Goal: Information Seeking & Learning: Understand process/instructions

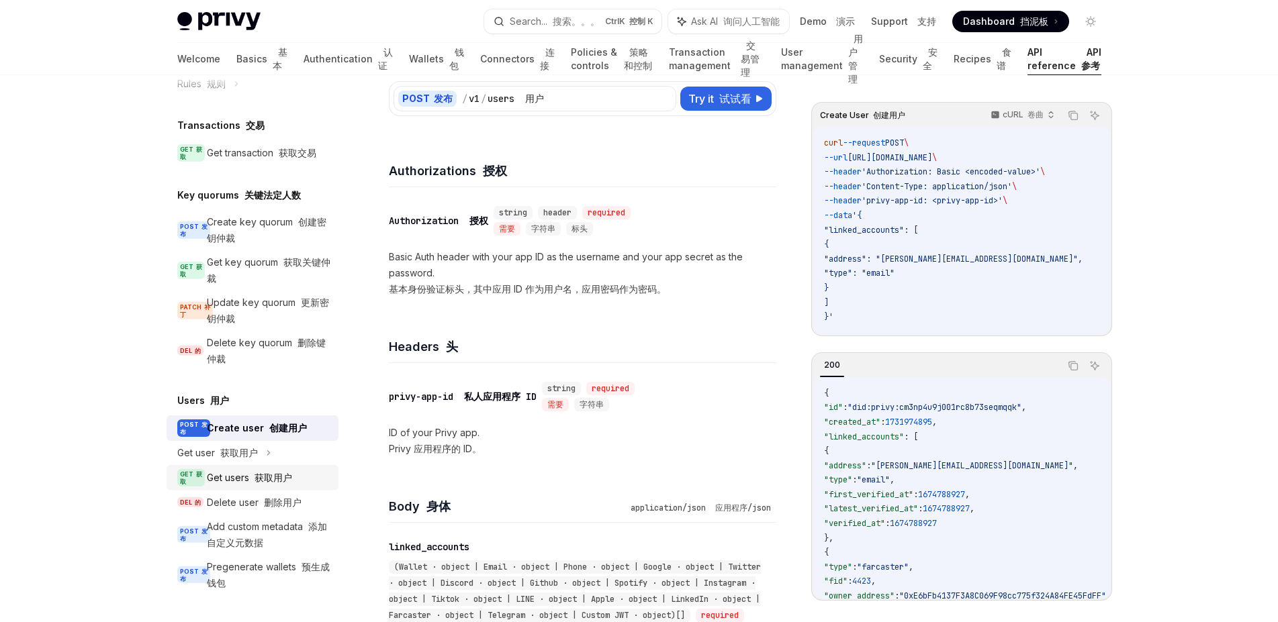
scroll to position [169, 0]
click at [243, 447] on font "获取用户" at bounding box center [239, 452] width 38 height 11
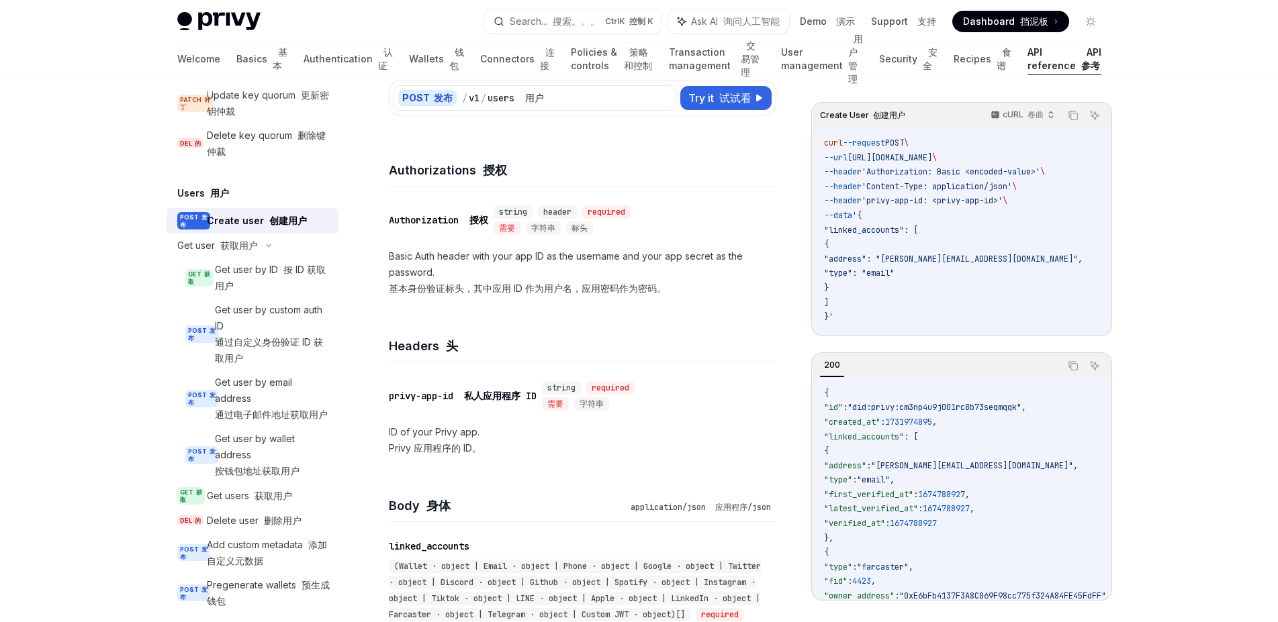
scroll to position [1172, 0]
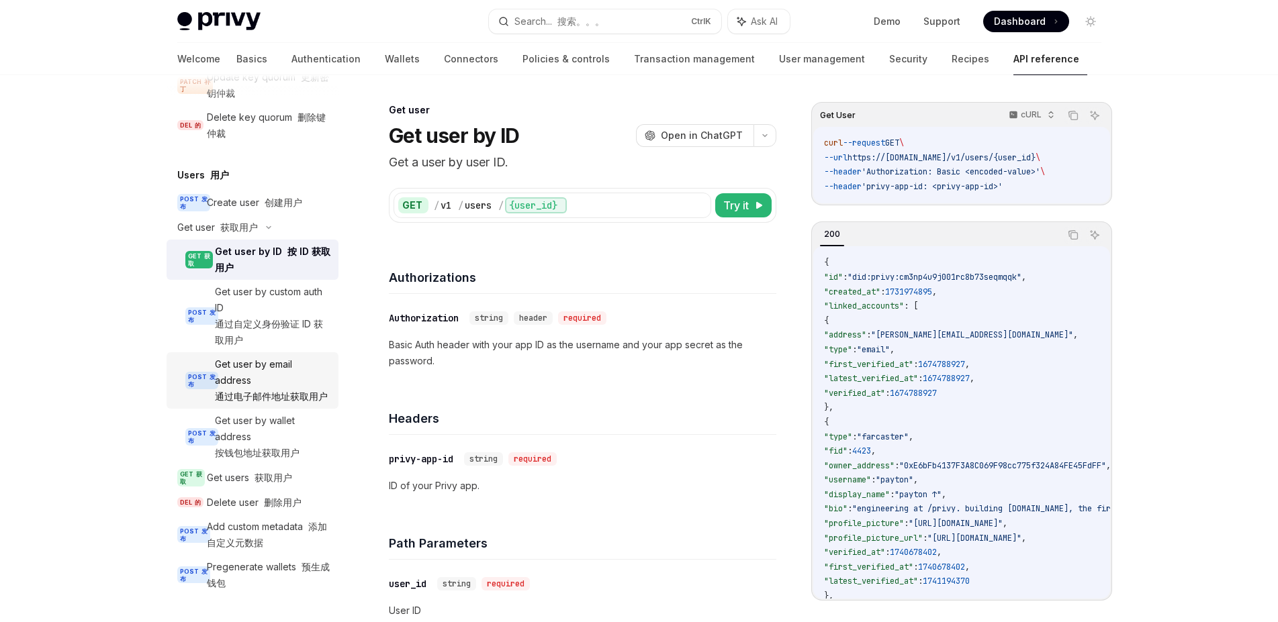
click at [267, 405] on div "Get user by email address 通过电子邮件地址获取用户" at bounding box center [272, 381] width 115 height 48
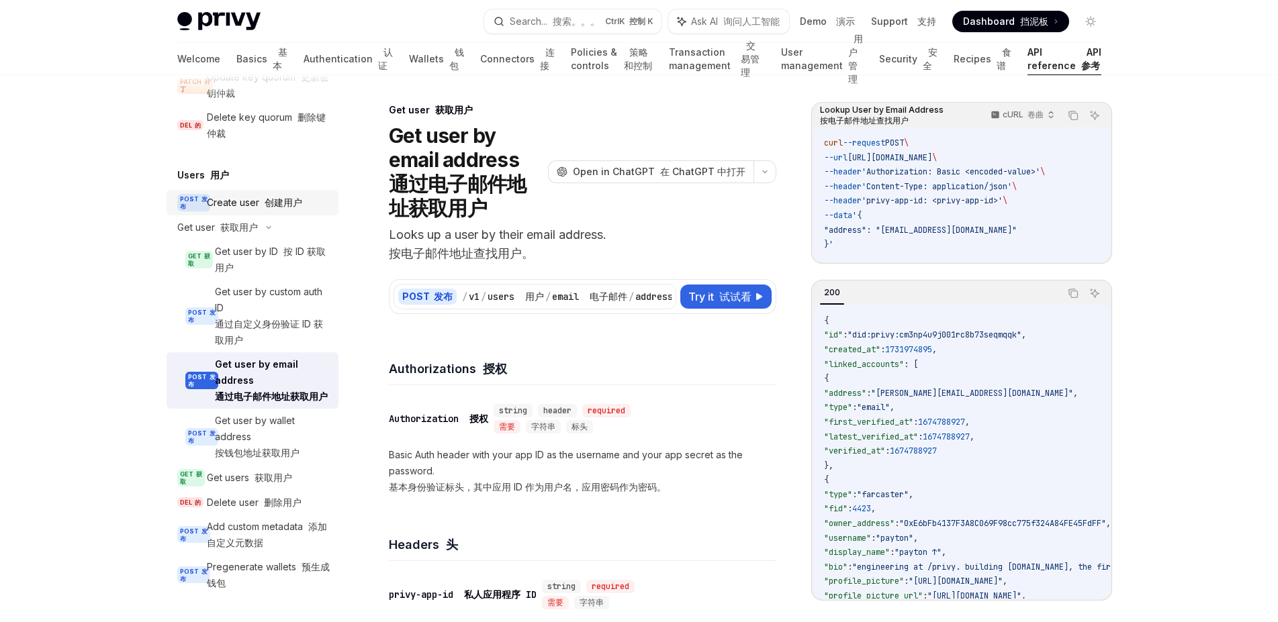
click at [285, 211] on div "Create user 创建用户" at bounding box center [254, 203] width 95 height 16
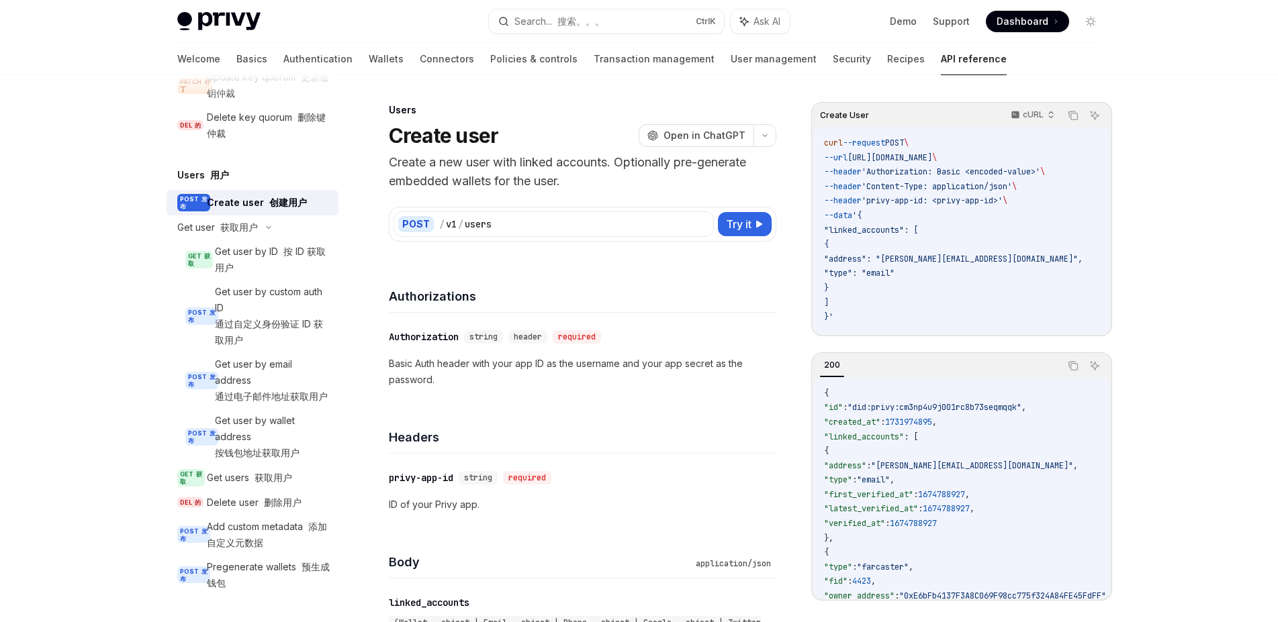
type textarea "*"
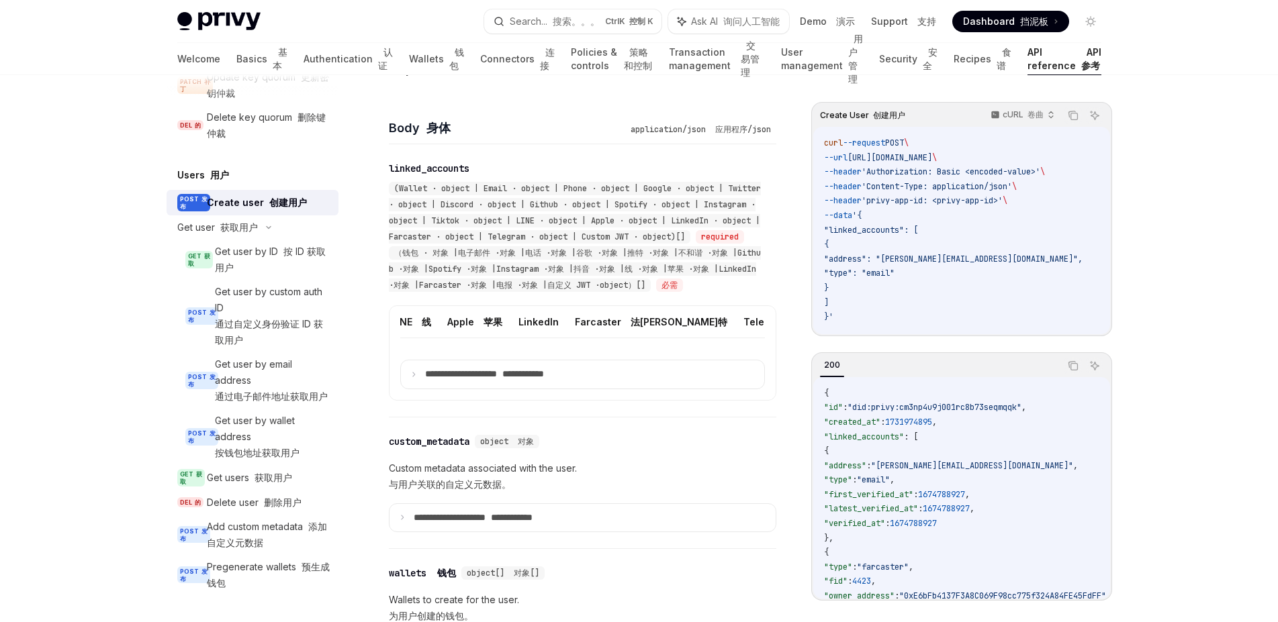
scroll to position [0, 889]
drag, startPoint x: 688, startPoint y: 415, endPoint x: 735, endPoint y: 418, distance: 47.1
click at [735, 338] on ul "Wallet 钱包 Email 电子邮件 Phone 电话 Google 谷歌 Twitter 唽 Discord 不和 Github Github 的 Sp…" at bounding box center [582, 322] width 365 height 32
click at [414, 378] on icon at bounding box center [413, 374] width 7 height 7
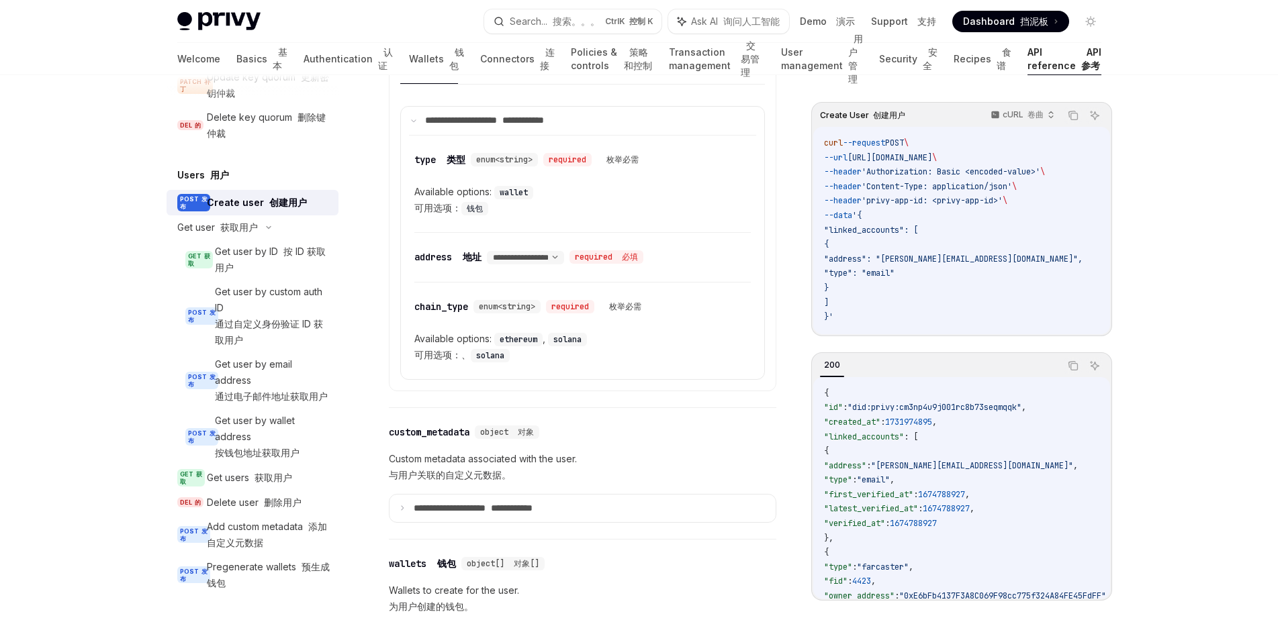
scroll to position [716, 0]
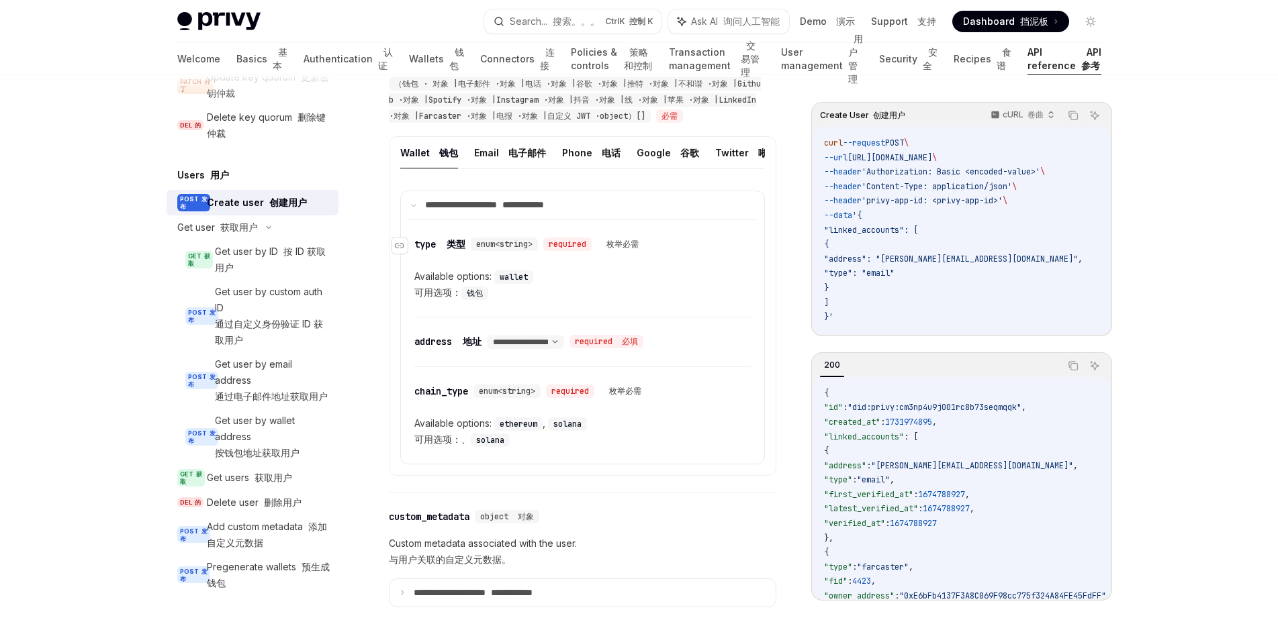
click at [516, 250] on span "enum<string>" at bounding box center [504, 244] width 56 height 11
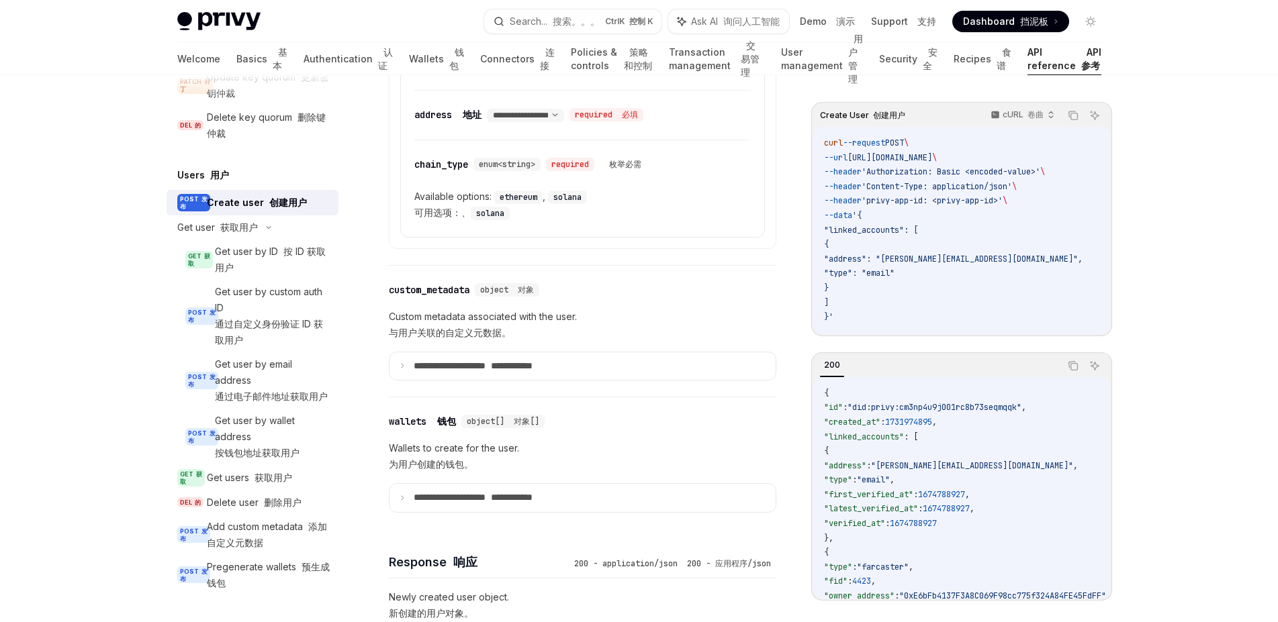
scroll to position [1055, 0]
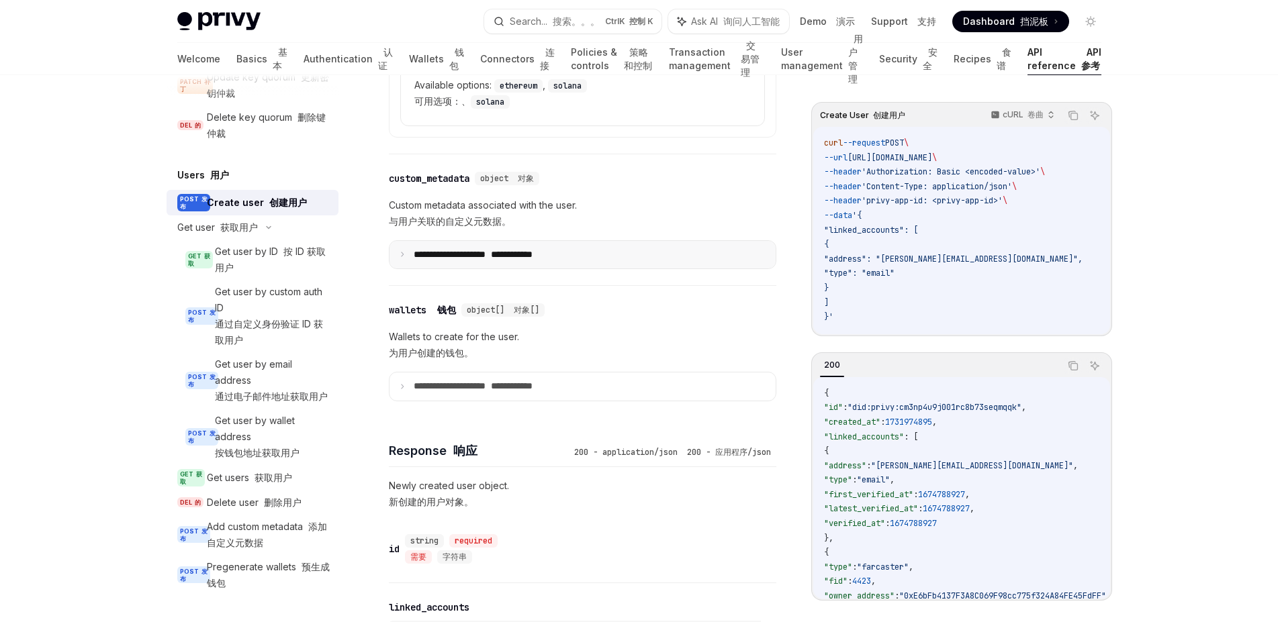
click at [406, 269] on summary "**********" at bounding box center [582, 255] width 386 height 28
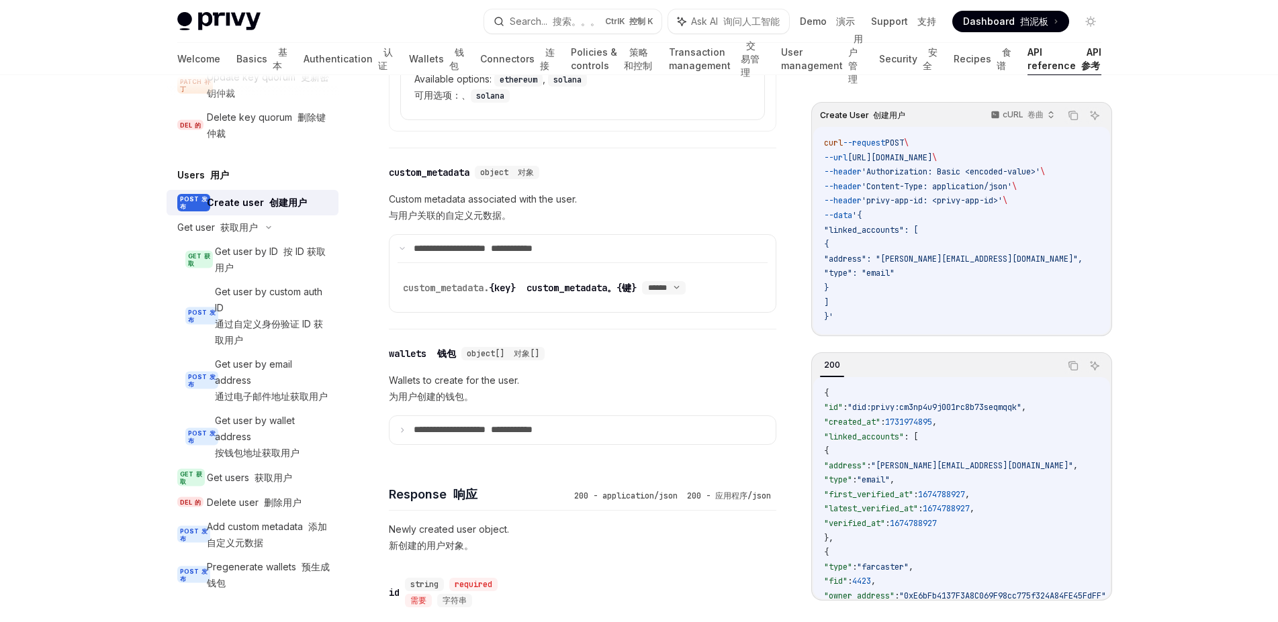
scroll to position [1139, 0]
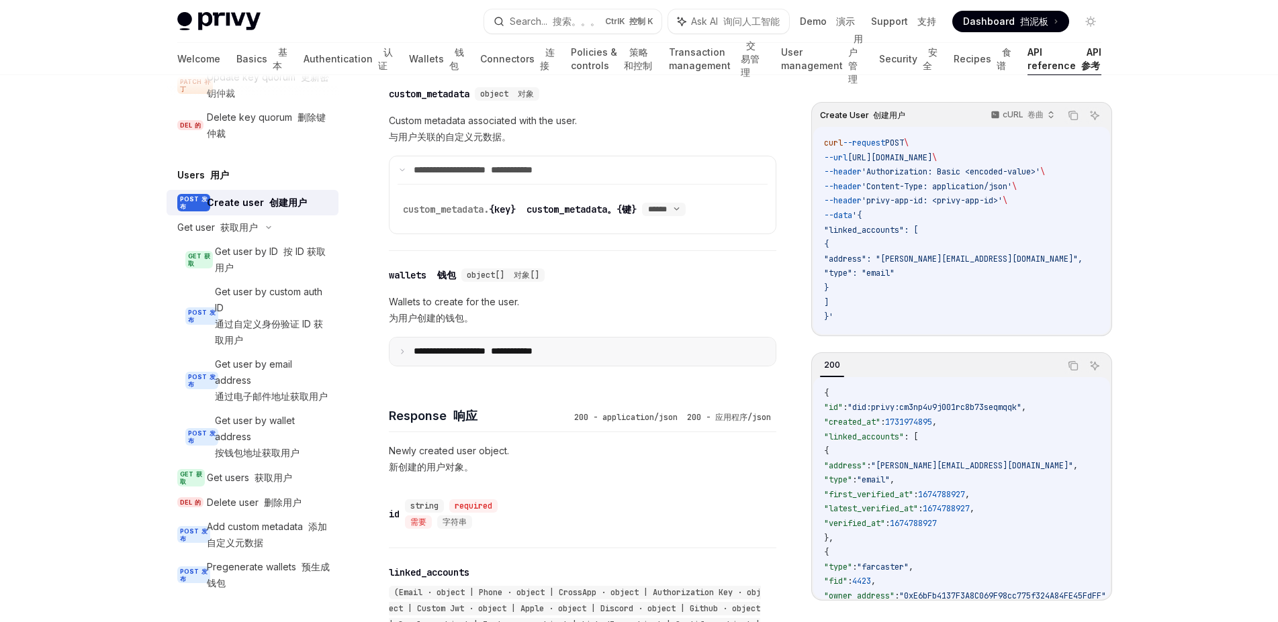
click at [431, 358] on p "**********" at bounding box center [497, 352] width 166 height 12
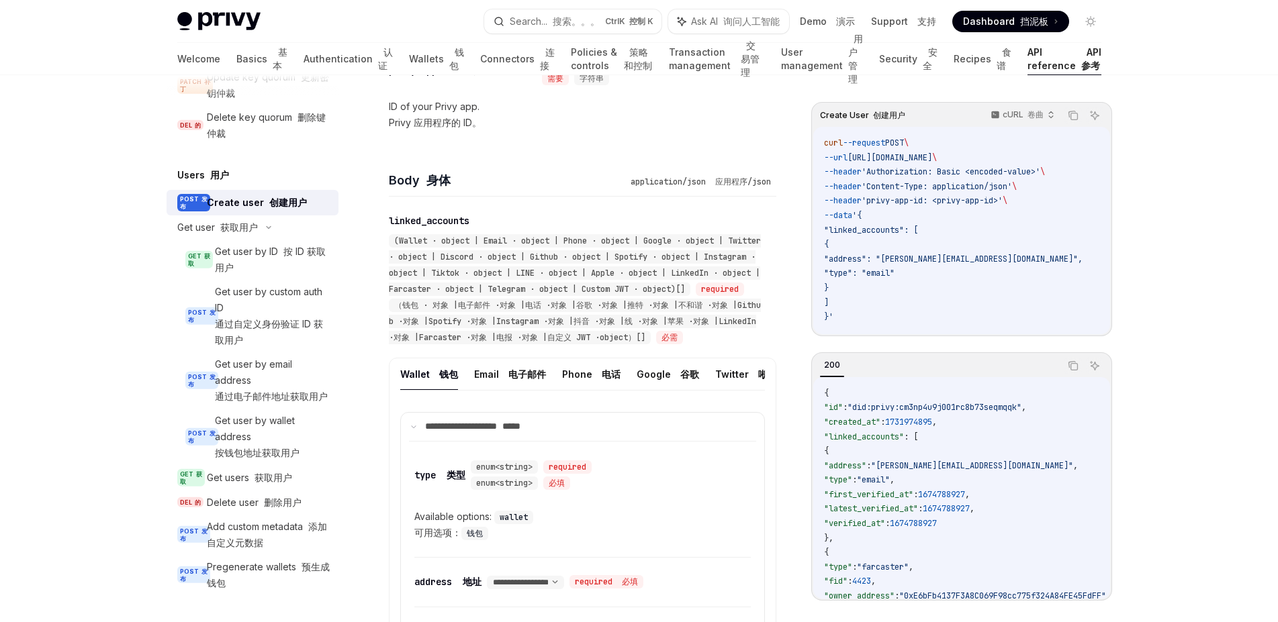
scroll to position [463, 0]
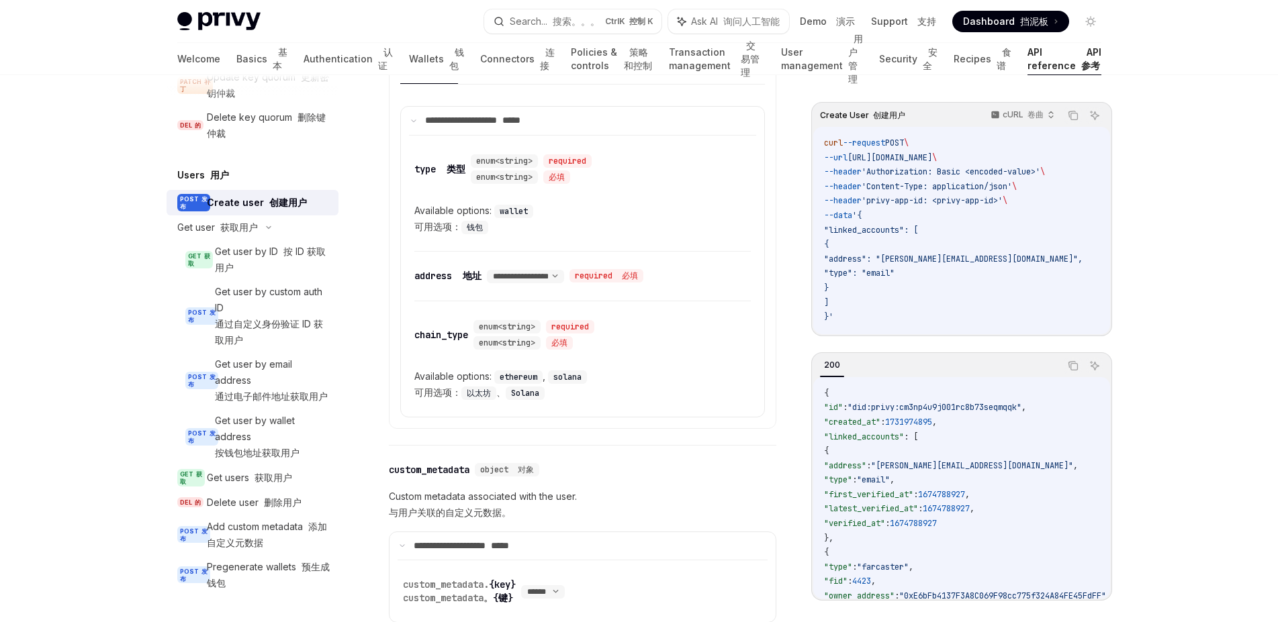
scroll to position [886, 0]
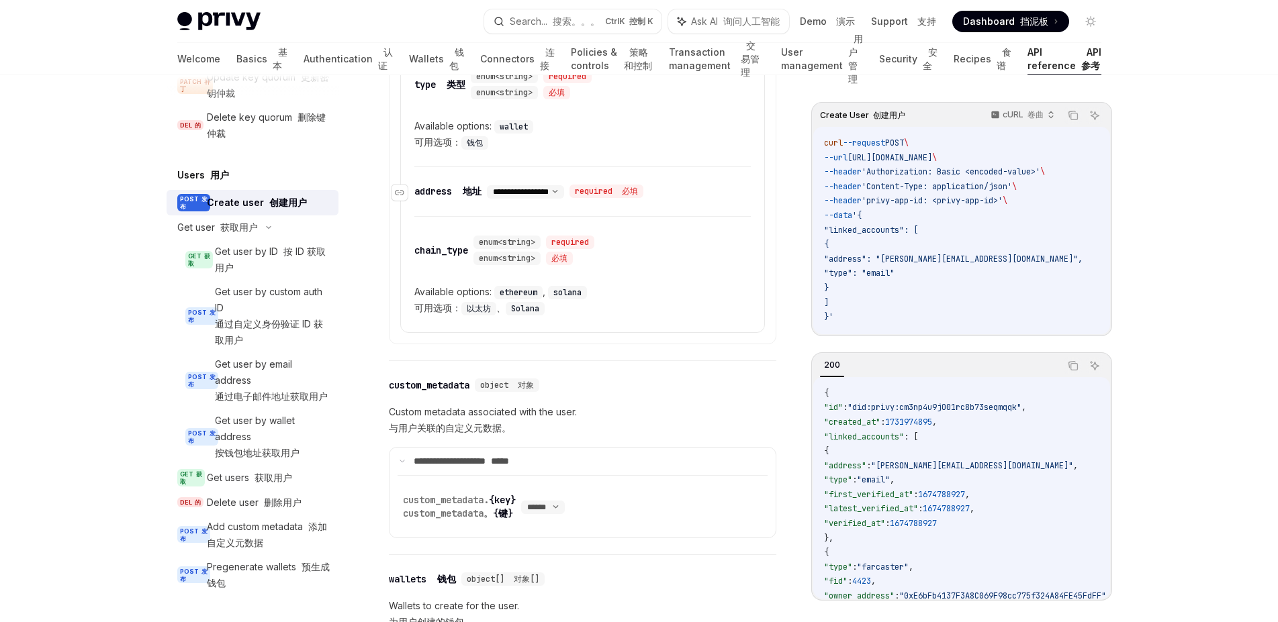
click at [487, 187] on select "**********" at bounding box center [525, 192] width 77 height 11
click option "**********" at bounding box center [0, 0] width 0 height 0
click at [487, 187] on select "**********" at bounding box center [525, 192] width 77 height 11
click option "**********" at bounding box center [0, 0] width 0 height 0
click at [487, 187] on select "**********" at bounding box center [525, 192] width 77 height 11
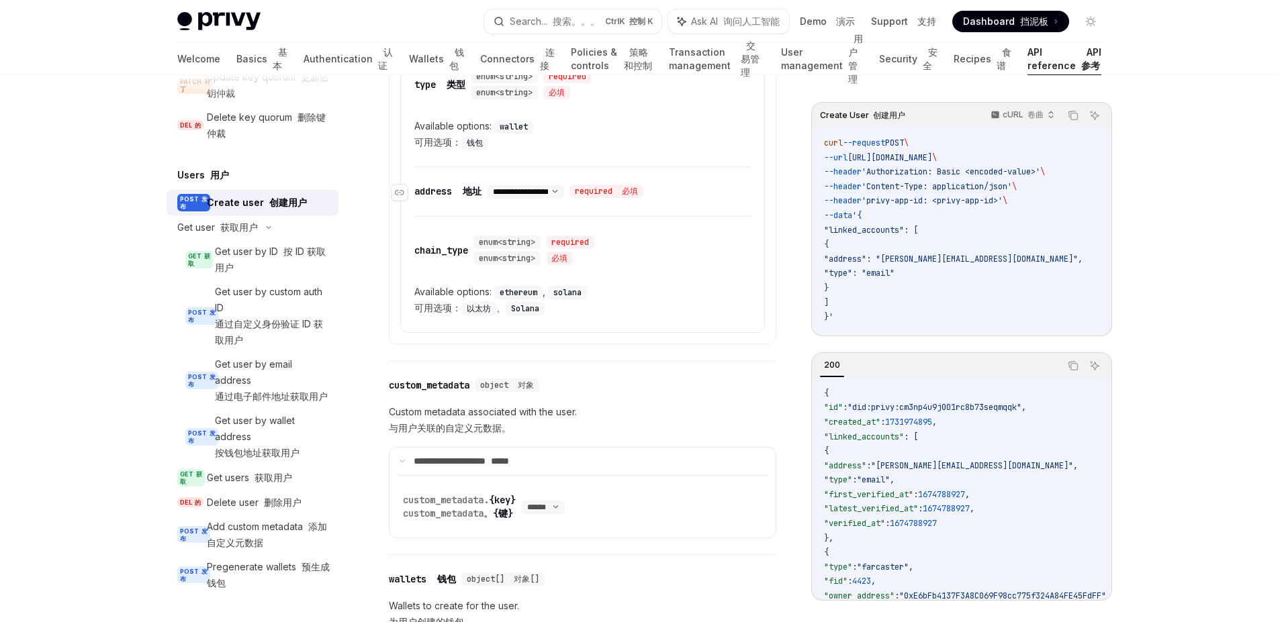
click option "**********" at bounding box center [0, 0] width 0 height 0
select select "*"
click option "**********" at bounding box center [0, 0] width 0 height 0
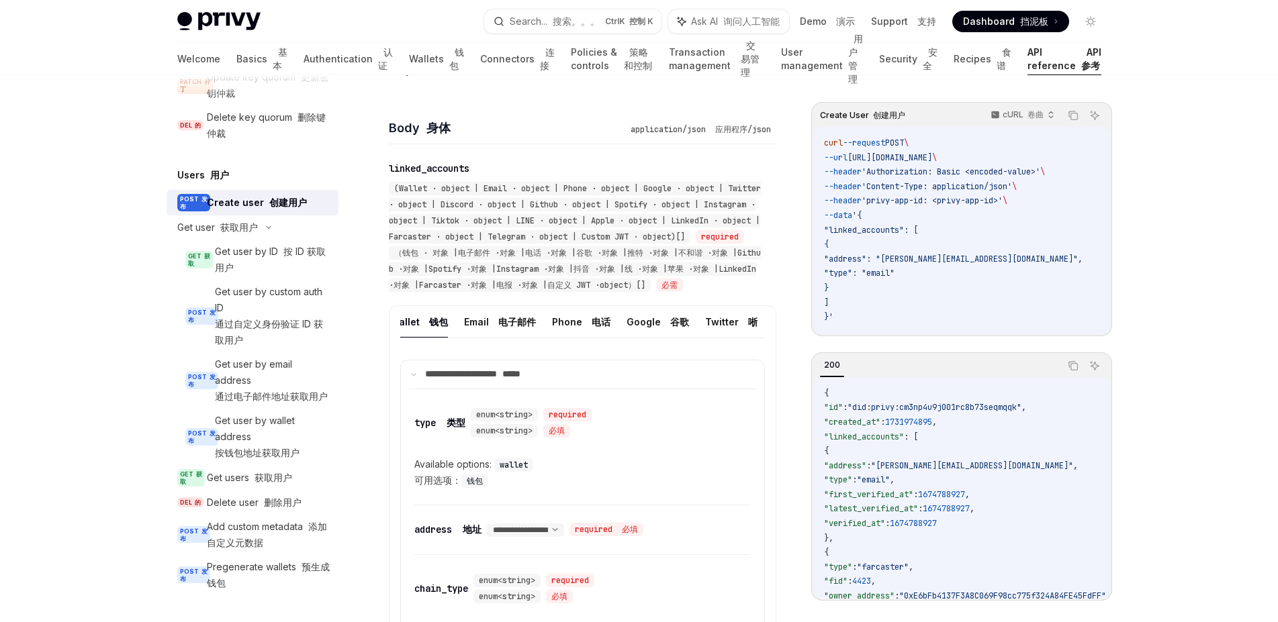
scroll to position [0, 0]
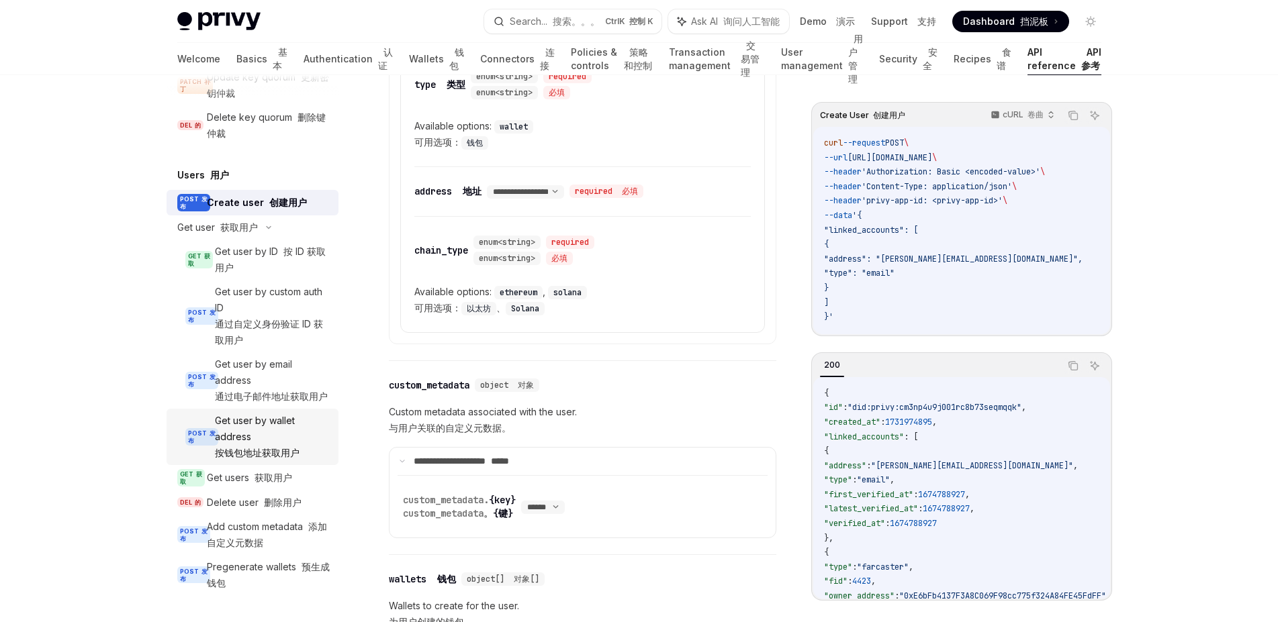
scroll to position [1055, 0]
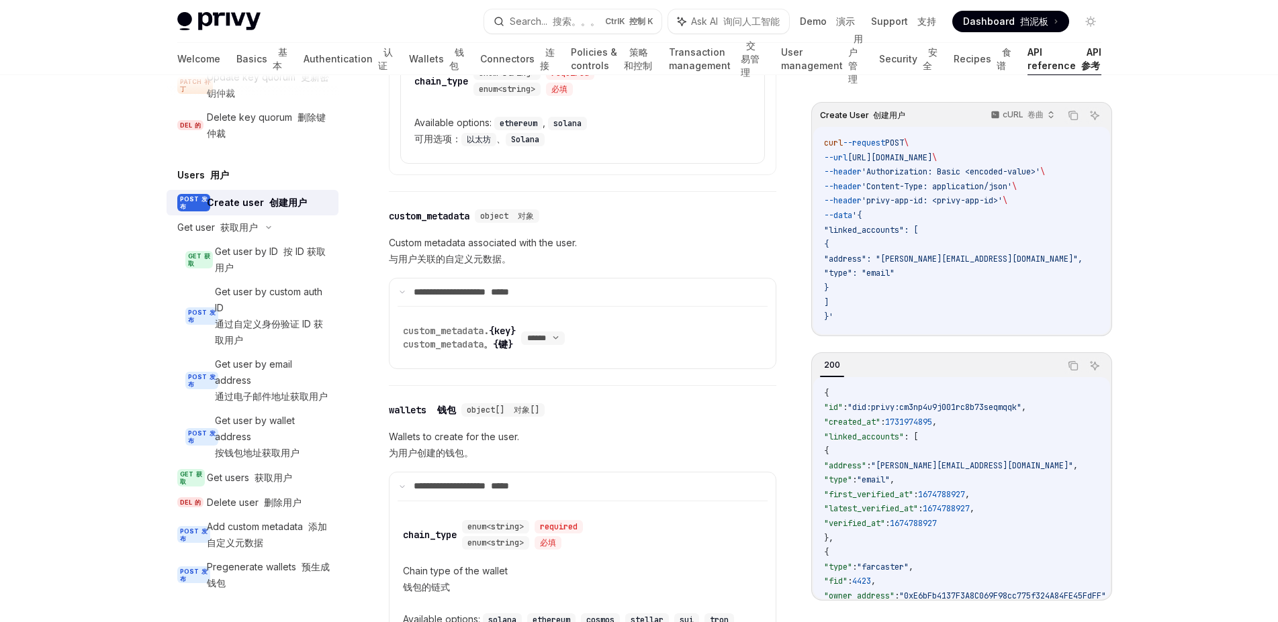
click at [244, 195] on div "Create user 创建用户" at bounding box center [257, 203] width 100 height 16
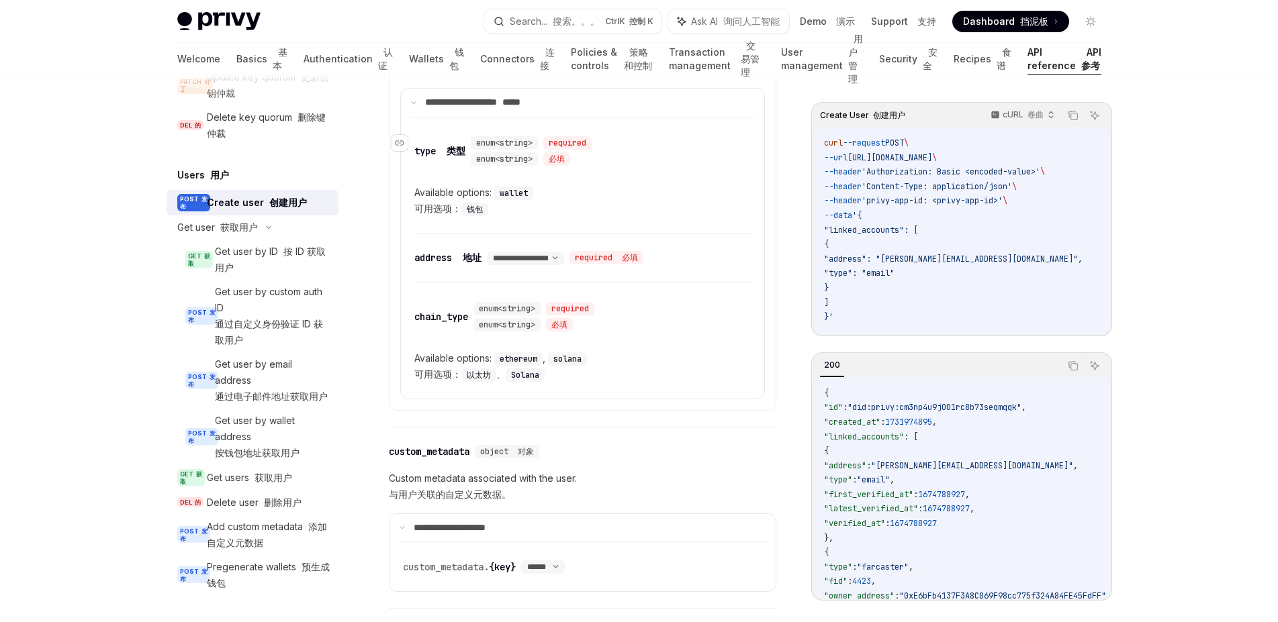
scroll to position [846, 0]
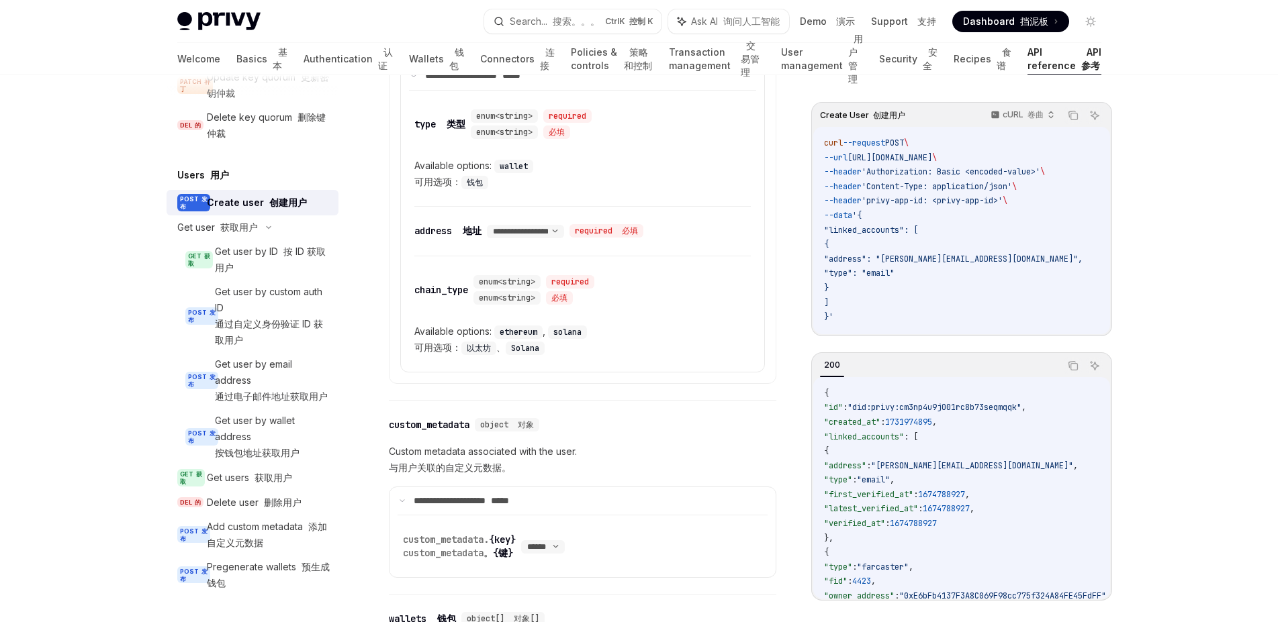
click at [28, 216] on div "Privy Docs home page Search... 搜索。。。 Ctrl K 控制 K Ask AI 询问人工智能 Demo 演示 Support …" at bounding box center [639, 598] width 1278 height 2888
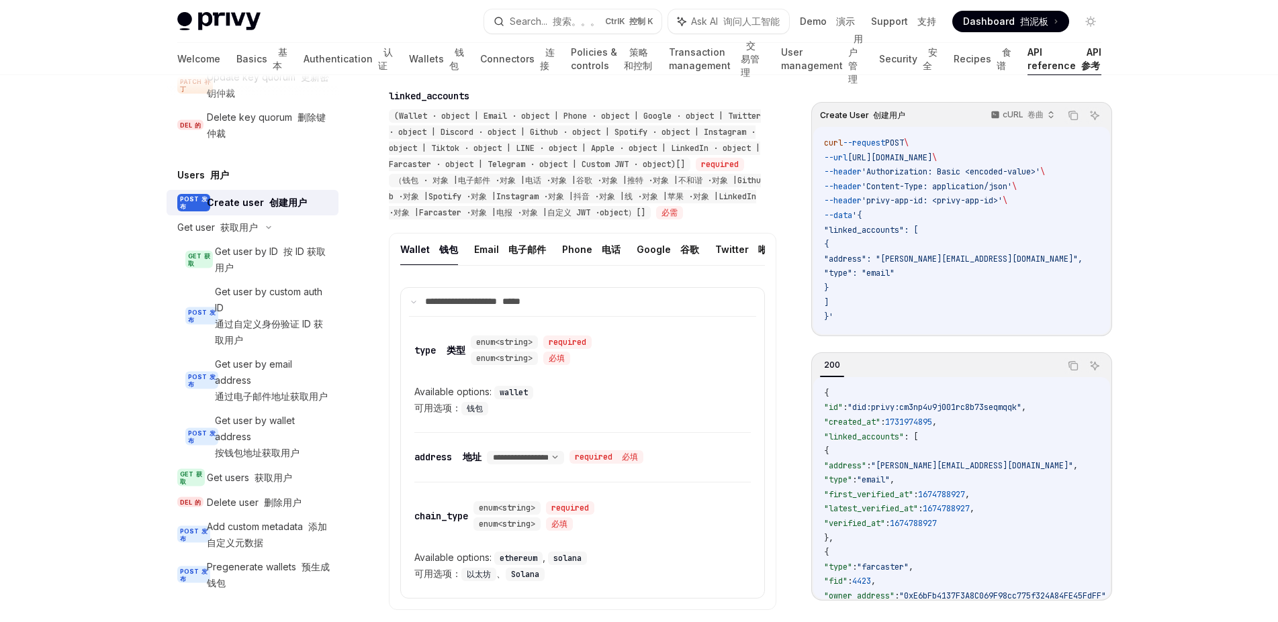
scroll to position [592, 0]
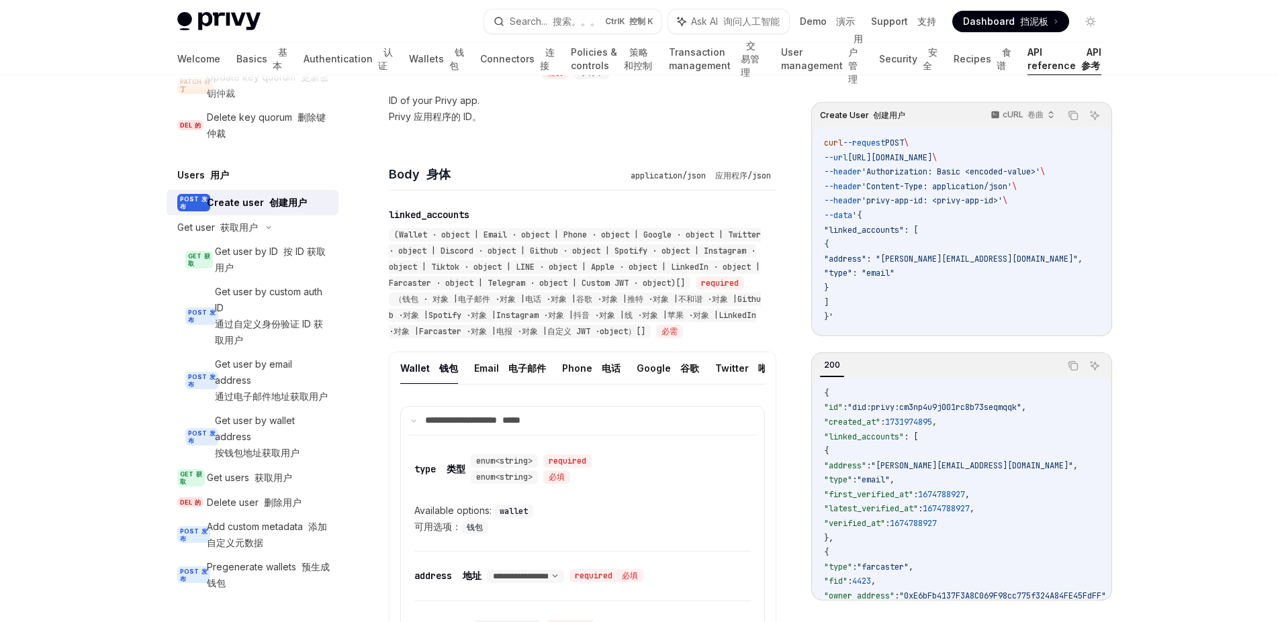
scroll to position [423, 0]
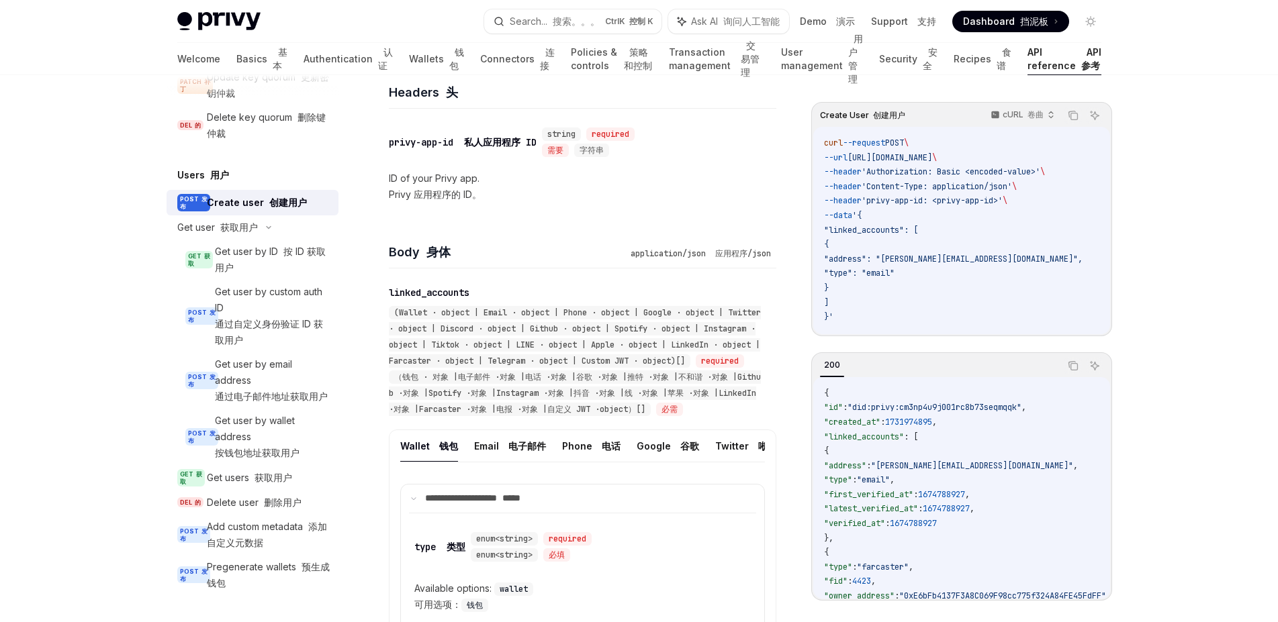
click at [878, 261] on span ""address": "[PERSON_NAME][EMAIL_ADDRESS][DOMAIN_NAME]"," at bounding box center [953, 259] width 258 height 11
click at [862, 279] on span ""type": "email"" at bounding box center [859, 273] width 70 height 11
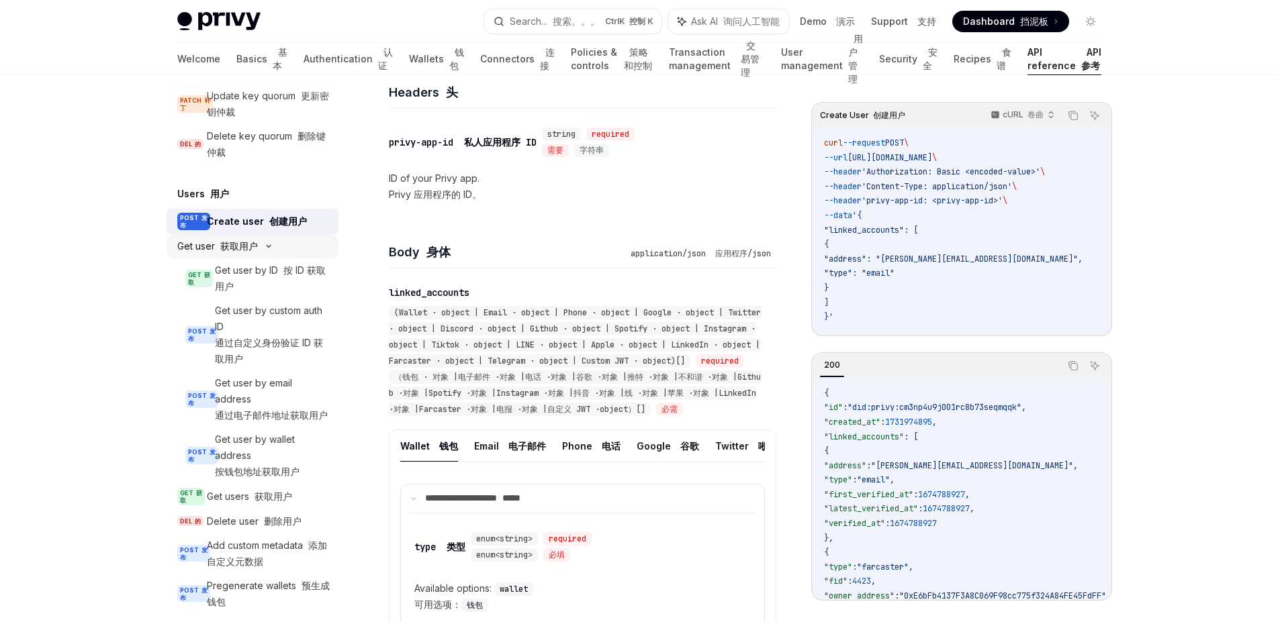
click at [243, 252] on font "获取用户" at bounding box center [239, 245] width 38 height 11
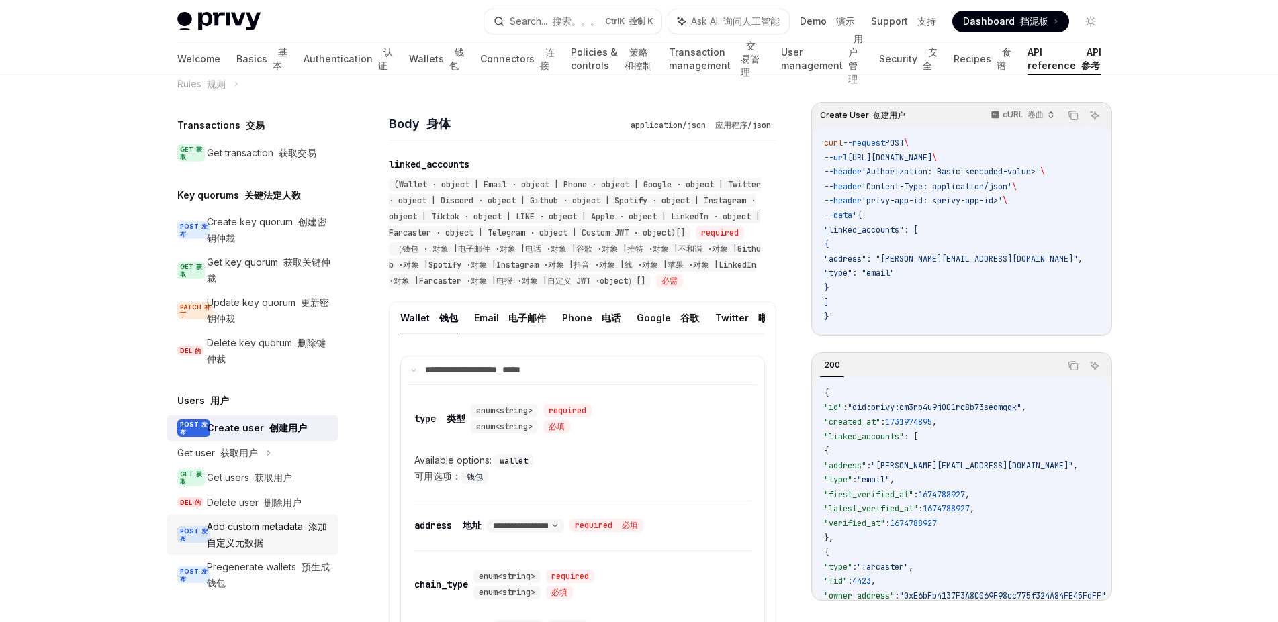
scroll to position [592, 0]
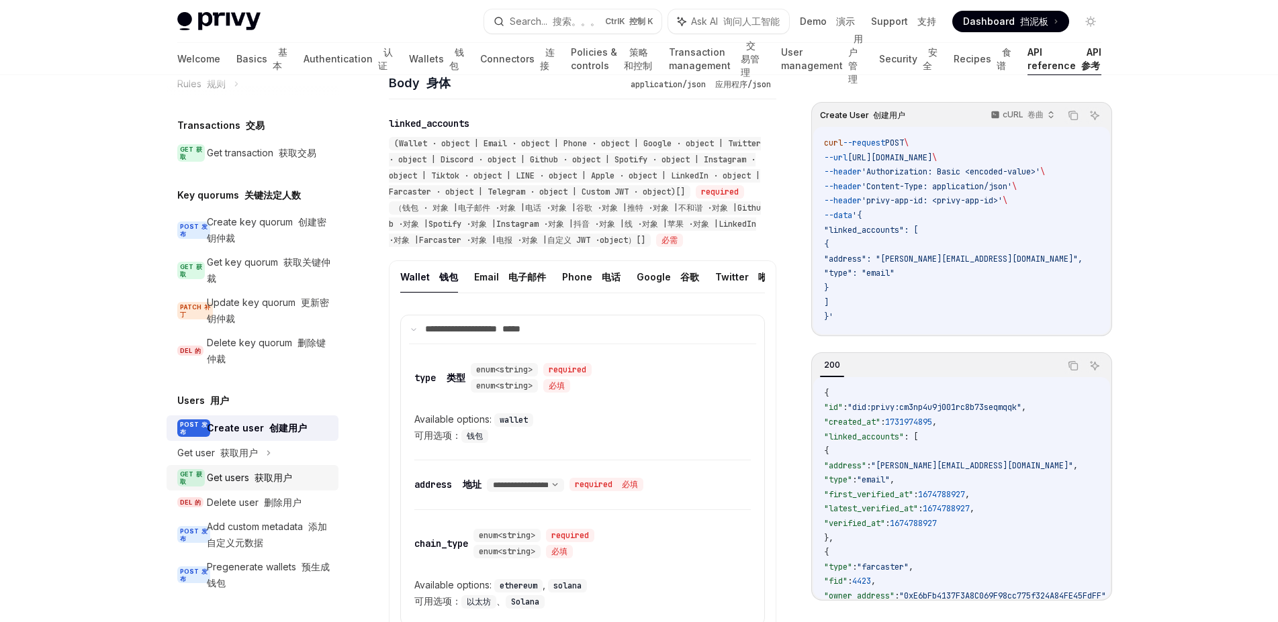
click at [227, 470] on div "Get users 获取用户" at bounding box center [249, 478] width 85 height 16
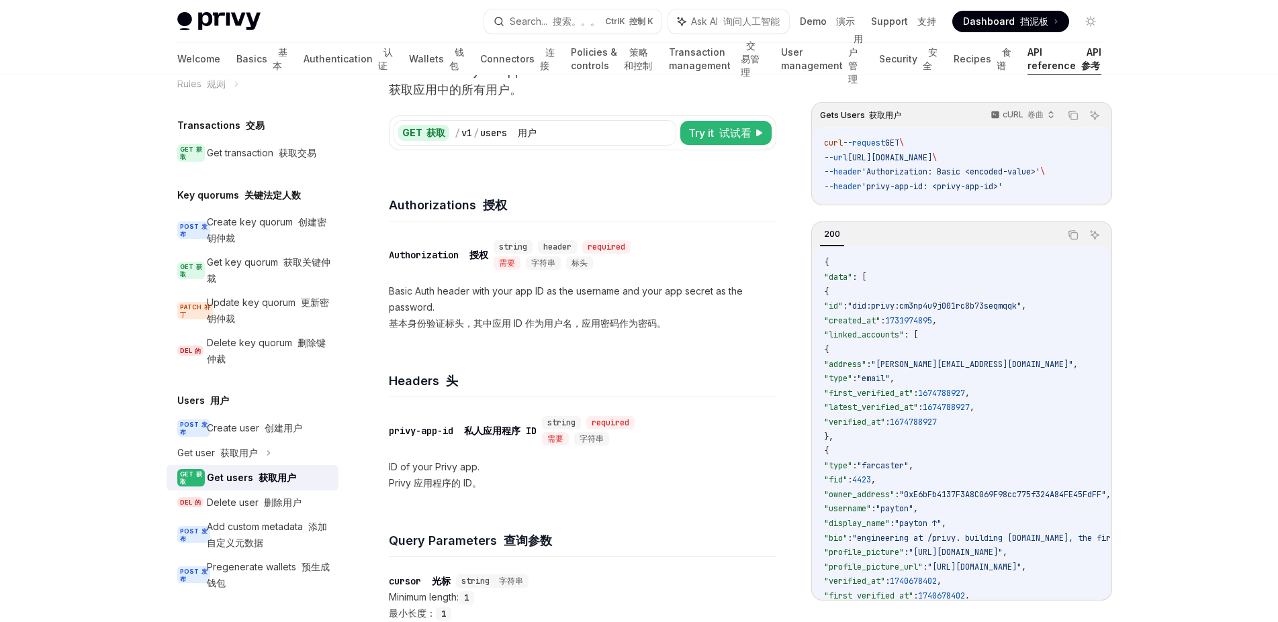
scroll to position [85, 0]
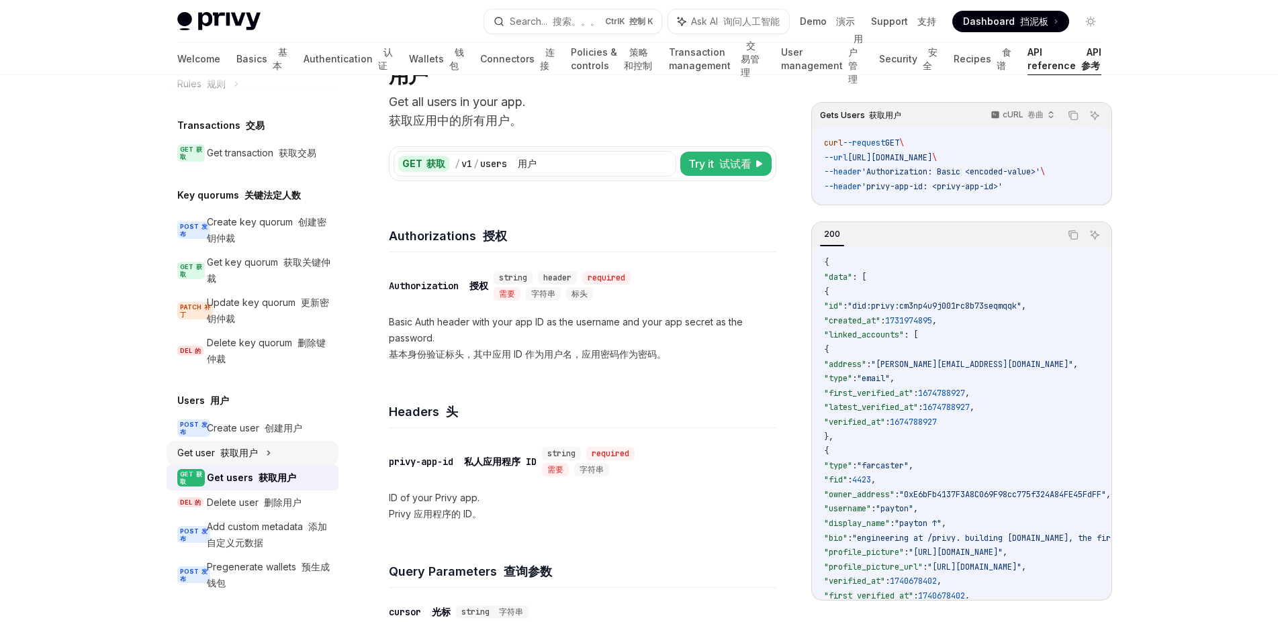
click at [254, 447] on font "获取用户" at bounding box center [239, 452] width 38 height 11
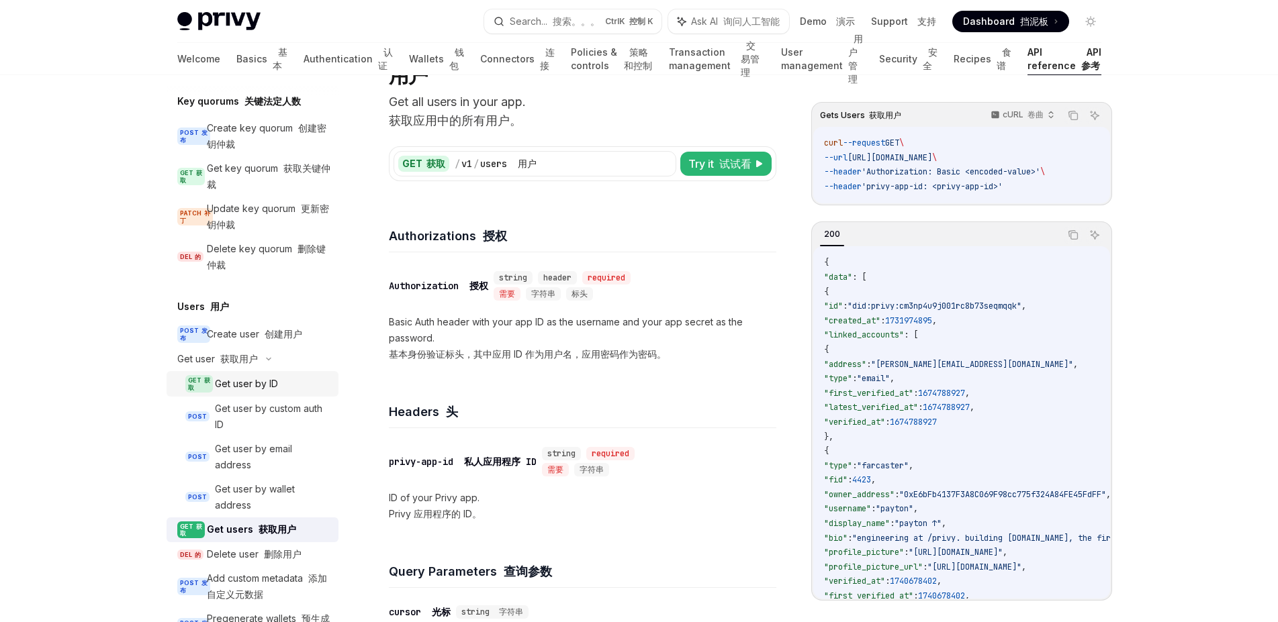
scroll to position [1091, 0]
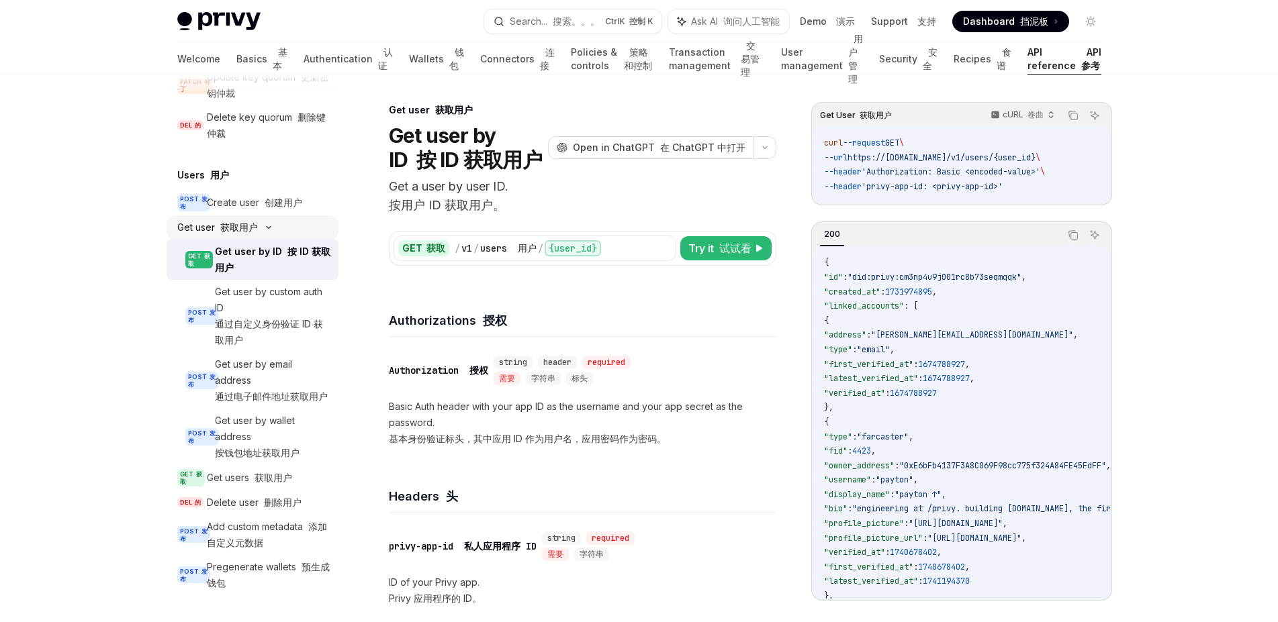
scroll to position [1057, 0]
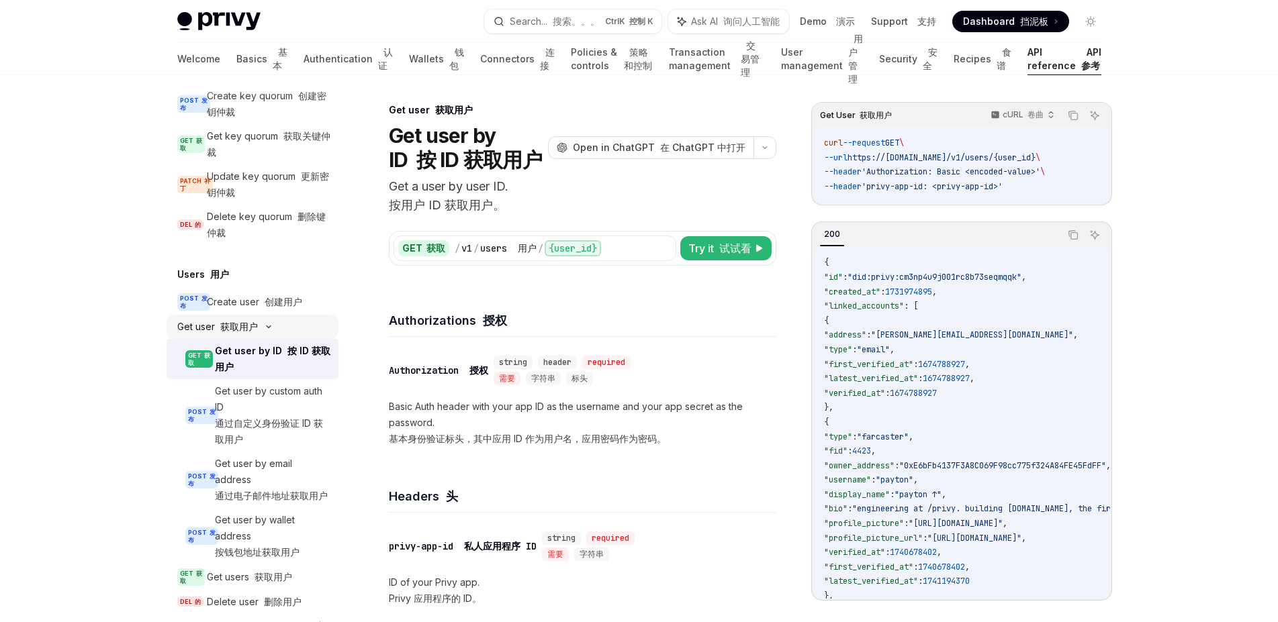
click at [251, 332] on font "获取用户" at bounding box center [239, 326] width 38 height 11
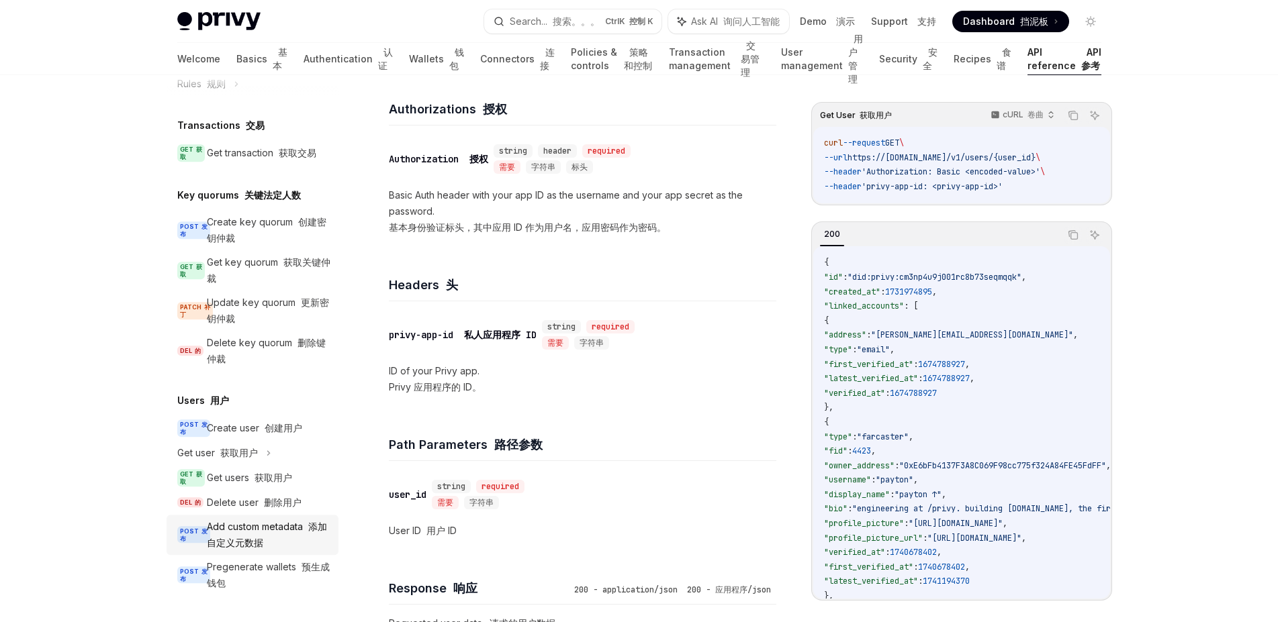
scroll to position [254, 0]
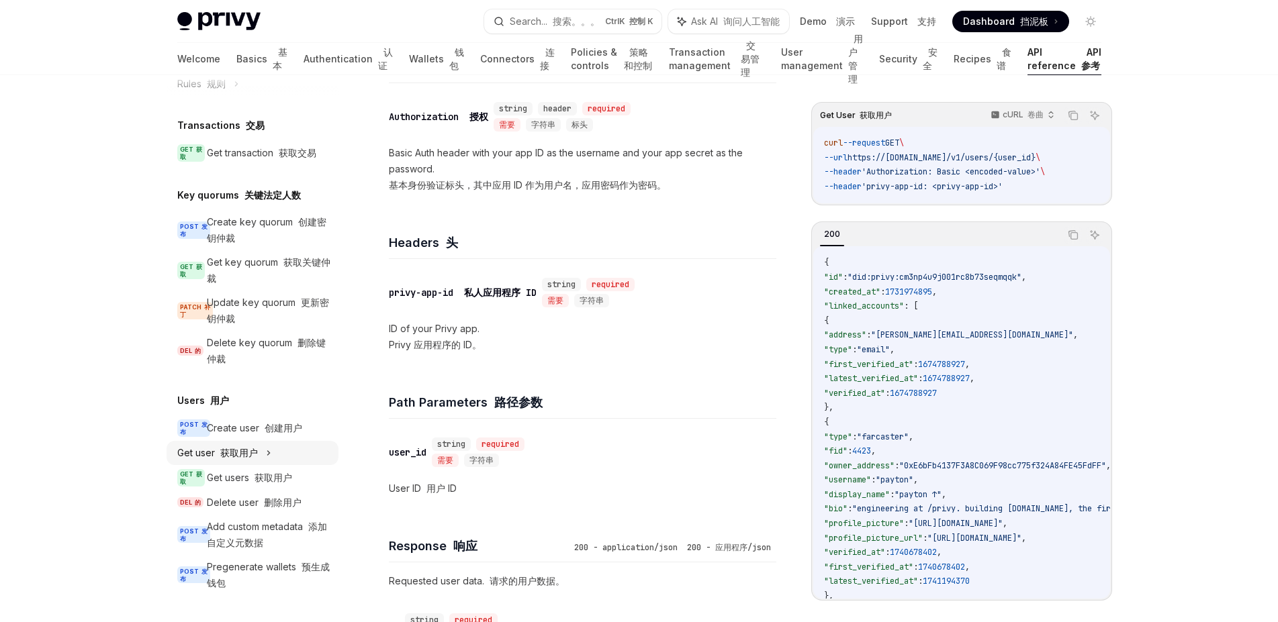
click at [233, 447] on font "获取用户" at bounding box center [239, 452] width 38 height 11
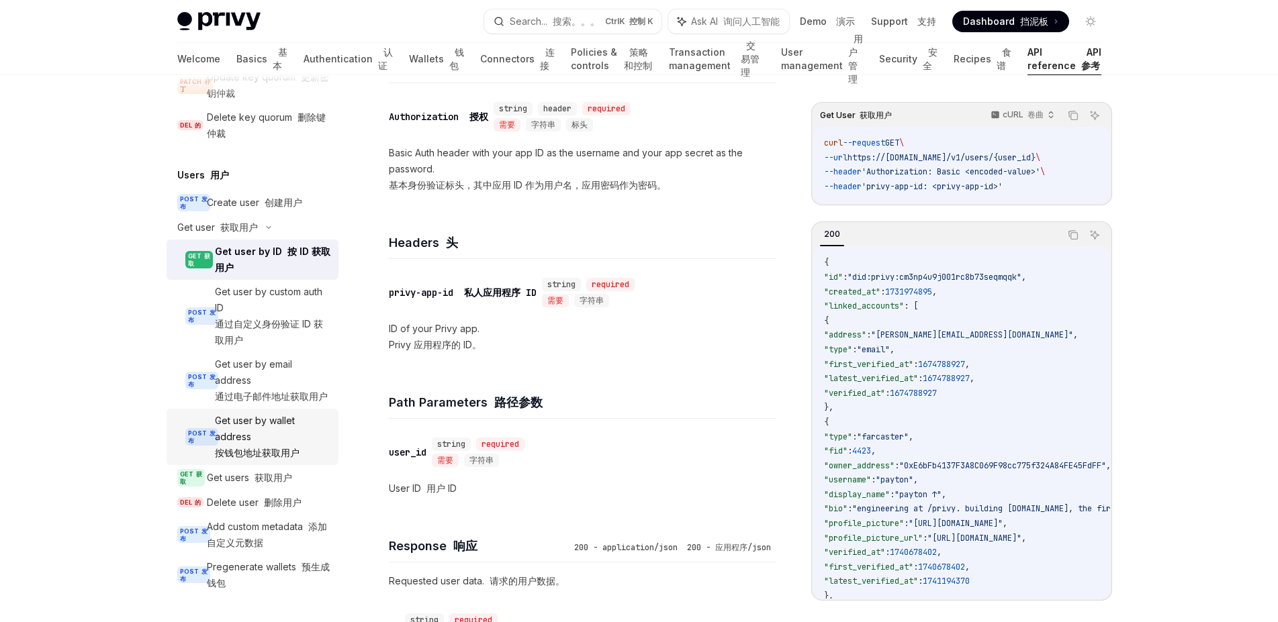
scroll to position [1267, 0]
drag, startPoint x: 62, startPoint y: 413, endPoint x: 91, endPoint y: 421, distance: 29.3
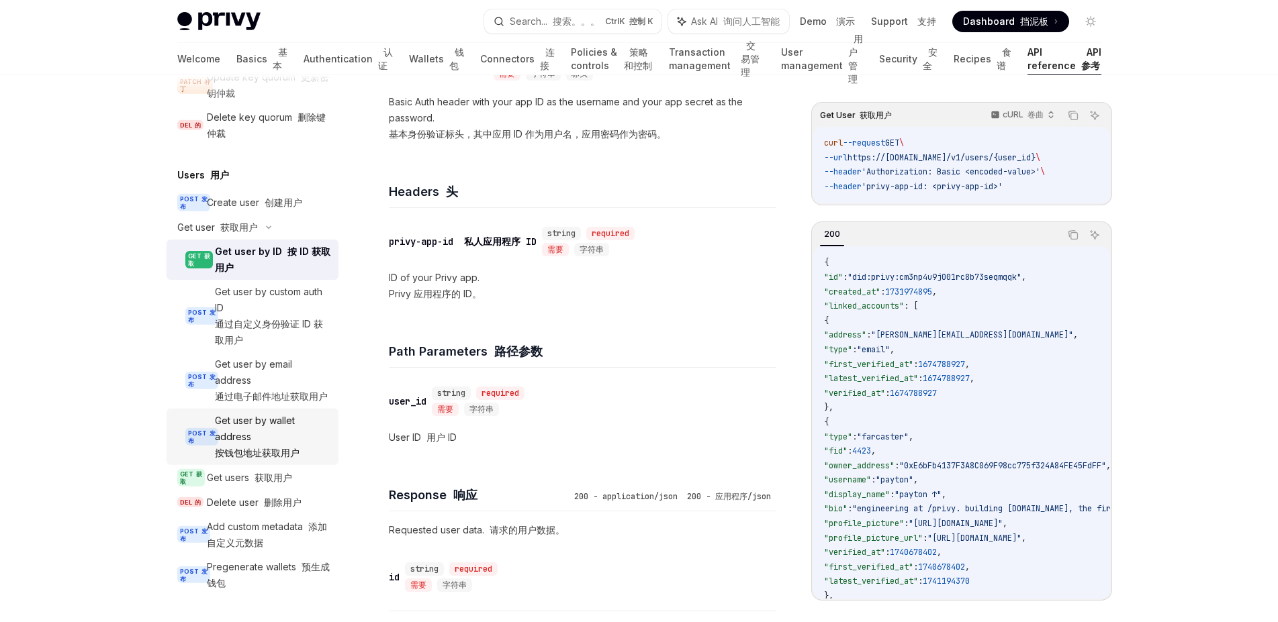
scroll to position [254, 0]
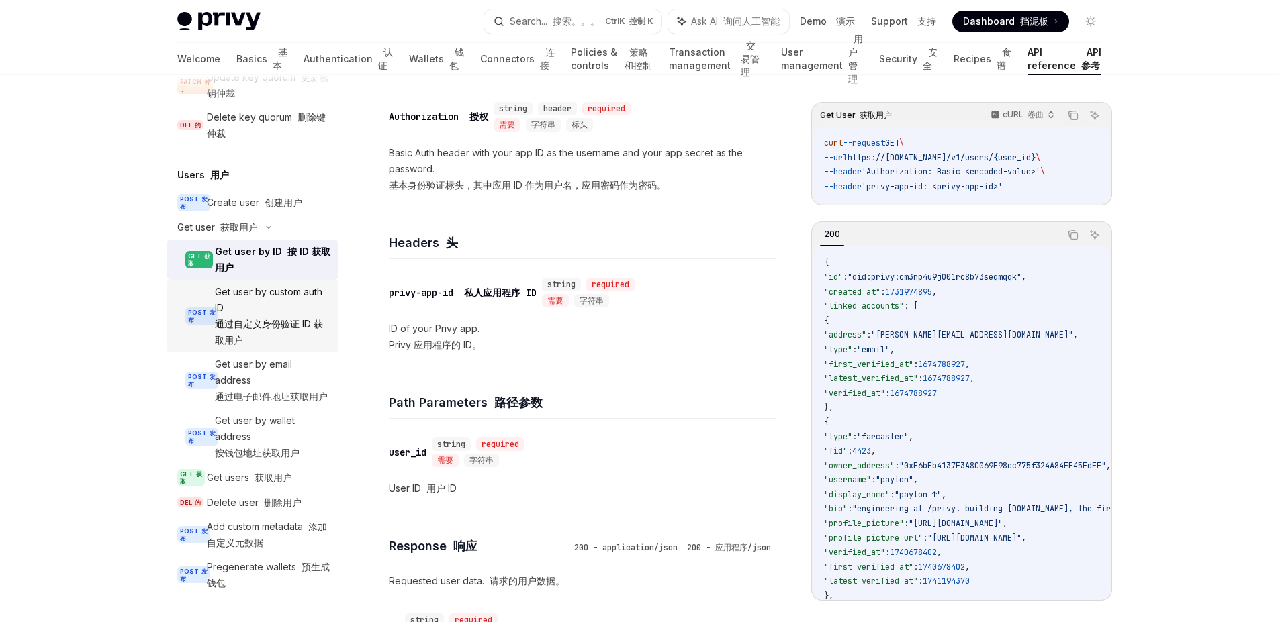
click at [242, 318] on font "通过自定义身份验证 ID 获取用户" at bounding box center [269, 332] width 108 height 28
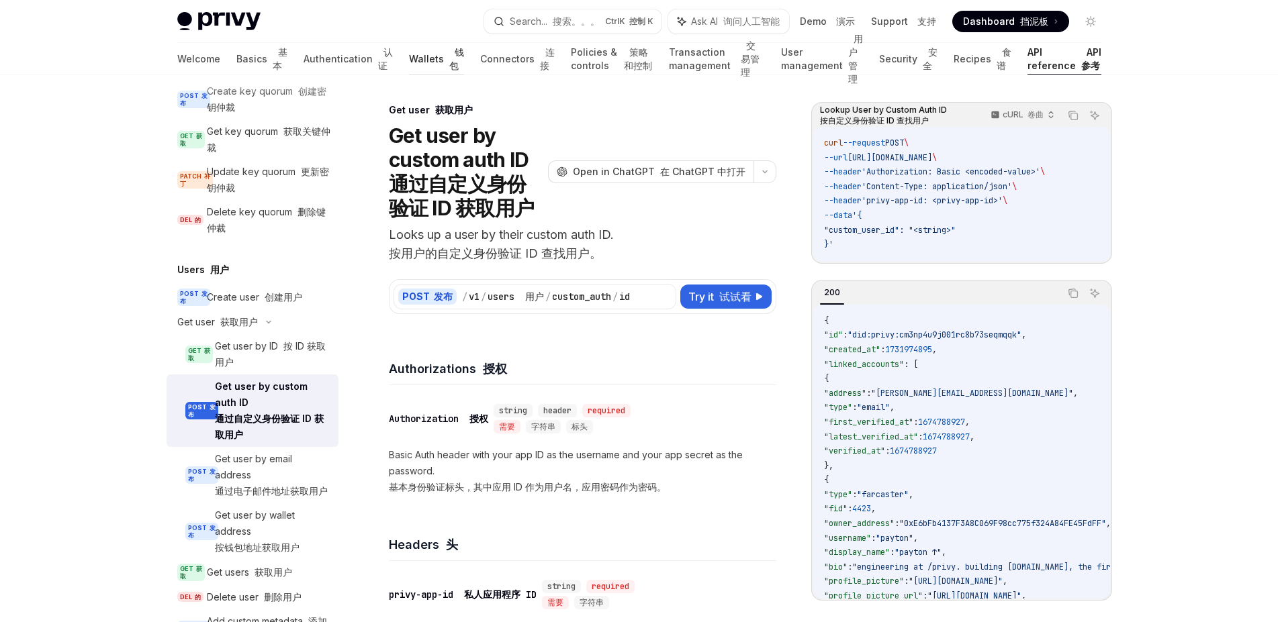
scroll to position [1025, 0]
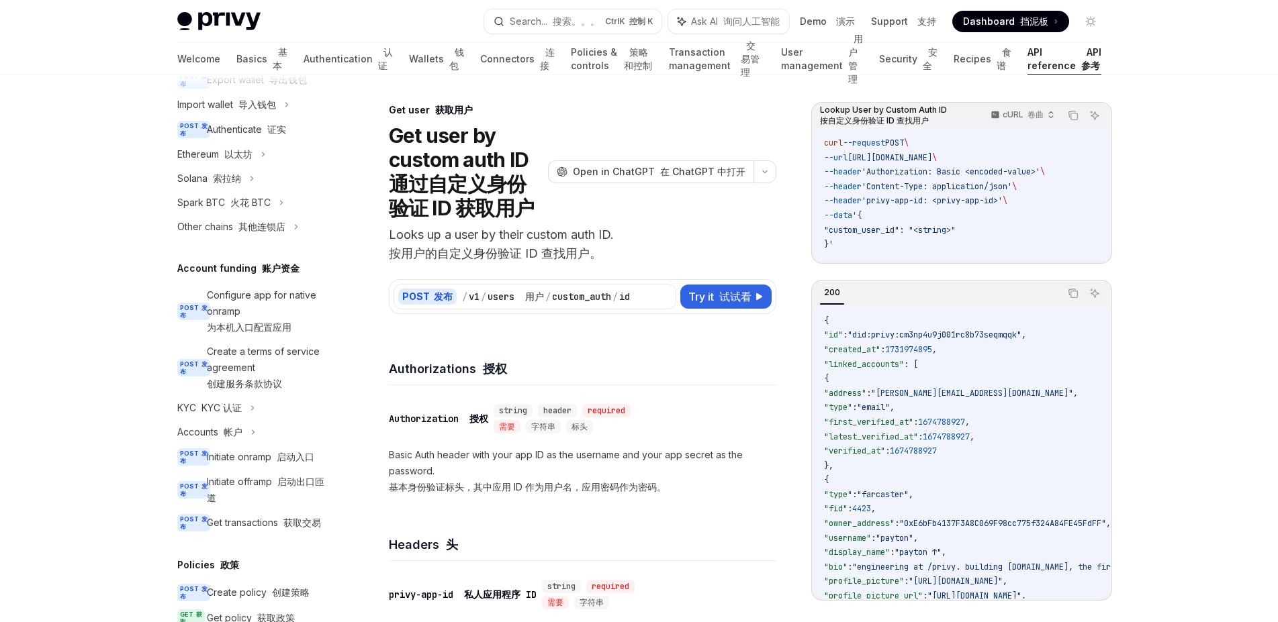
scroll to position [0, 0]
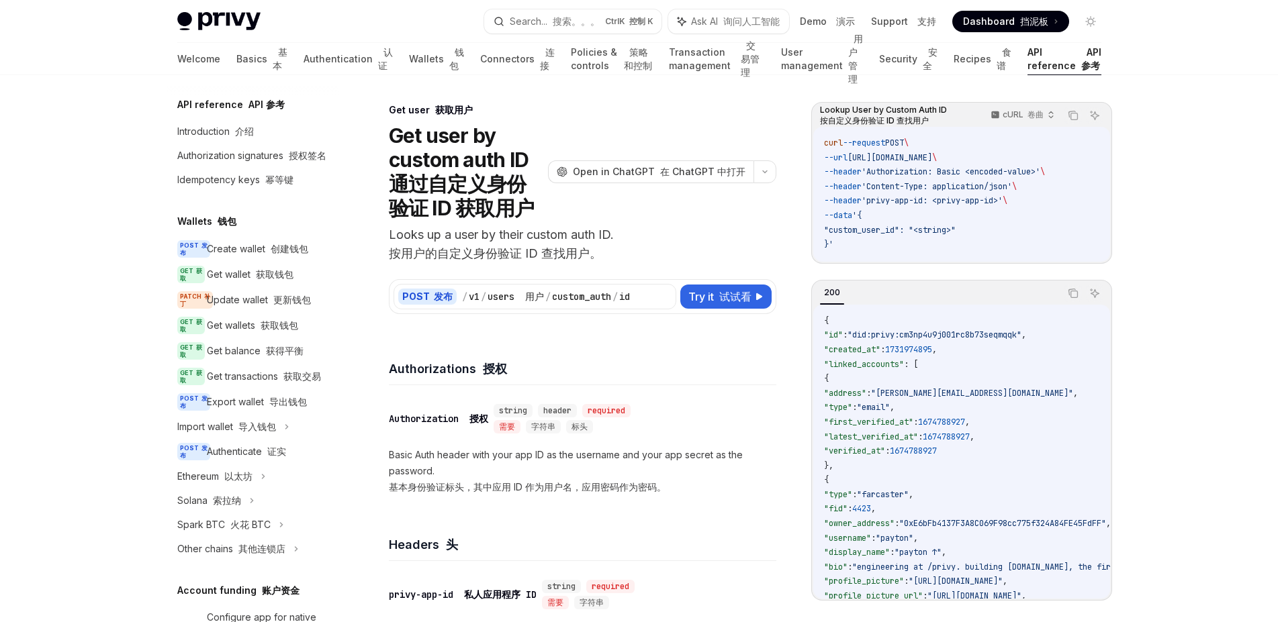
click at [64, 60] on div at bounding box center [639, 37] width 1278 height 75
click at [236, 60] on link "Basics 基本" at bounding box center [261, 59] width 51 height 32
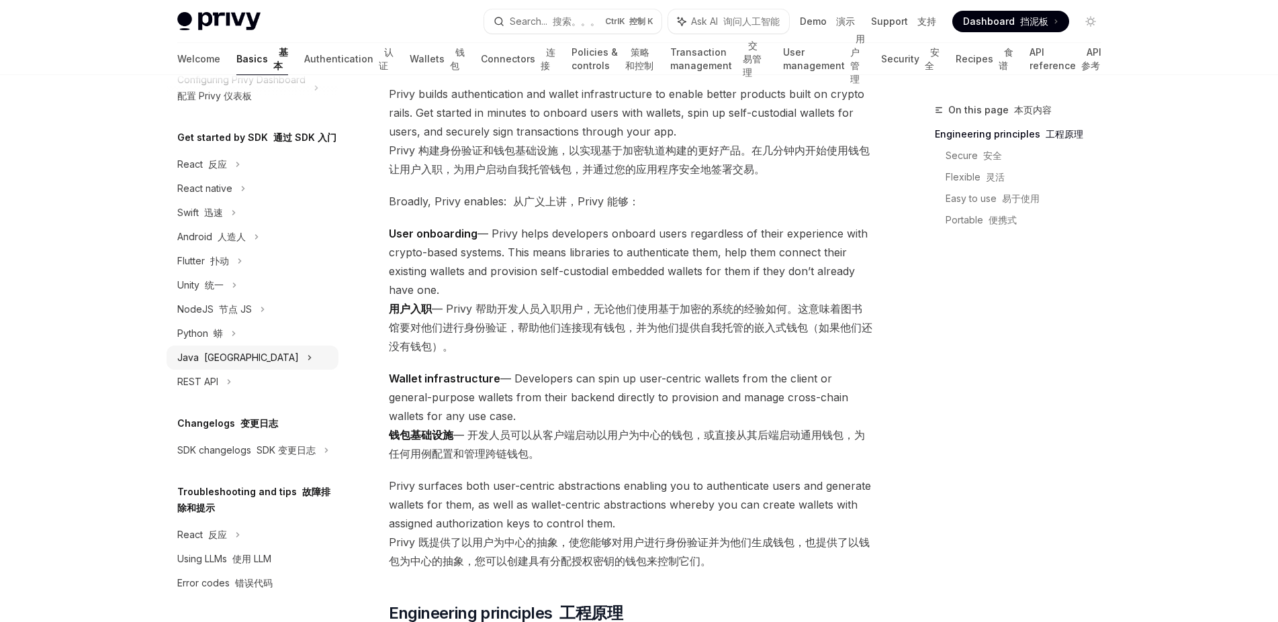
scroll to position [119, 0]
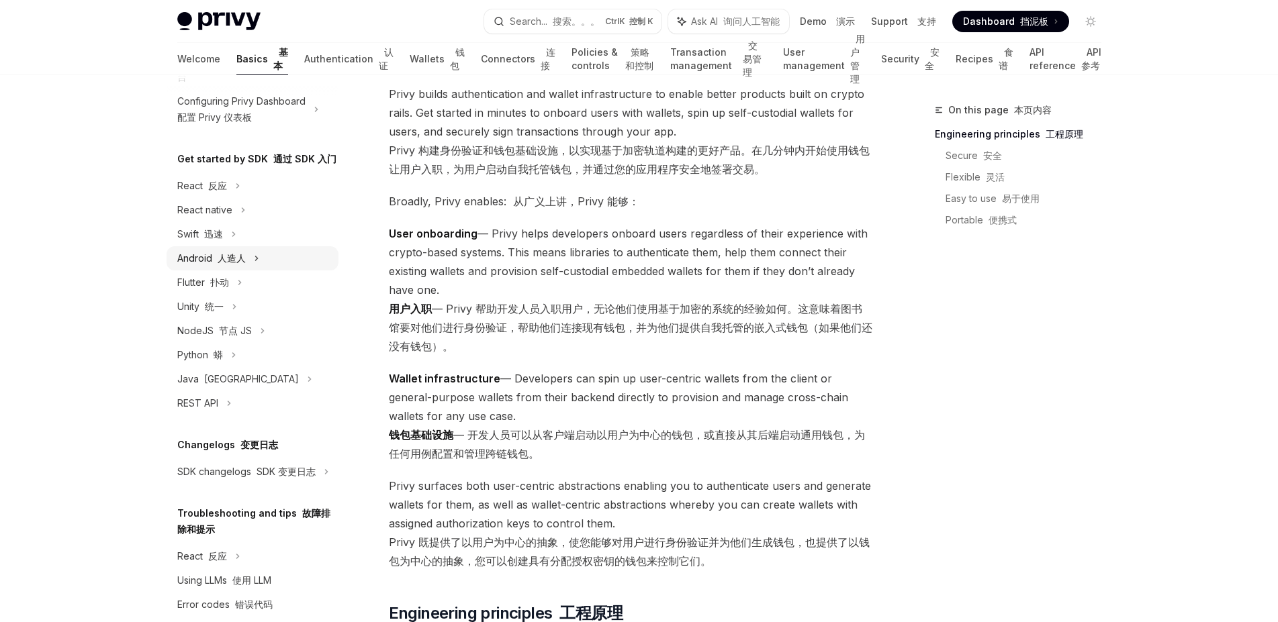
click at [199, 267] on div "Android 人造人" at bounding box center [211, 258] width 68 height 16
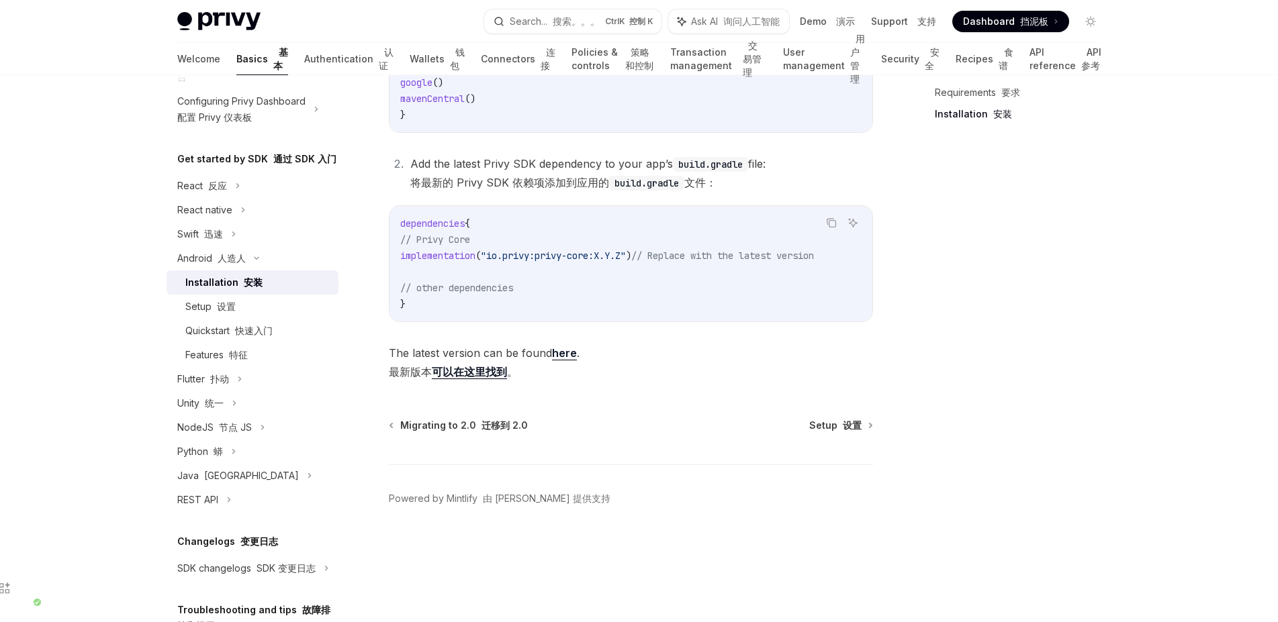
scroll to position [399, 0]
click at [205, 315] on div "Setup 设置" at bounding box center [210, 307] width 50 height 16
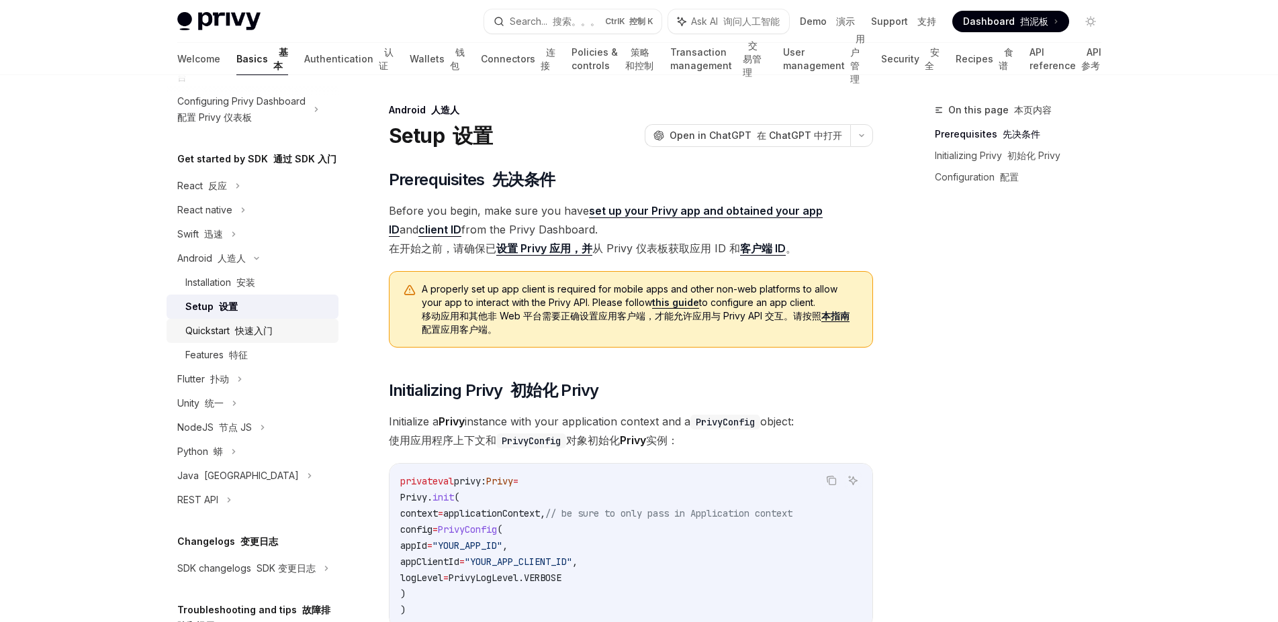
click at [249, 336] on font "快速入门" at bounding box center [254, 330] width 38 height 11
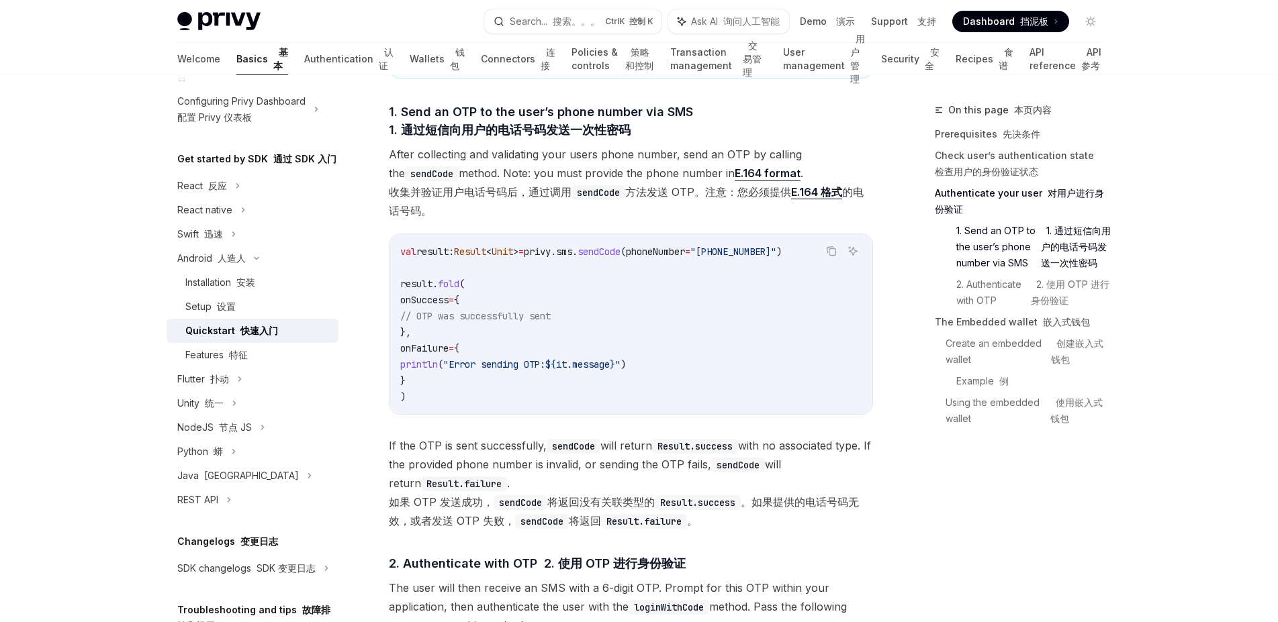
scroll to position [1184, 0]
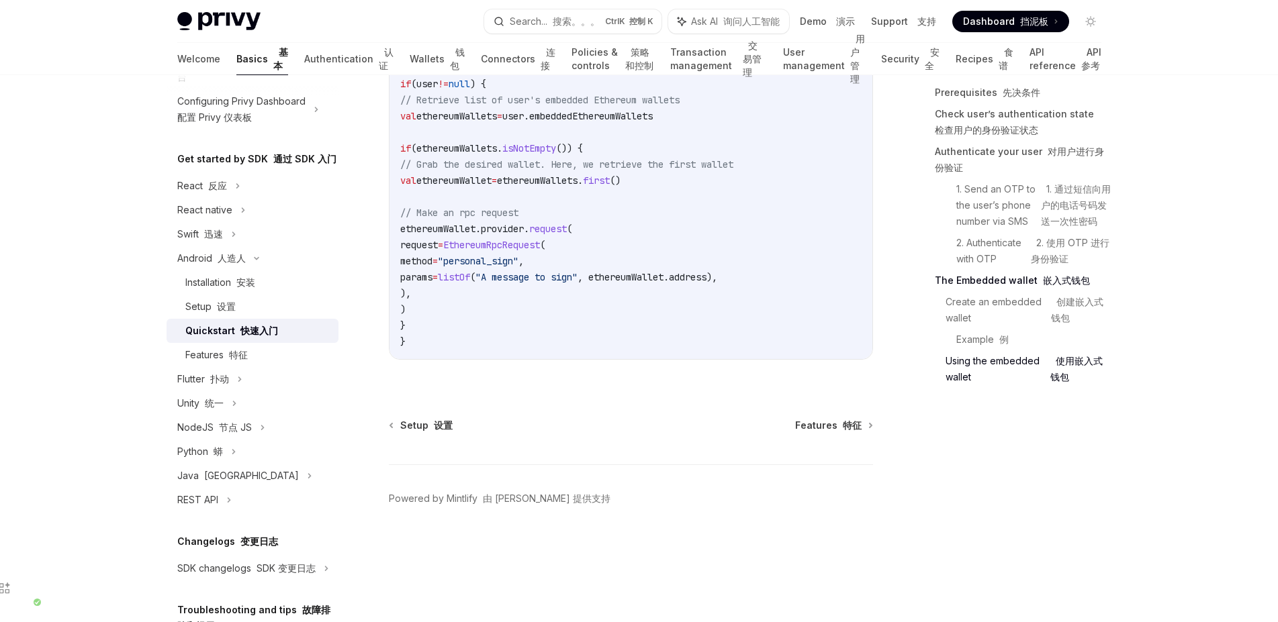
scroll to position [4335, 0]
click at [215, 363] on div "Features 特征" at bounding box center [216, 355] width 62 height 16
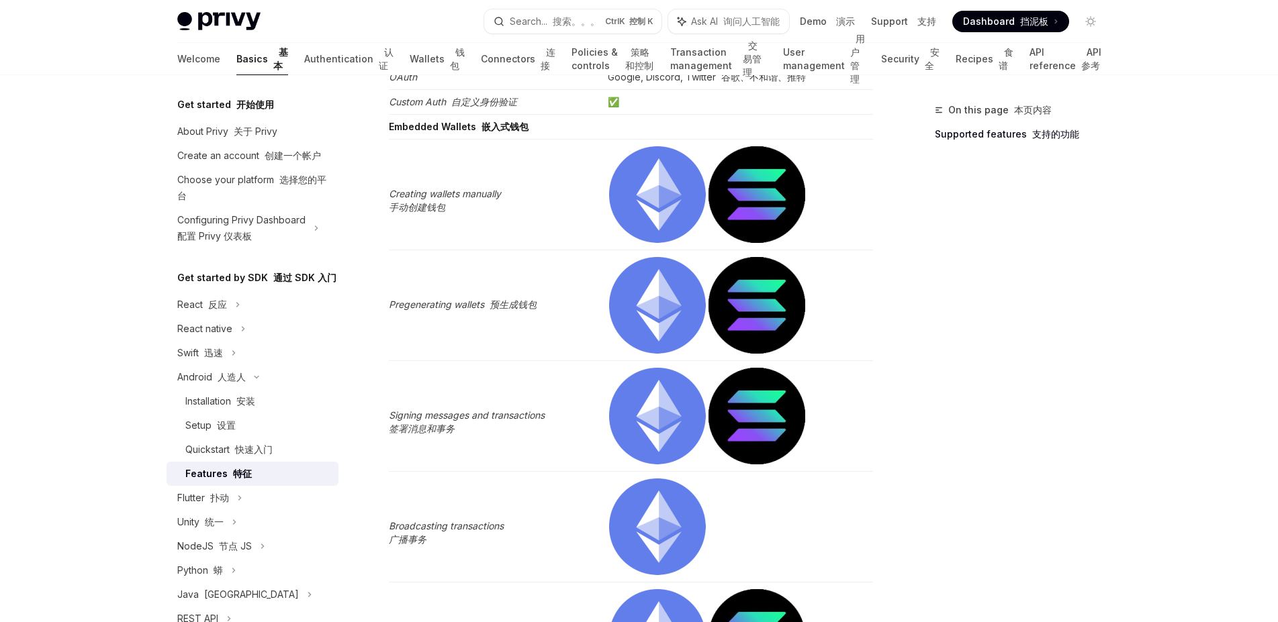
click at [1036, 75] on div "On this page 本页内容 Supported features 支持的功能" at bounding box center [1023, 115] width 177 height 81
click at [1039, 67] on link "API reference API 参考" at bounding box center [1065, 59] width 72 height 32
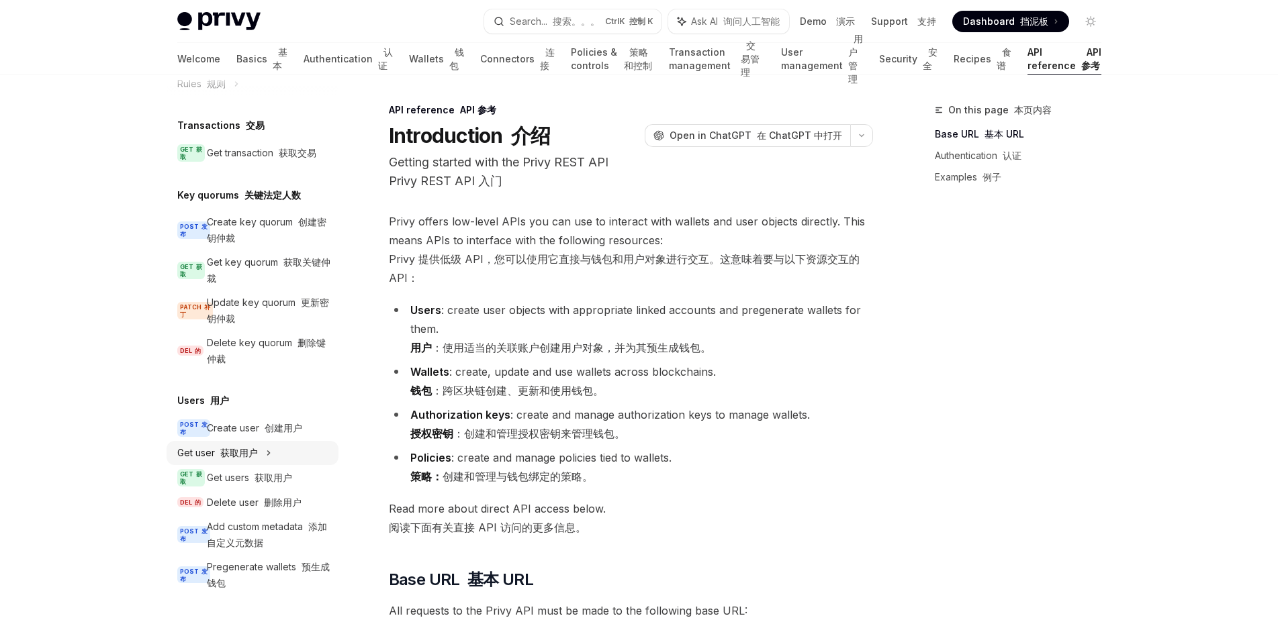
scroll to position [1025, 0]
click at [240, 447] on font "获取用户" at bounding box center [239, 452] width 38 height 11
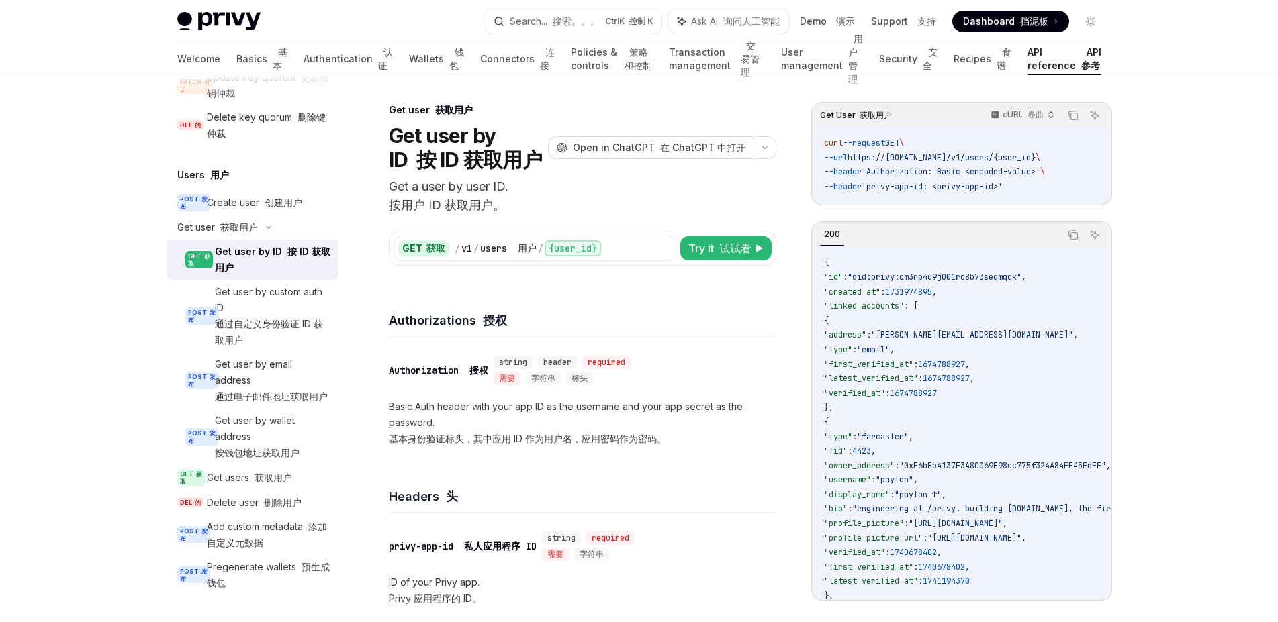
scroll to position [1219, 0]
click at [273, 267] on div "Get user by ID 按 ID 获取用户" at bounding box center [272, 260] width 115 height 32
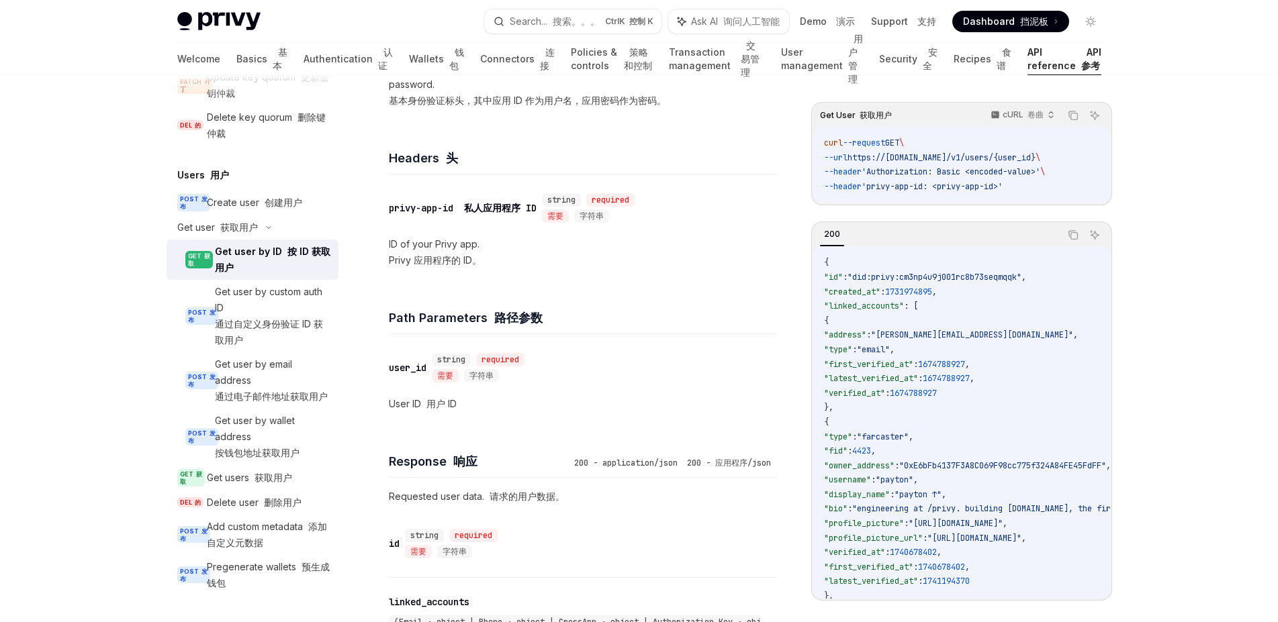
scroll to position [254, 0]
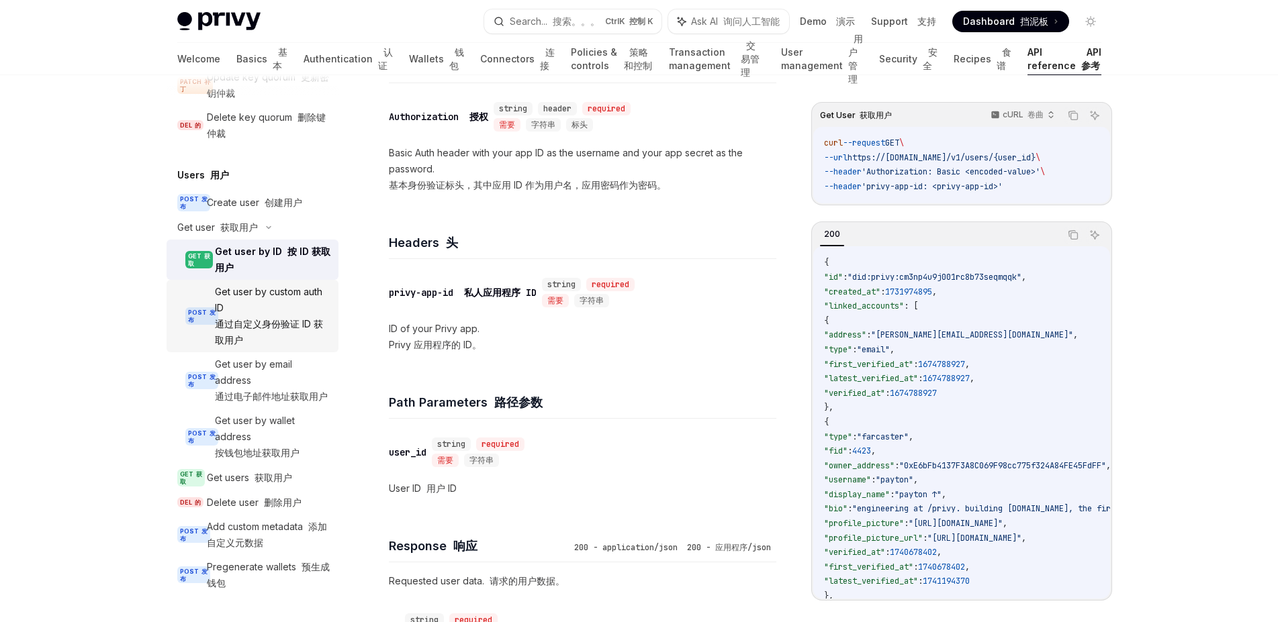
click at [255, 346] on font "通过自定义身份验证 ID 获取用户" at bounding box center [269, 332] width 108 height 28
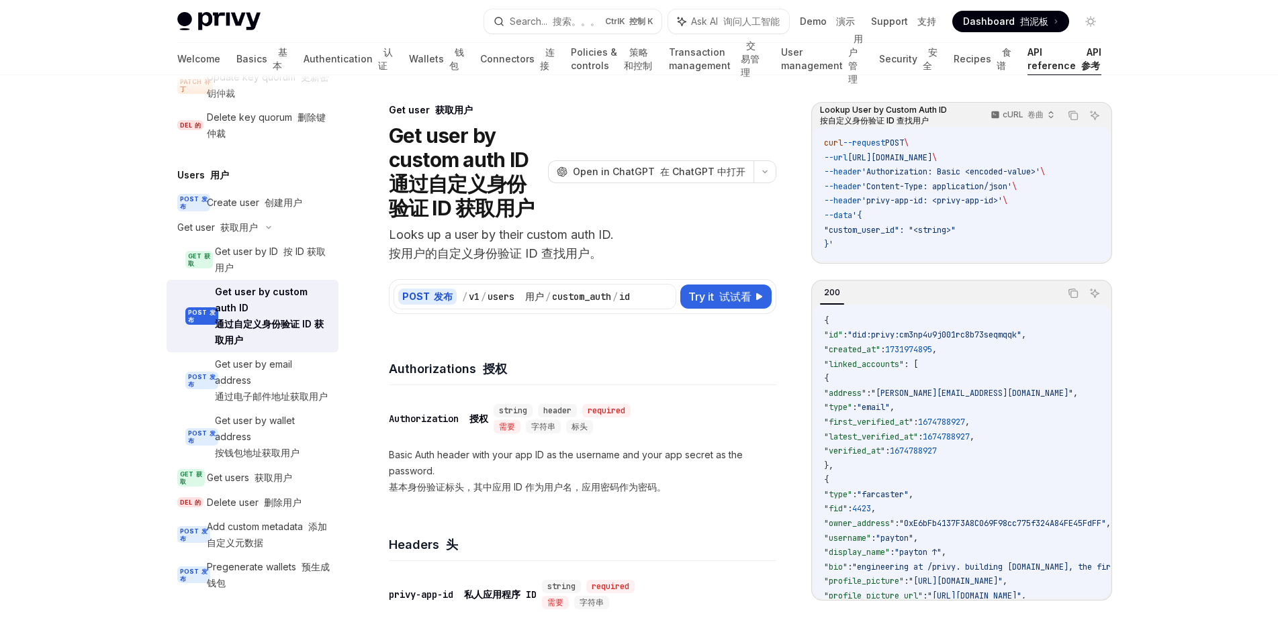
scroll to position [1216, 0]
click at [620, 375] on div "Authorizations 授权" at bounding box center [582, 361] width 387 height 50
click at [714, 369] on div "Authorizations 授权" at bounding box center [582, 361] width 387 height 50
click at [743, 367] on div "Authorizations 授权" at bounding box center [582, 361] width 387 height 50
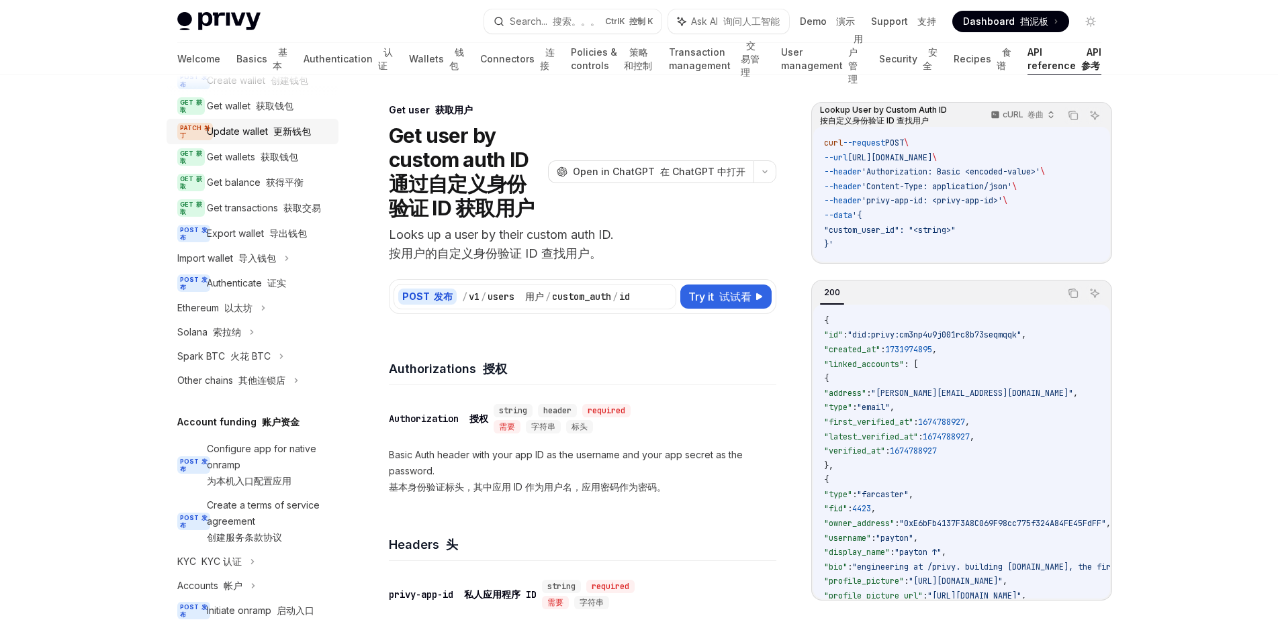
scroll to position [0, 0]
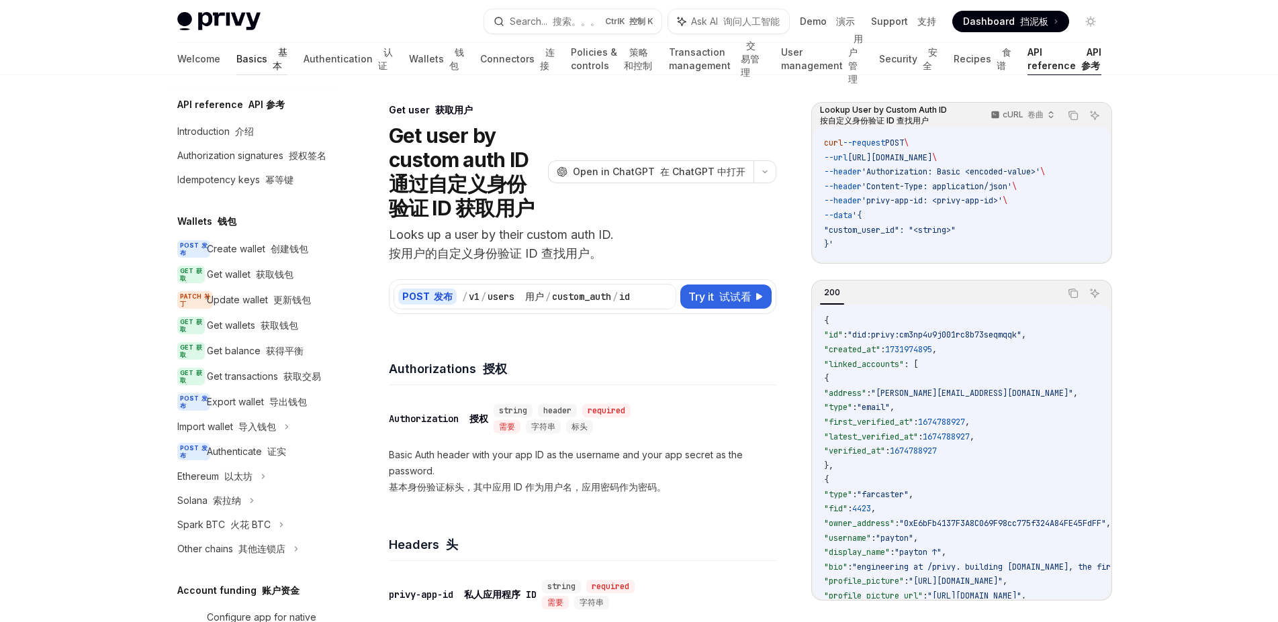
click at [236, 62] on link "Basics 基本" at bounding box center [261, 59] width 51 height 32
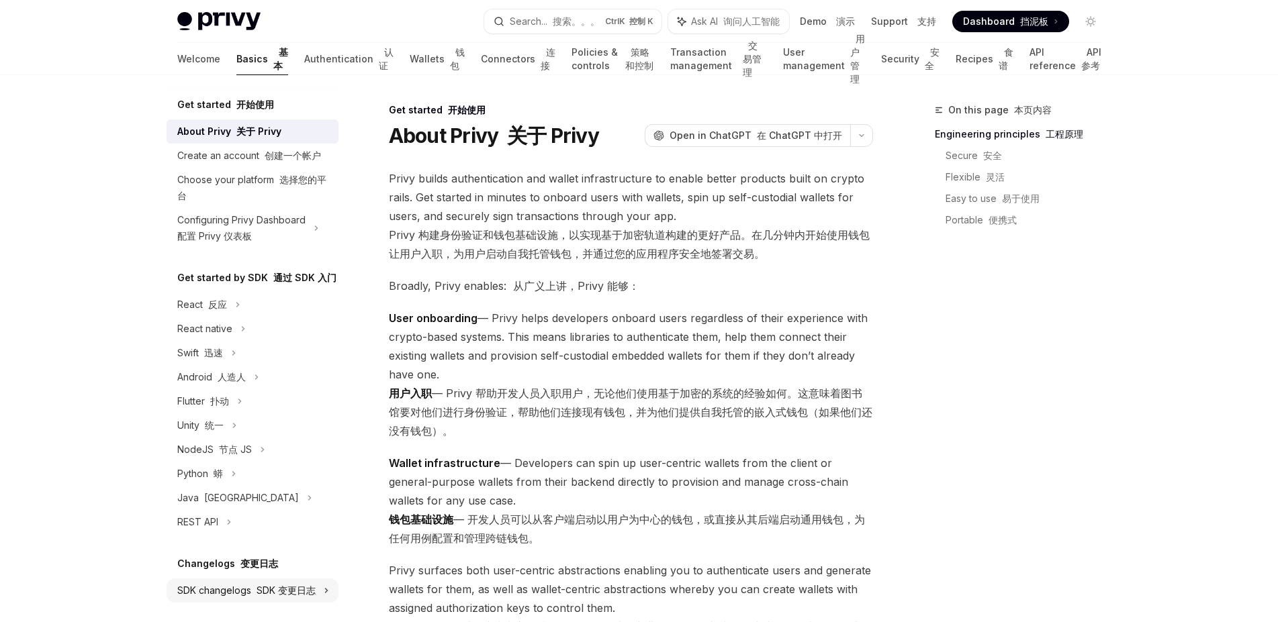
scroll to position [199, 0]
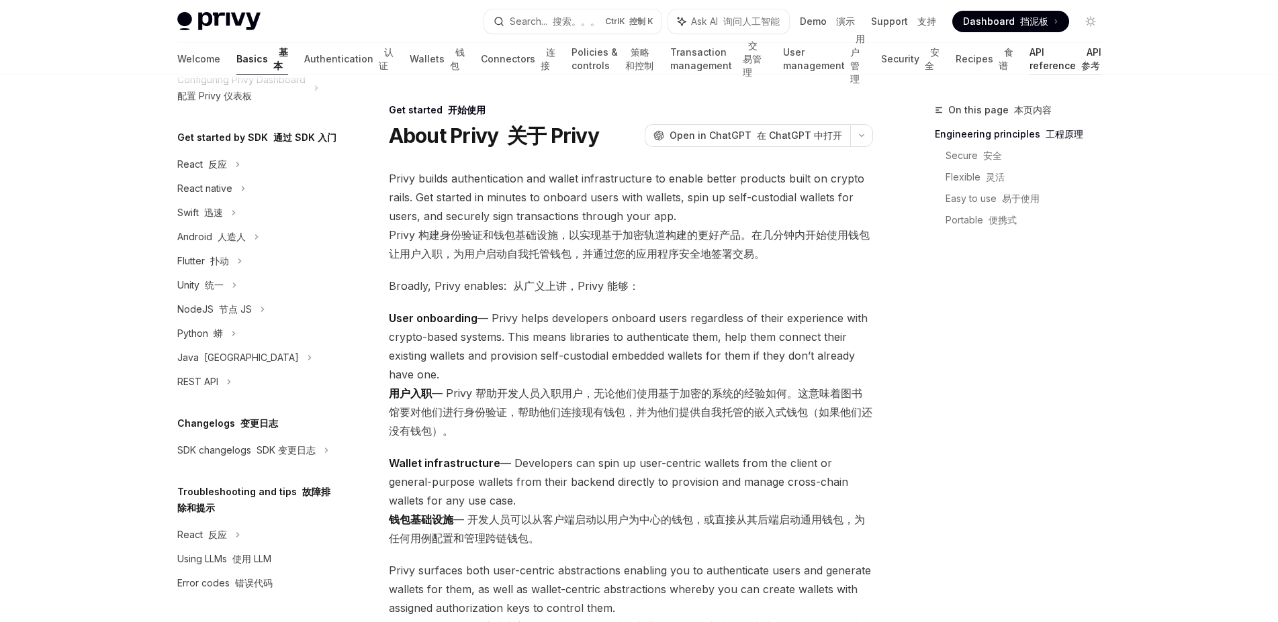
click at [1029, 61] on link "API reference API 参考" at bounding box center [1065, 59] width 72 height 32
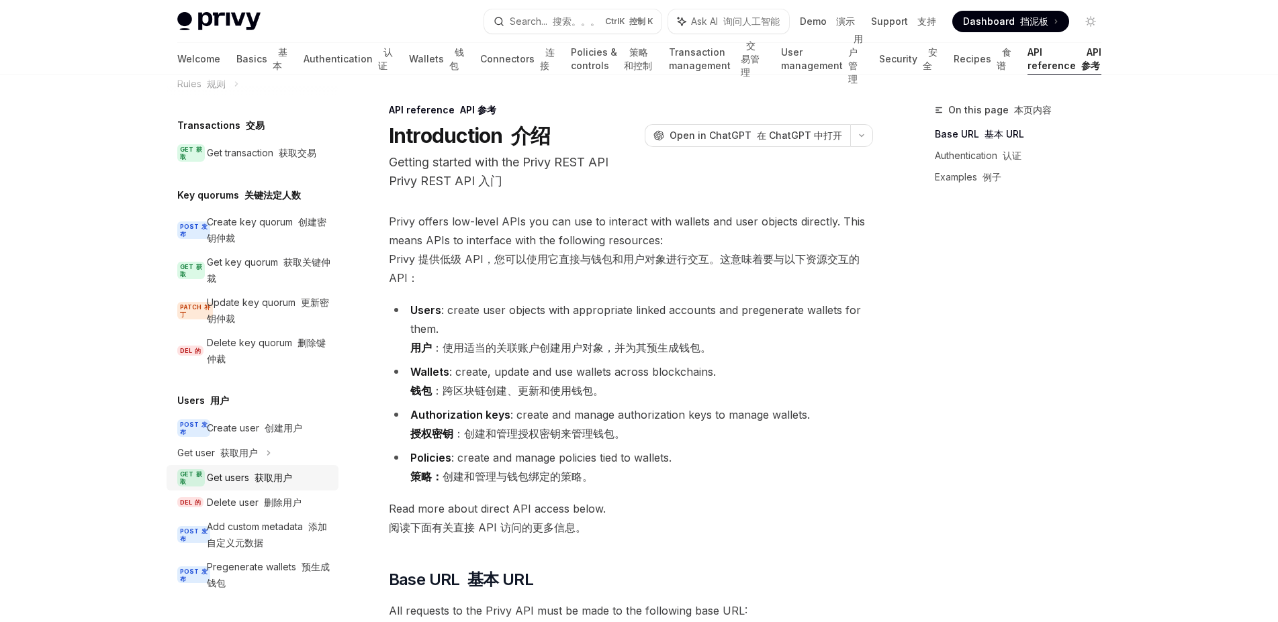
click at [222, 470] on div "Get users 获取用户" at bounding box center [249, 478] width 85 height 16
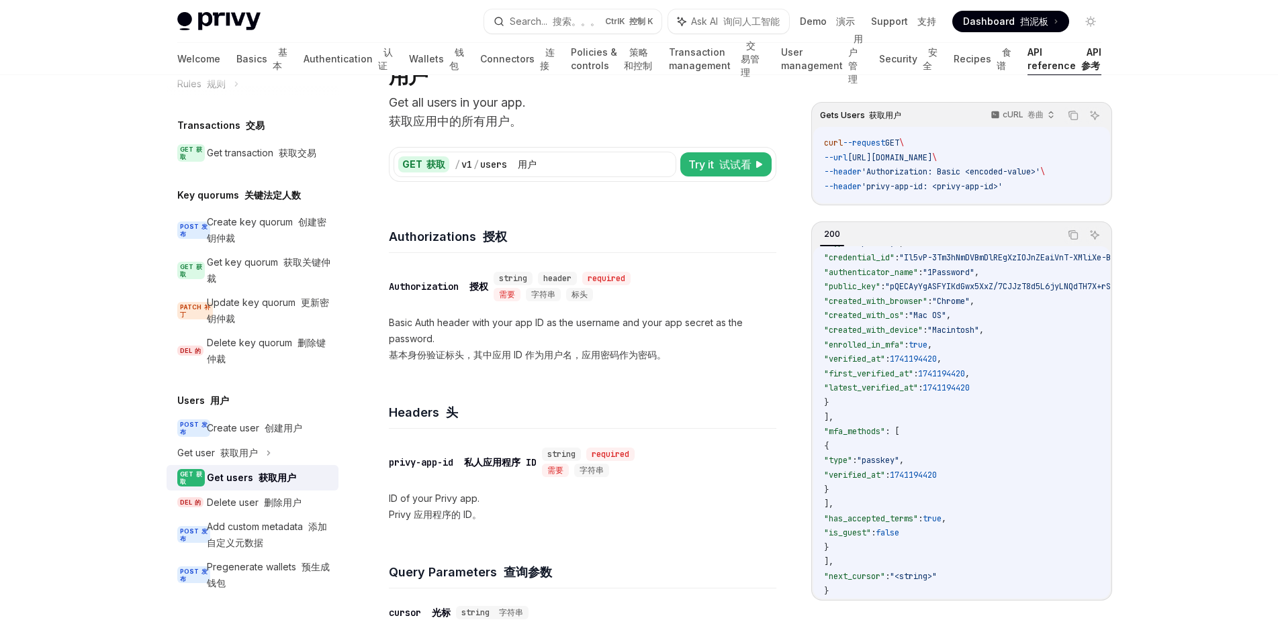
scroll to position [85, 0]
click at [265, 441] on div "Get user 获取用户" at bounding box center [253, 453] width 172 height 24
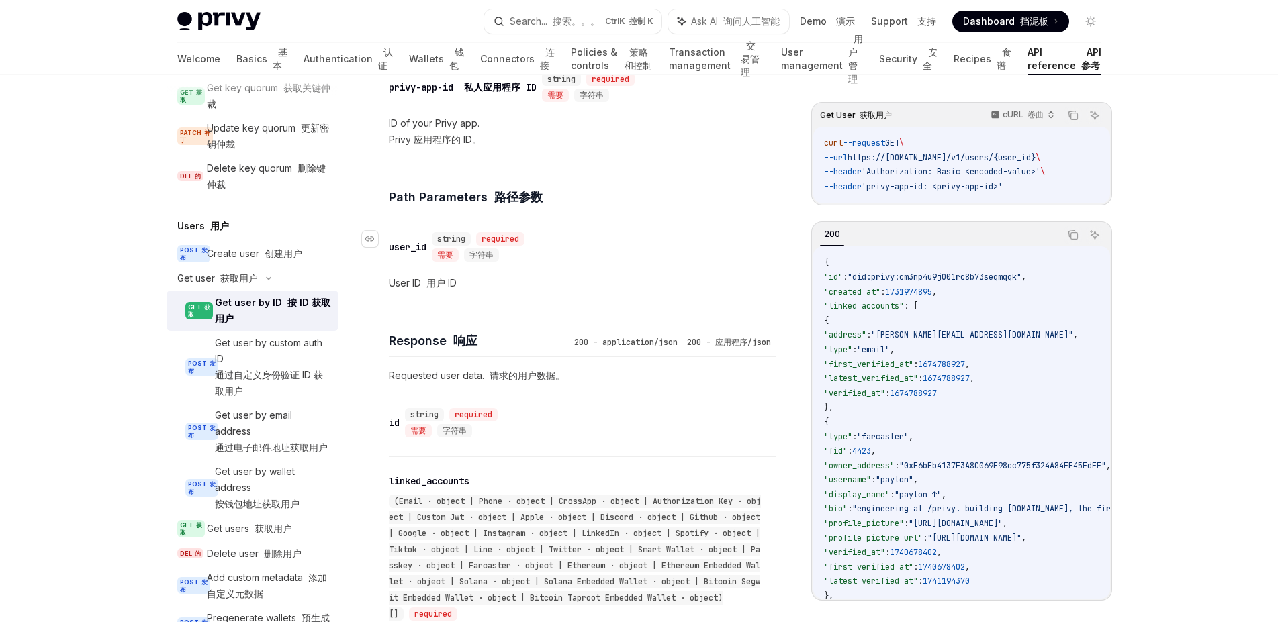
scroll to position [423, 0]
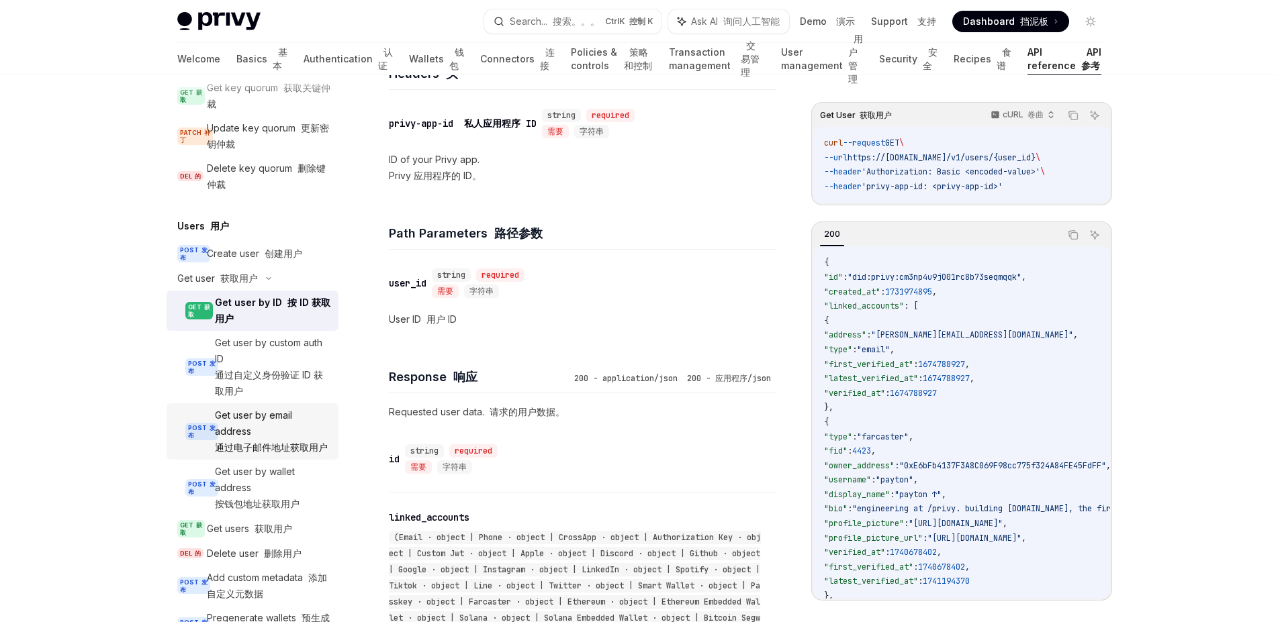
click at [293, 453] on font "通过电子邮件地址获取用户" at bounding box center [271, 447] width 113 height 11
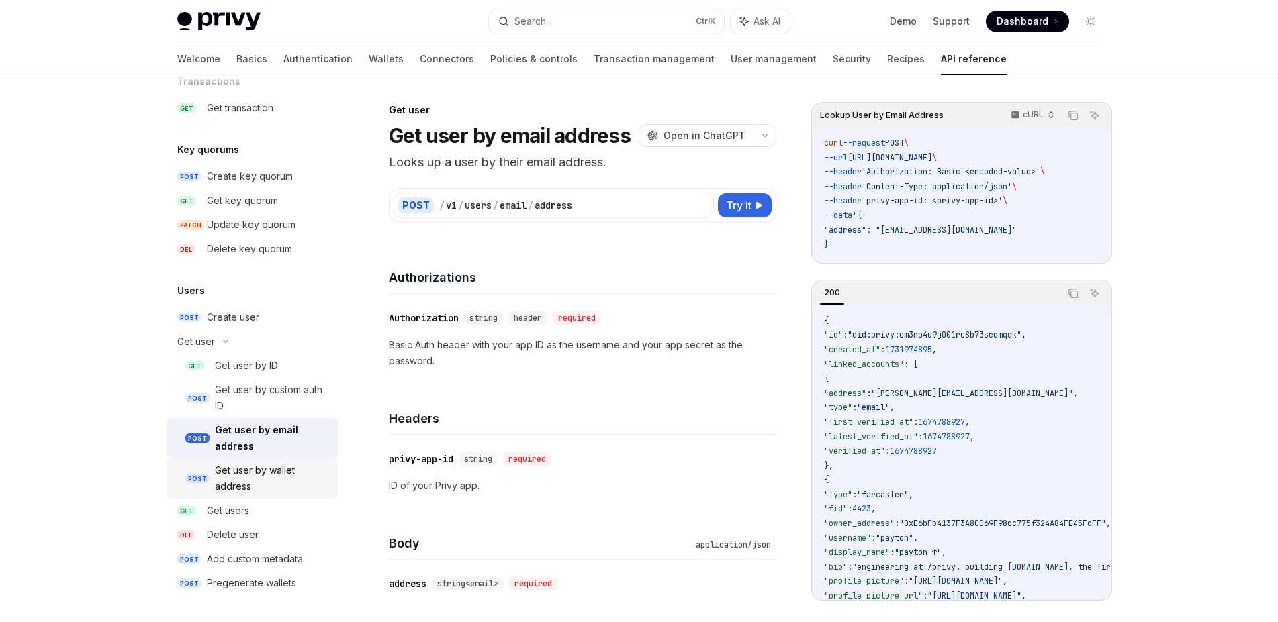
scroll to position [910, 0]
click at [276, 367] on div "Get user by ID" at bounding box center [246, 366] width 63 height 16
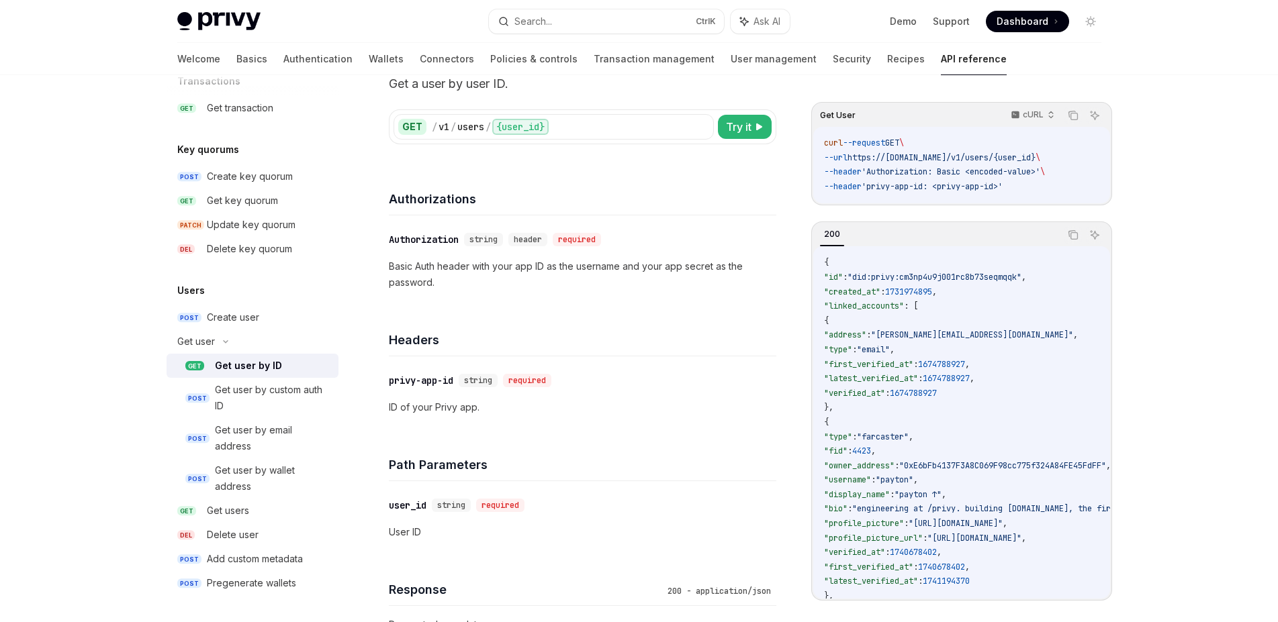
scroll to position [85, 0]
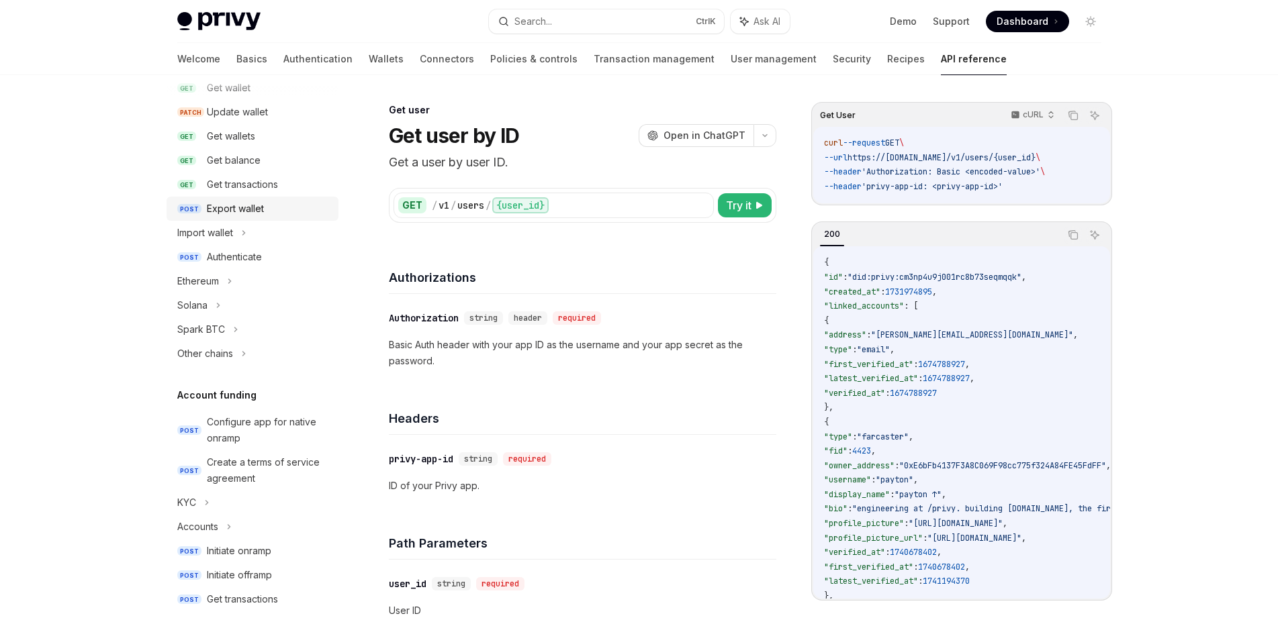
scroll to position [0, 0]
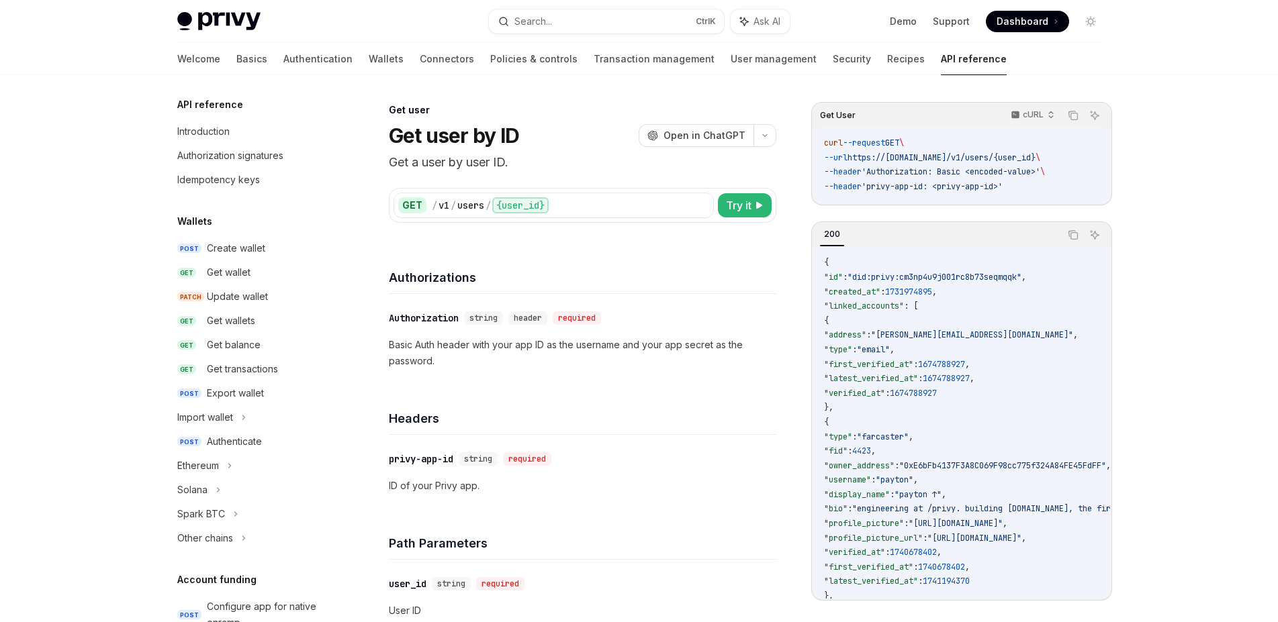
click at [897, 280] on span ""did:privy:cm3np4u9j001rc8b73seqmqqk"" at bounding box center [934, 277] width 174 height 11
copy span "privy"
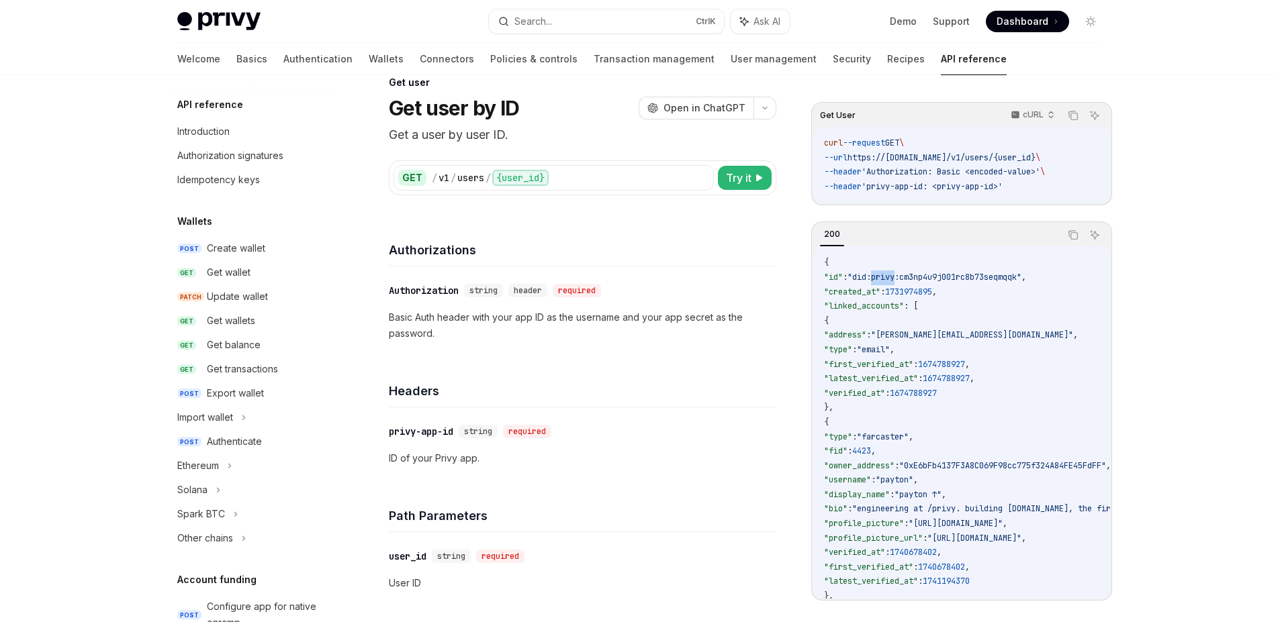
scroll to position [85, 0]
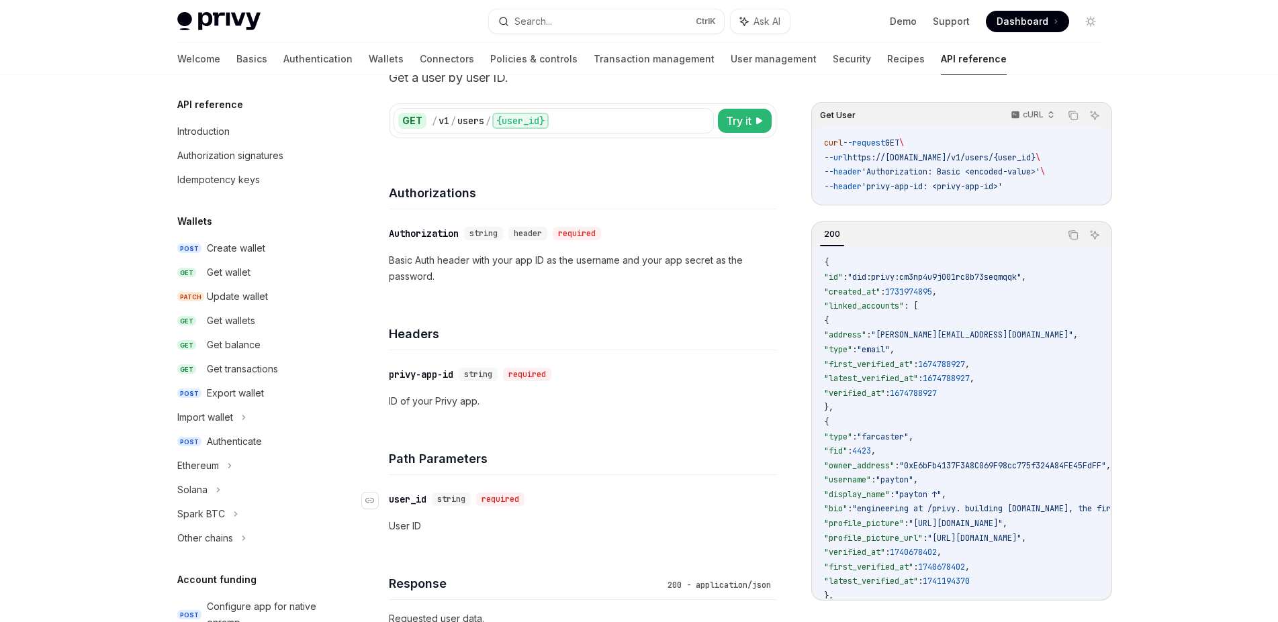
click at [415, 500] on div "user_id" at bounding box center [408, 499] width 38 height 13
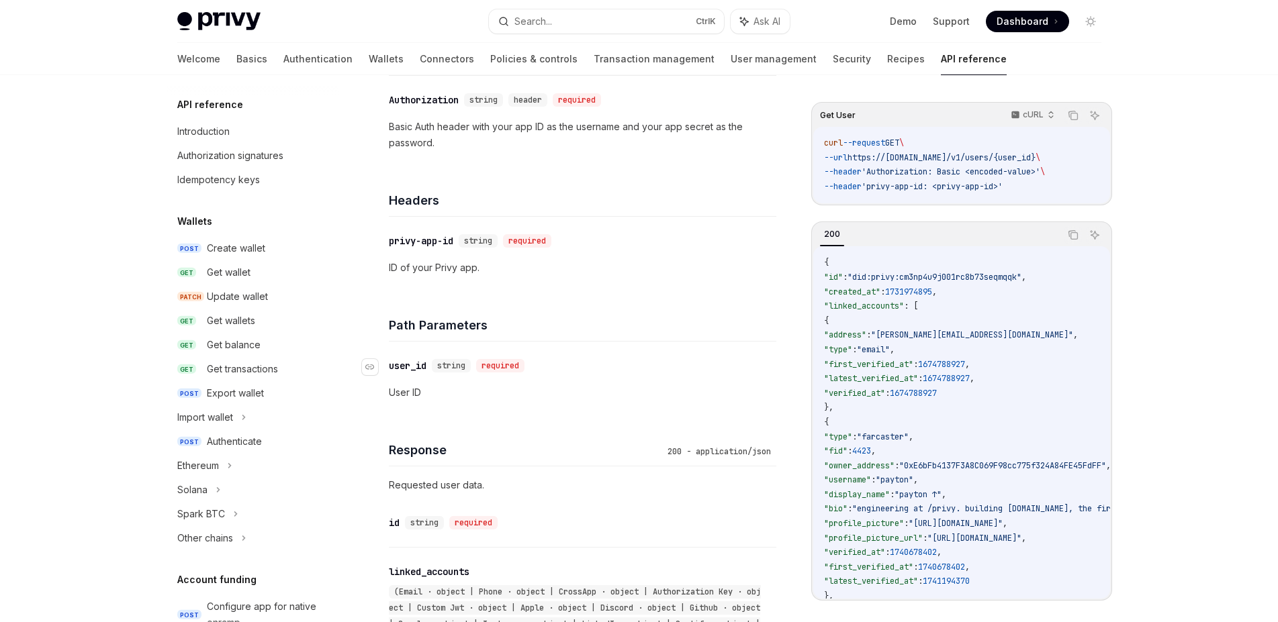
click at [410, 367] on div "user_id" at bounding box center [408, 365] width 38 height 13
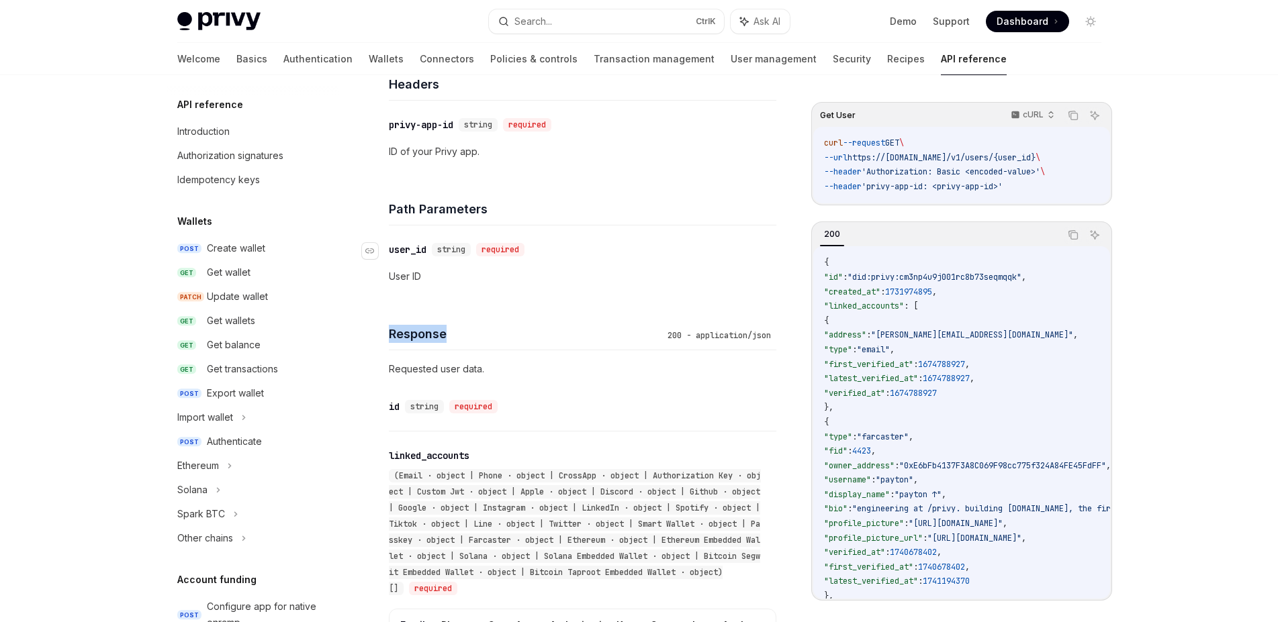
click at [410, 367] on div "Response 200 - application/json Requested user data." at bounding box center [582, 342] width 387 height 82
drag, startPoint x: 390, startPoint y: 250, endPoint x: 427, endPoint y: 250, distance: 36.9
click at [426, 250] on div "user_id" at bounding box center [408, 249] width 38 height 13
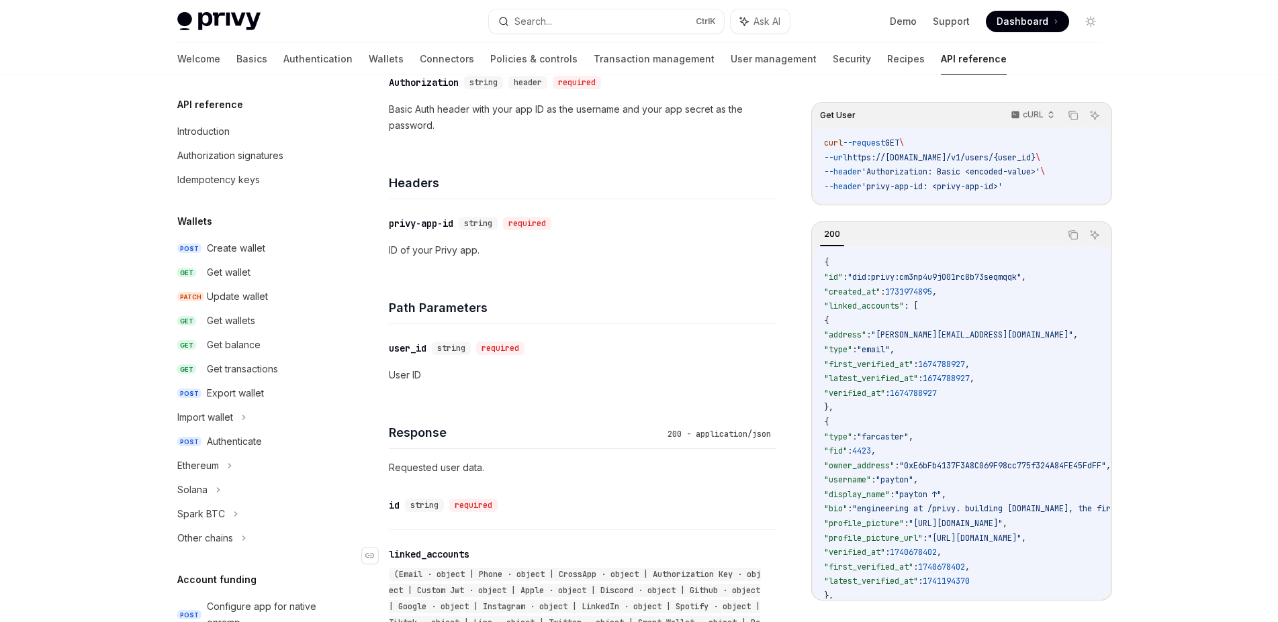
scroll to position [234, 0]
drag, startPoint x: 432, startPoint y: 357, endPoint x: 385, endPoint y: 359, distance: 46.3
click at [389, 359] on div "​ user_id string required" at bounding box center [576, 350] width 374 height 16
copy div "user_id"
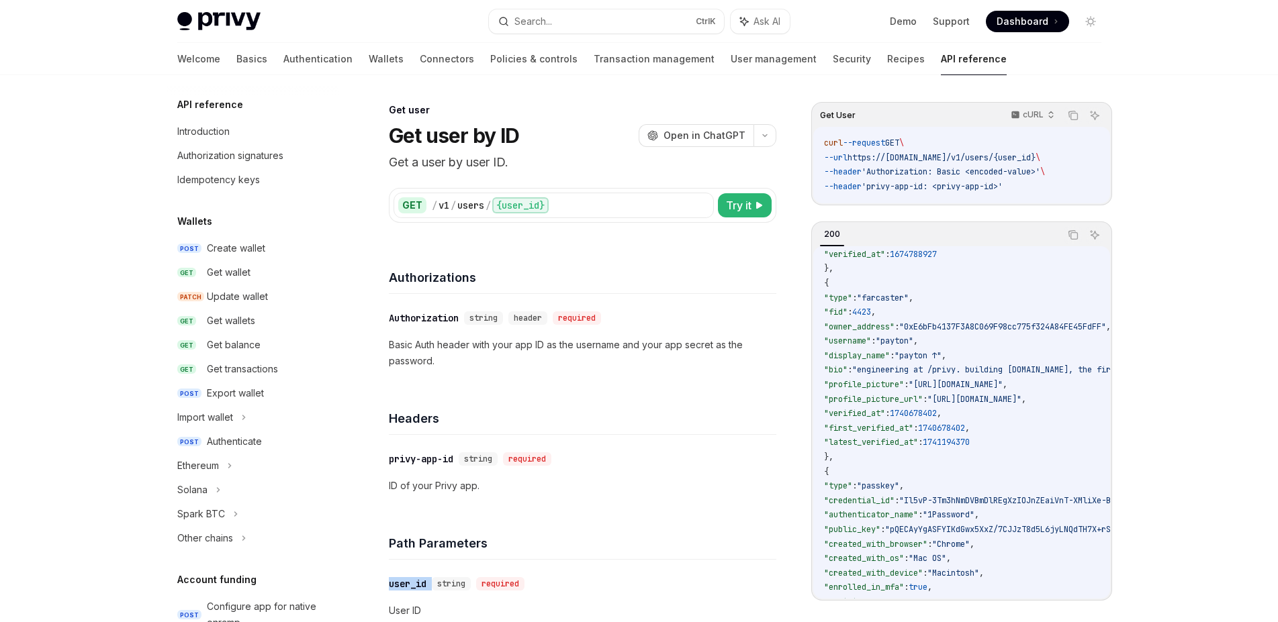
scroll to position [0, 0]
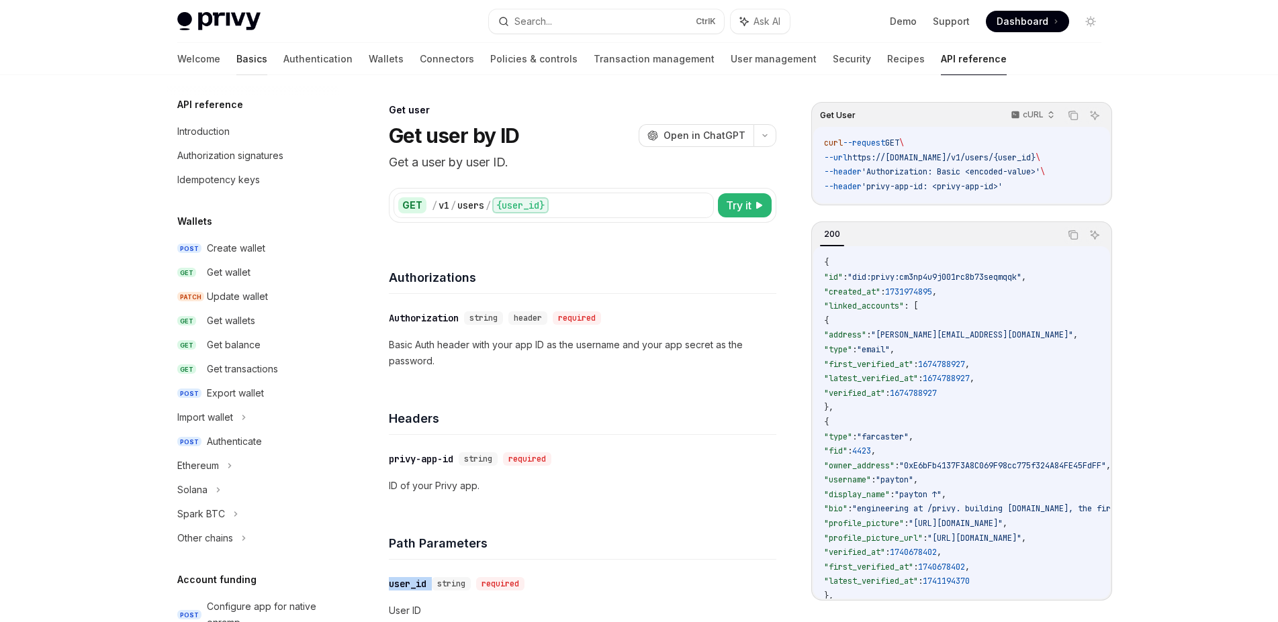
click at [236, 69] on link "Basics" at bounding box center [251, 59] width 31 height 32
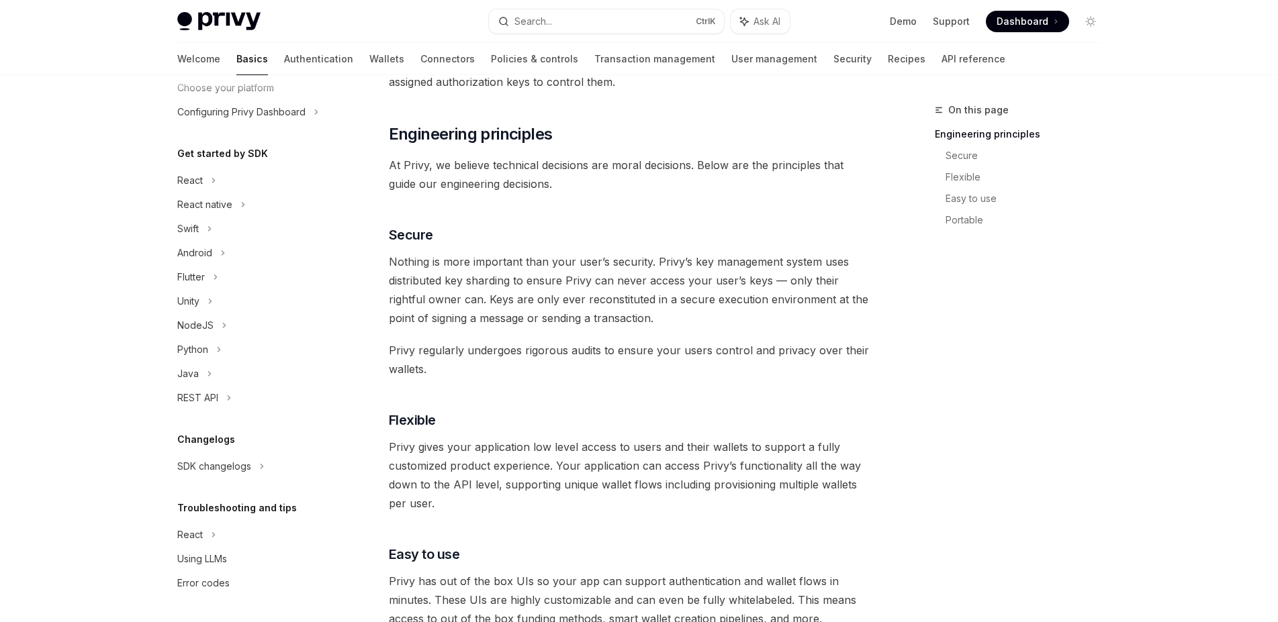
scroll to position [423, 0]
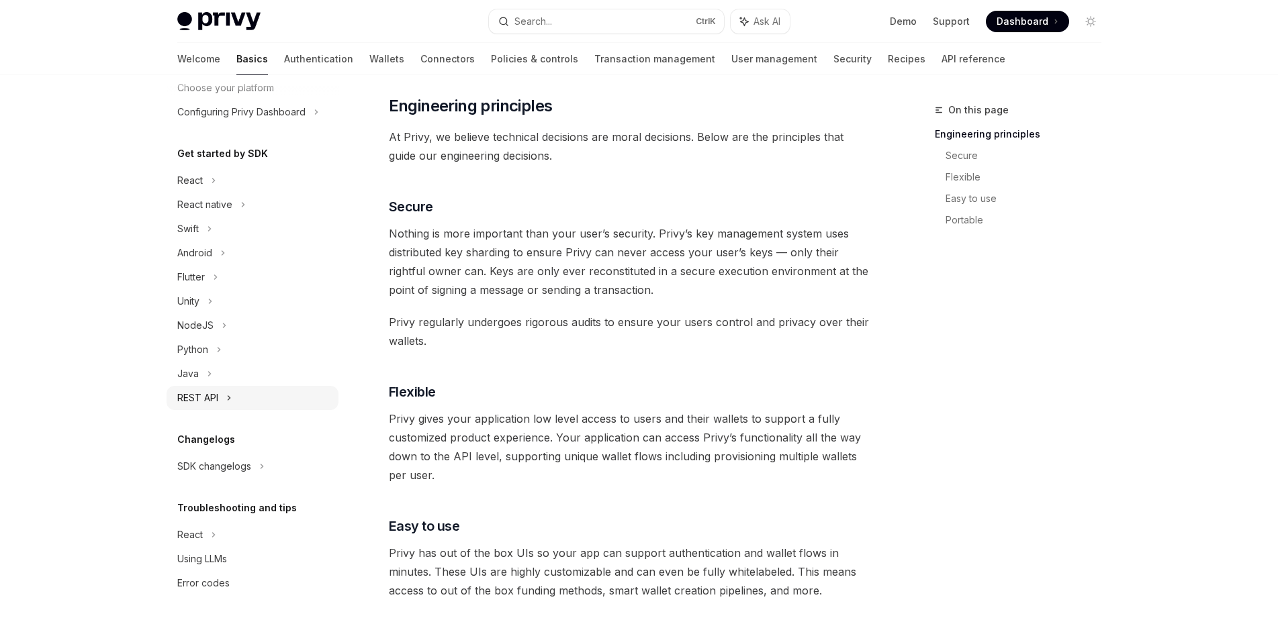
click at [203, 397] on div "REST API" at bounding box center [197, 398] width 41 height 16
type textarea "*"
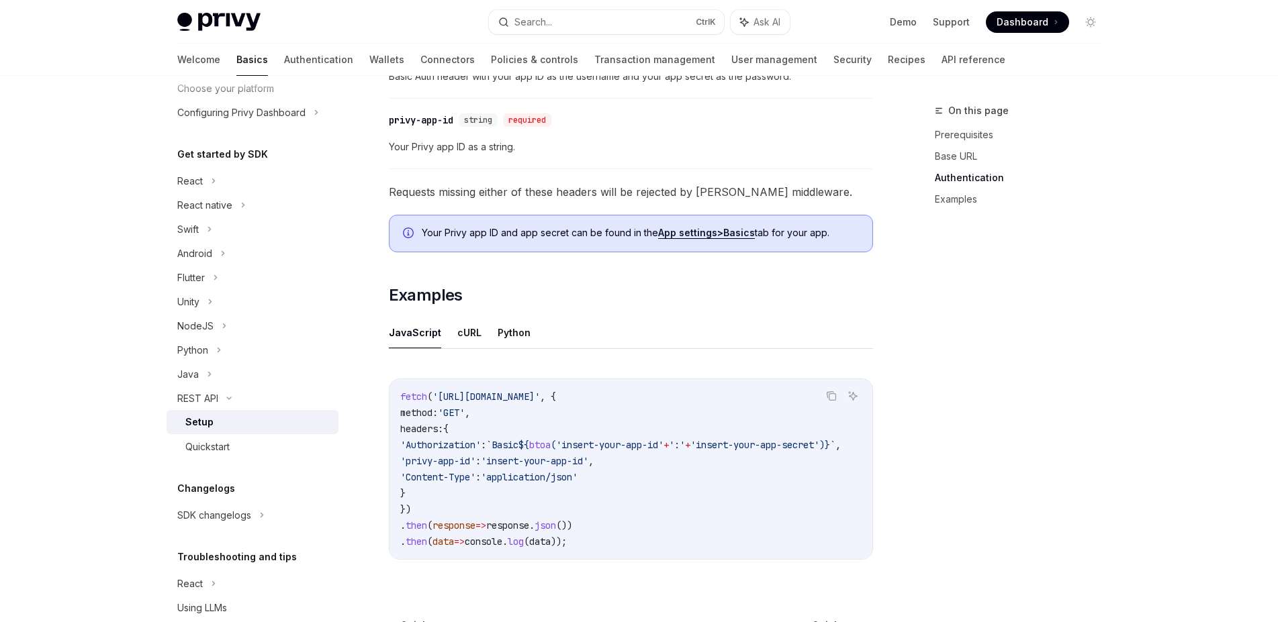
scroll to position [657, 0]
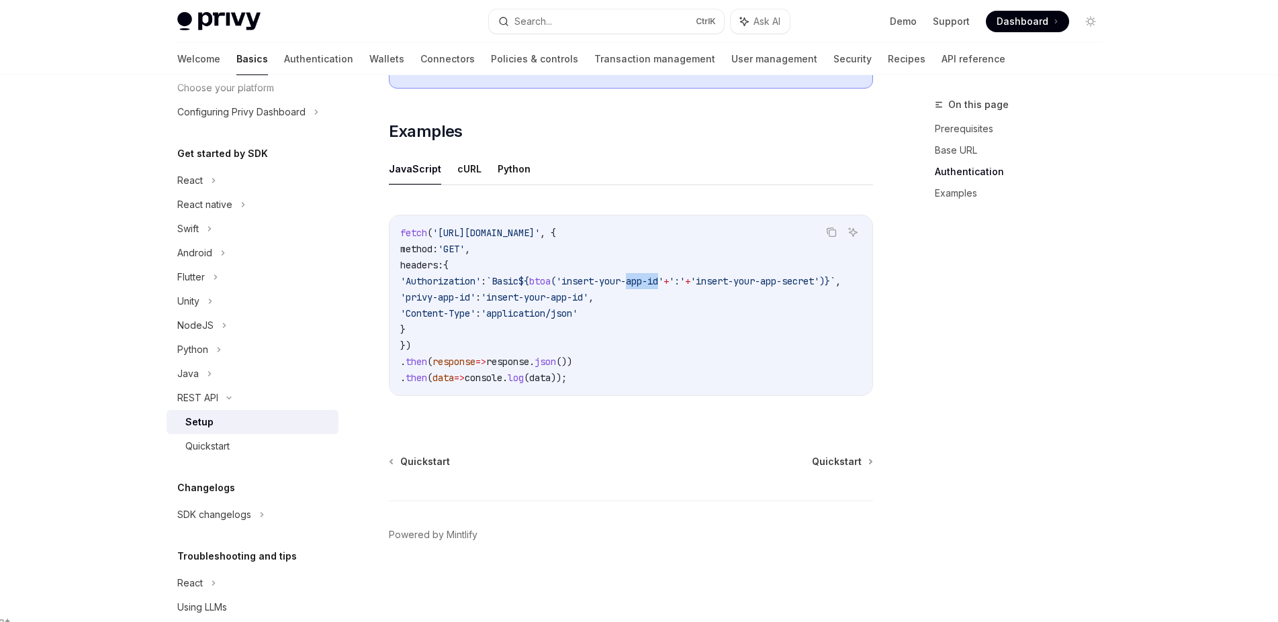
drag, startPoint x: 670, startPoint y: 282, endPoint x: 703, endPoint y: 281, distance: 32.9
click at [663, 281] on span "'insert-your-app-id'" at bounding box center [609, 281] width 107 height 12
copy span "app-id"
drag, startPoint x: 757, startPoint y: 283, endPoint x: 810, endPoint y: 282, distance: 53.7
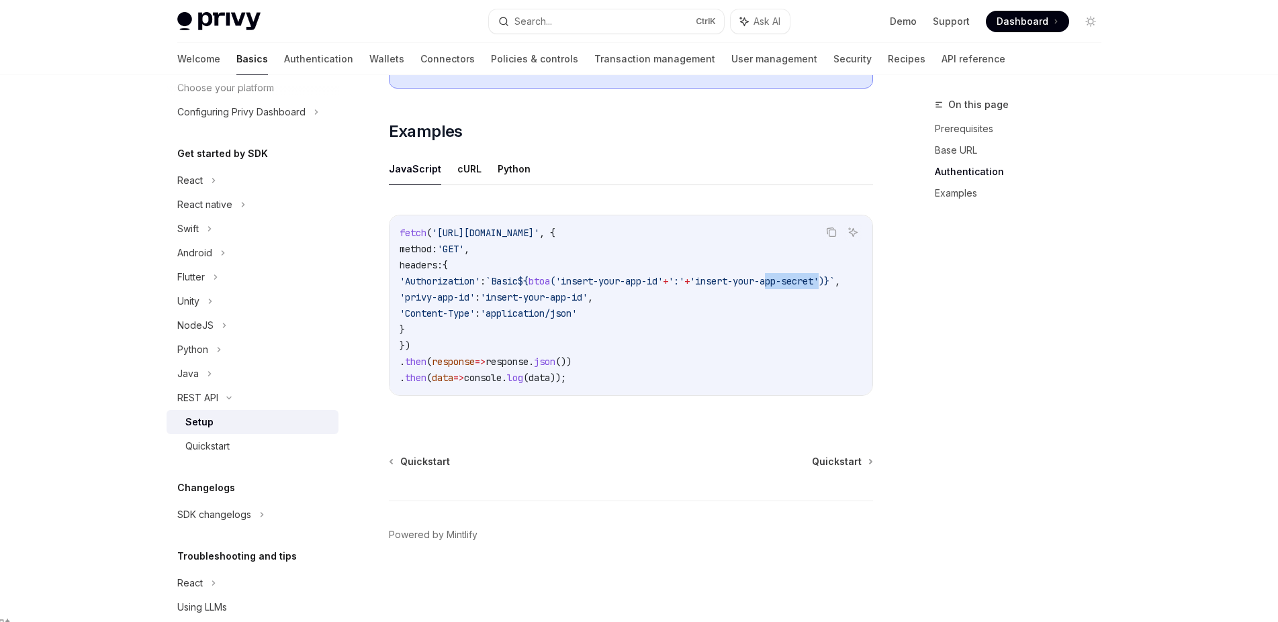
click at [810, 282] on span "'insert-your-app-secret'" at bounding box center [754, 281] width 129 height 12
copy span "app-secret"
drag, startPoint x: 594, startPoint y: 283, endPoint x: 626, endPoint y: 280, distance: 32.3
click at [626, 280] on span "'insert-your-app-id'" at bounding box center [608, 281] width 107 height 12
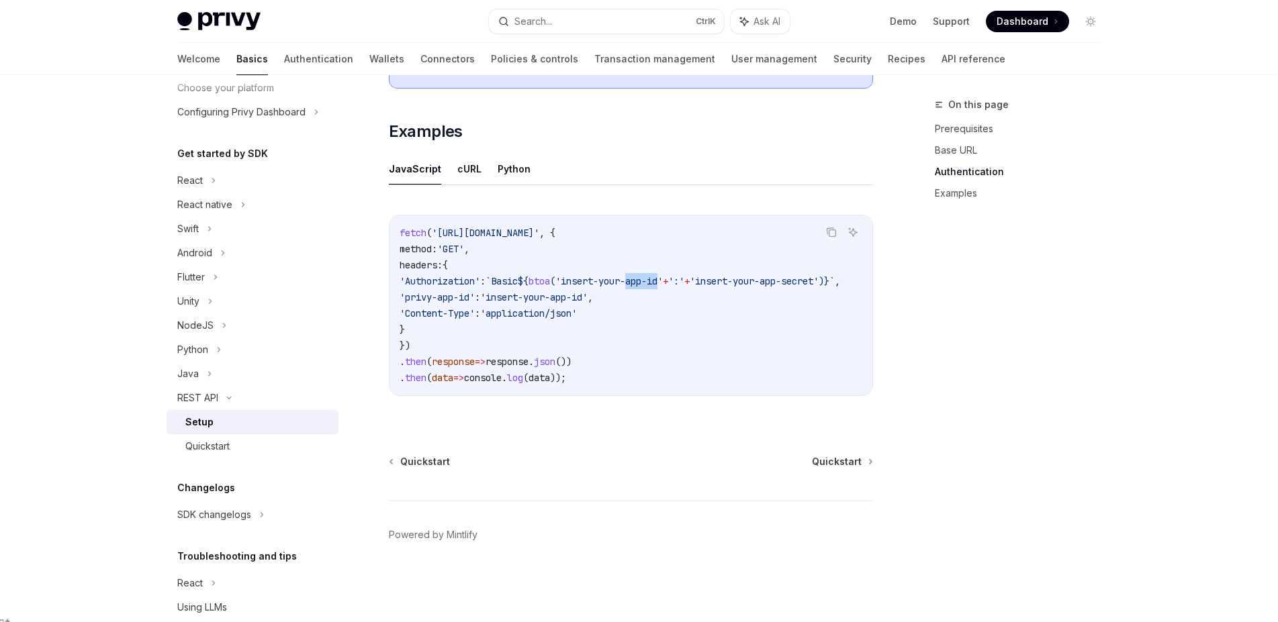
copy span "app-id"
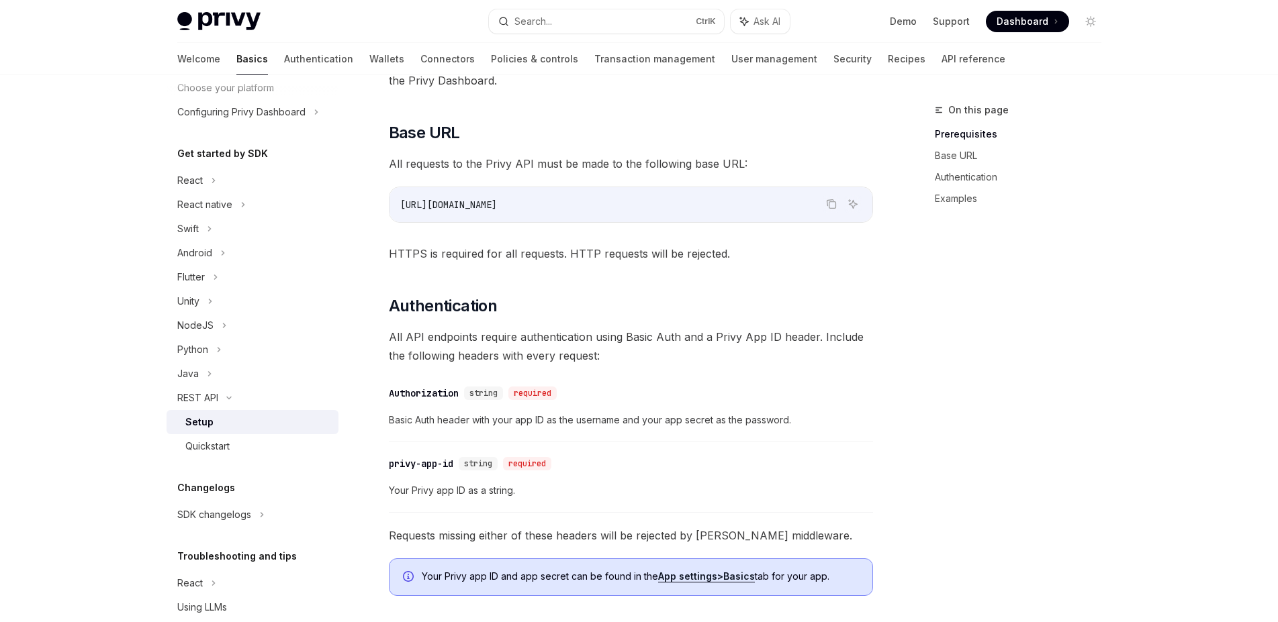
scroll to position [0, 0]
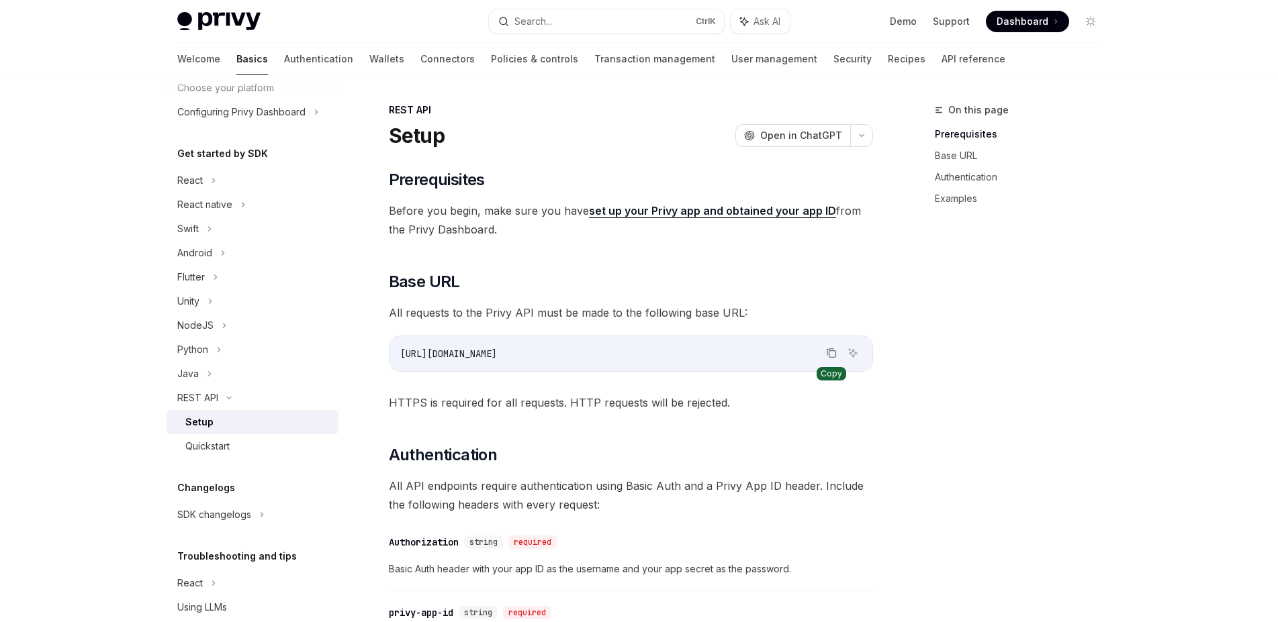
click at [835, 351] on icon "Copy the contents from the code block" at bounding box center [831, 354] width 7 height 7
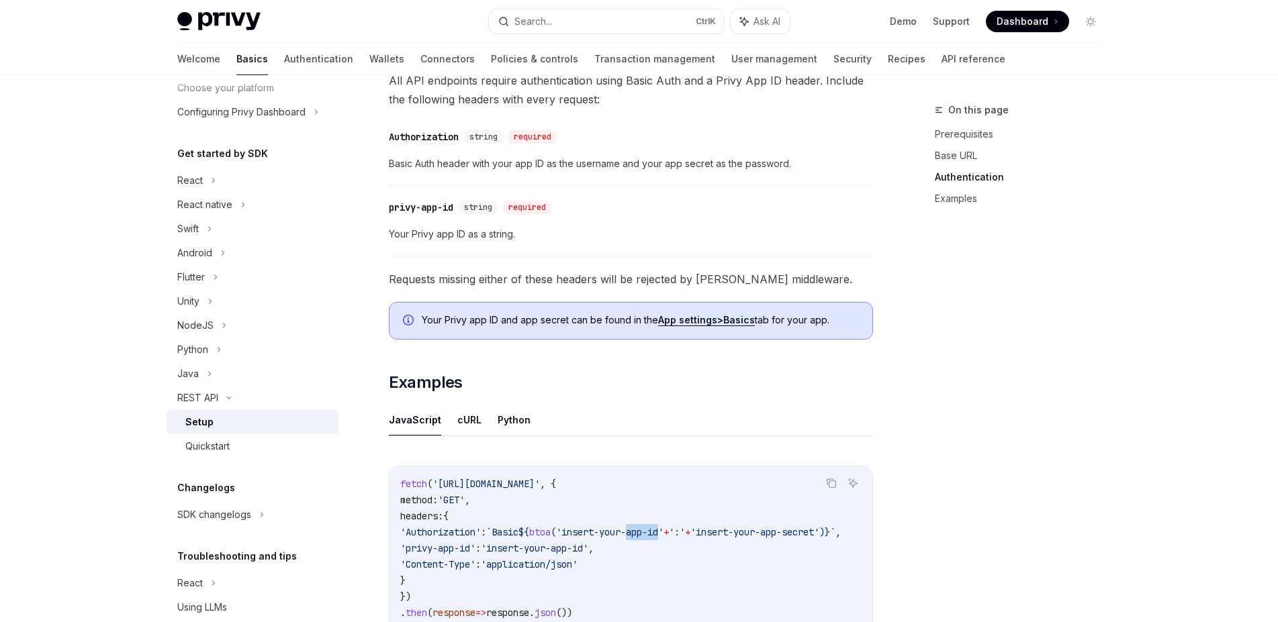
scroll to position [592, 0]
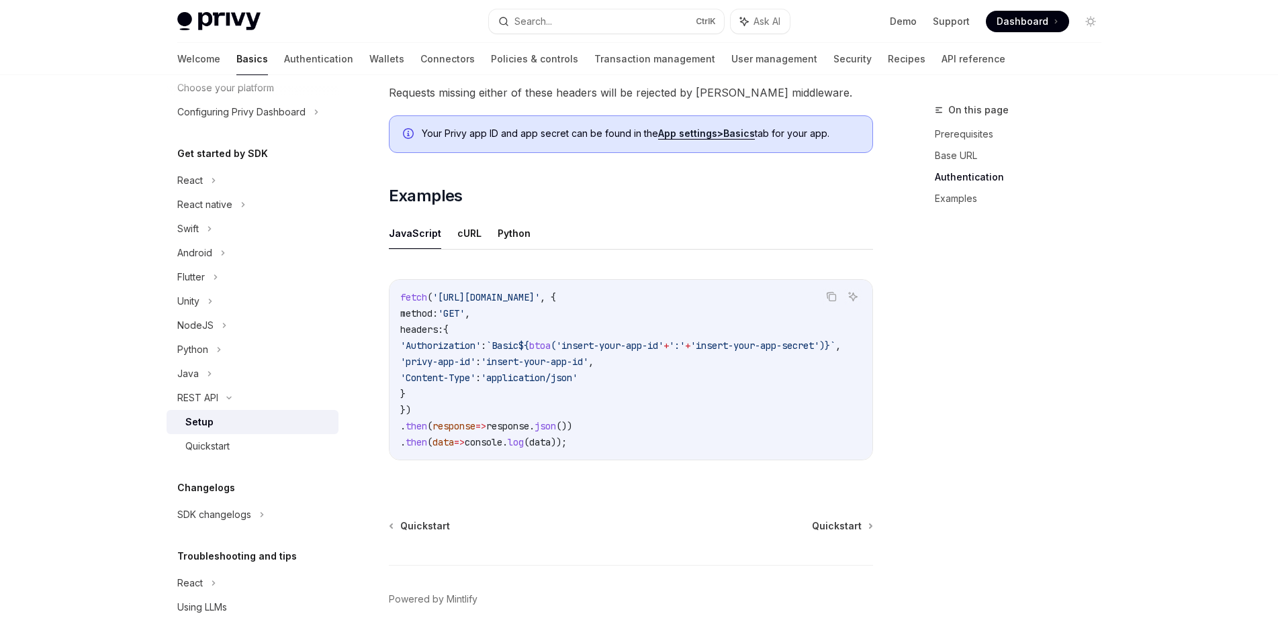
drag, startPoint x: 670, startPoint y: 459, endPoint x: 783, endPoint y: 471, distance: 113.4
click at [783, 460] on div "fetch ( '[URL][DOMAIN_NAME]' , { method: 'GET' , headers: { 'Authorization' : `…" at bounding box center [630, 370] width 483 height 180
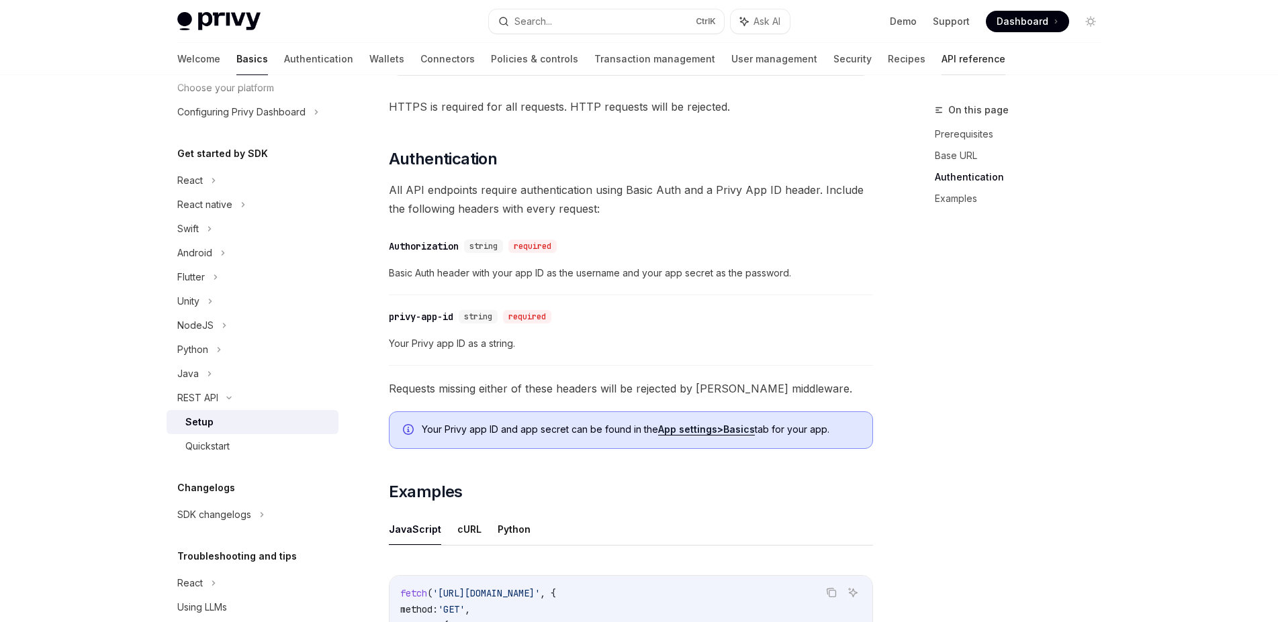
scroll to position [149, 0]
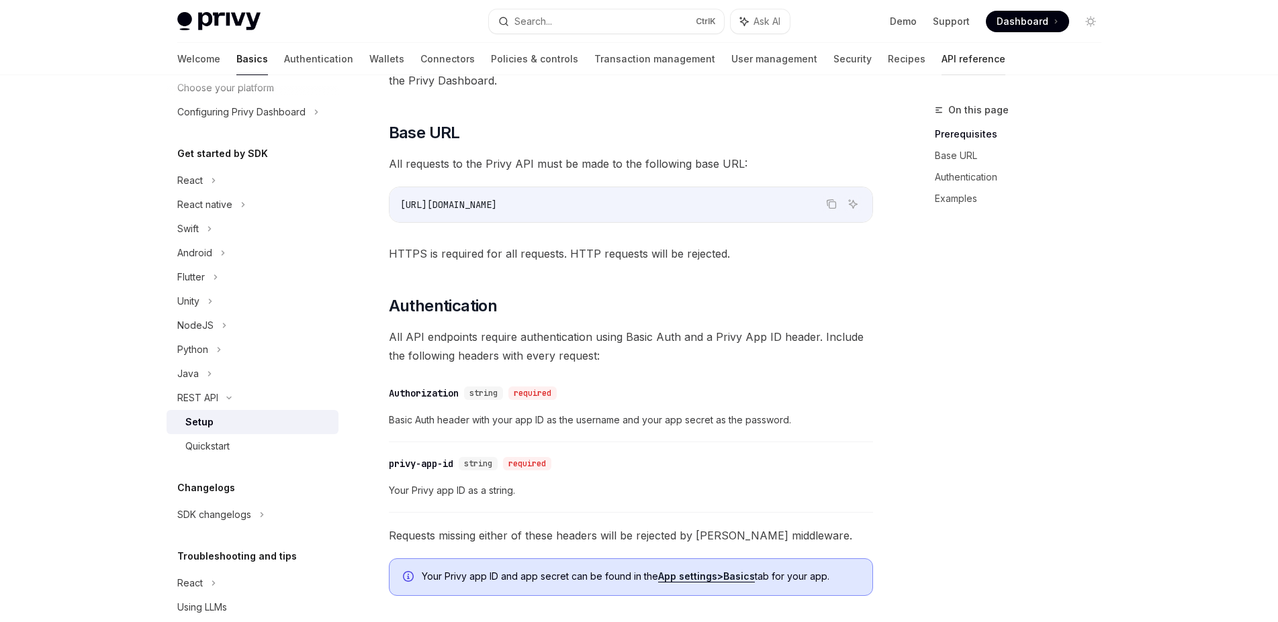
click at [941, 64] on link "API reference" at bounding box center [973, 59] width 64 height 32
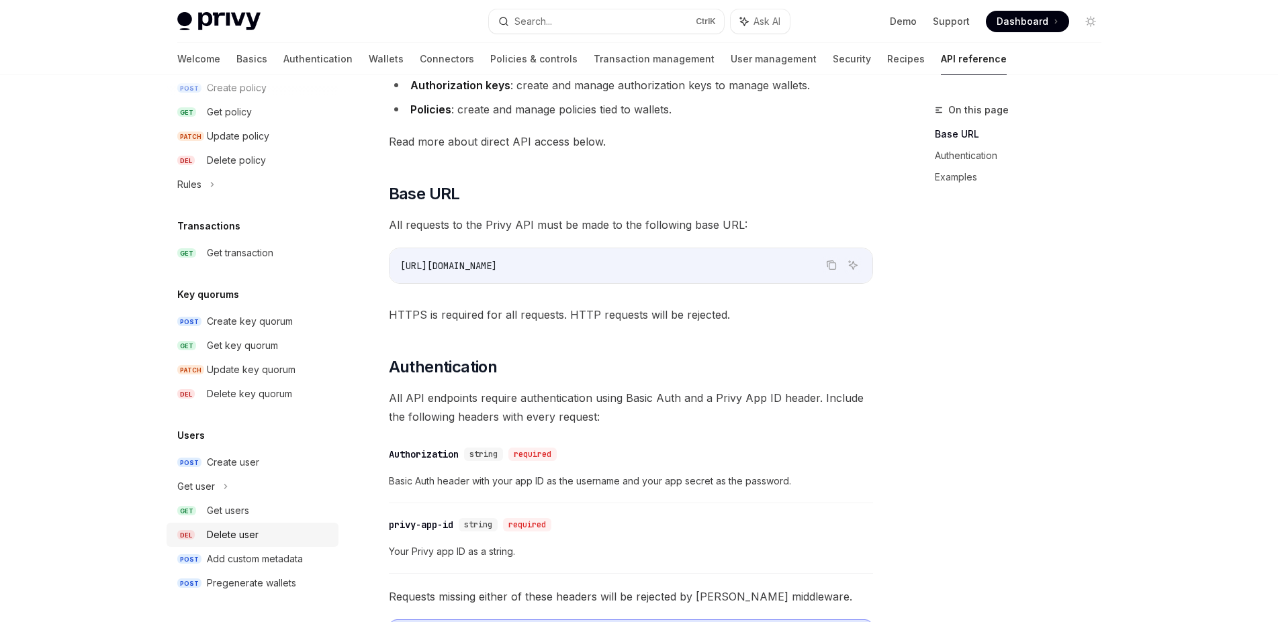
scroll to position [254, 0]
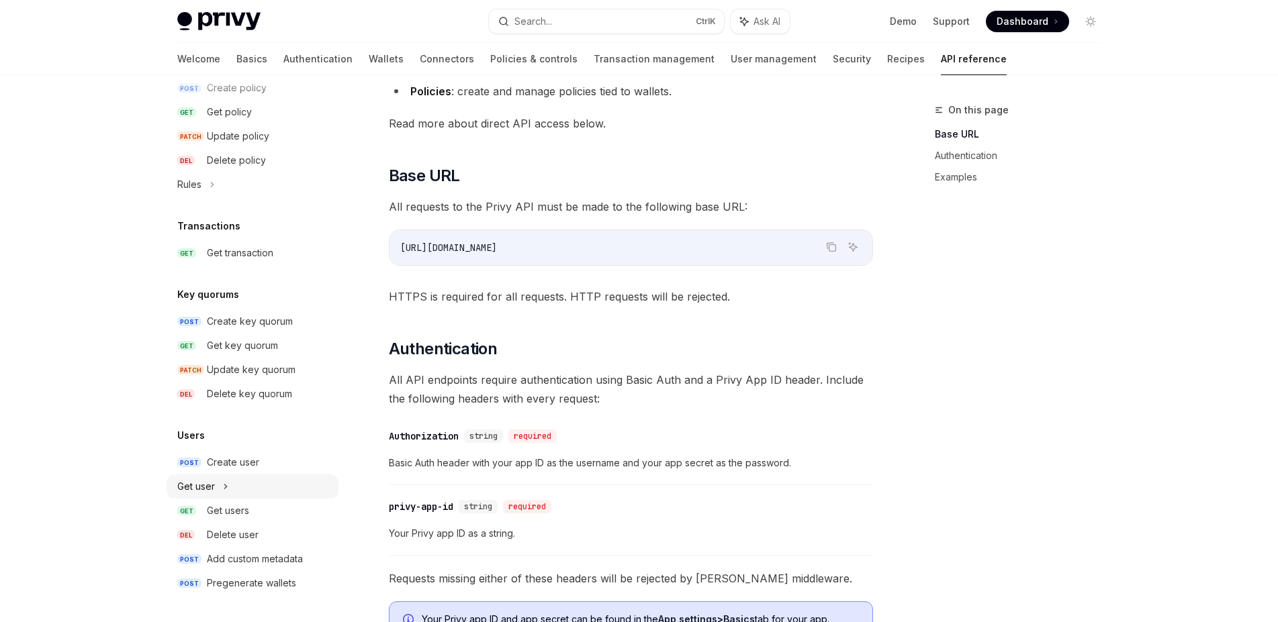
click at [221, 490] on div "Get user" at bounding box center [253, 487] width 172 height 24
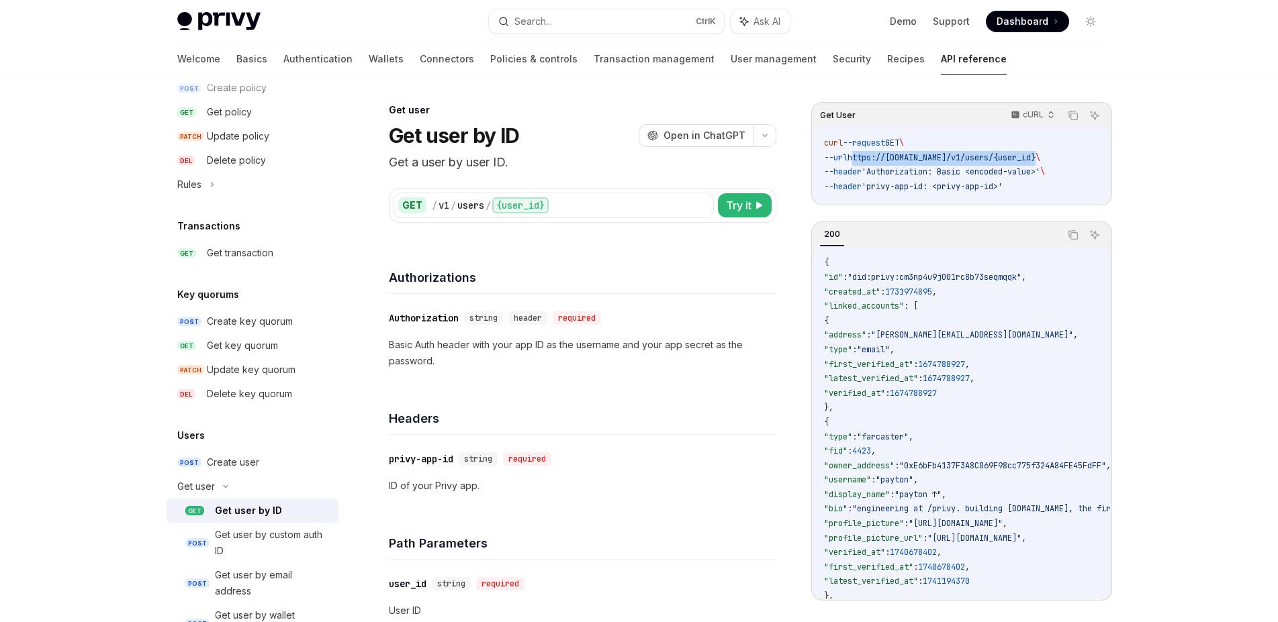
drag, startPoint x: 862, startPoint y: 160, endPoint x: 1050, endPoint y: 162, distance: 188.0
click at [1035, 162] on span "https://[DOMAIN_NAME]/v1/users/{user_id}" at bounding box center [941, 157] width 188 height 11
copy span "https://[DOMAIN_NAME]/v1/users/{user_id}"
drag, startPoint x: 884, startPoint y: 191, endPoint x: 939, endPoint y: 189, distance: 55.8
click at [939, 189] on span "'privy-app-id: <privy-app-id>'" at bounding box center [931, 186] width 141 height 11
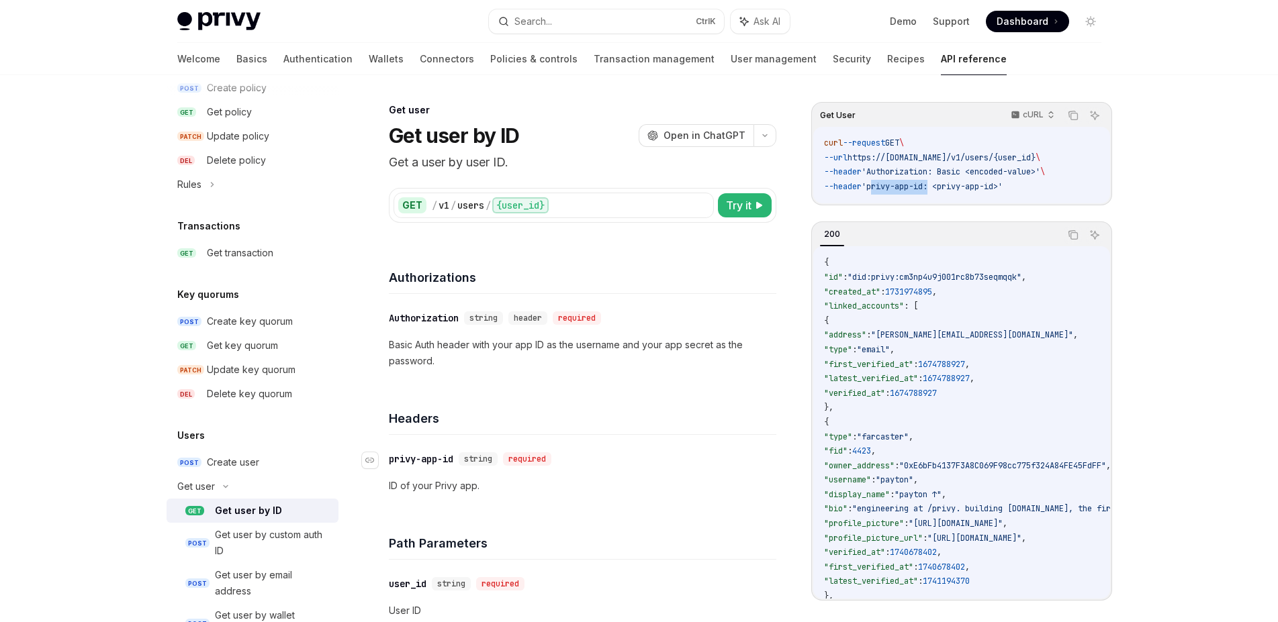
copy span "privy-app-id"
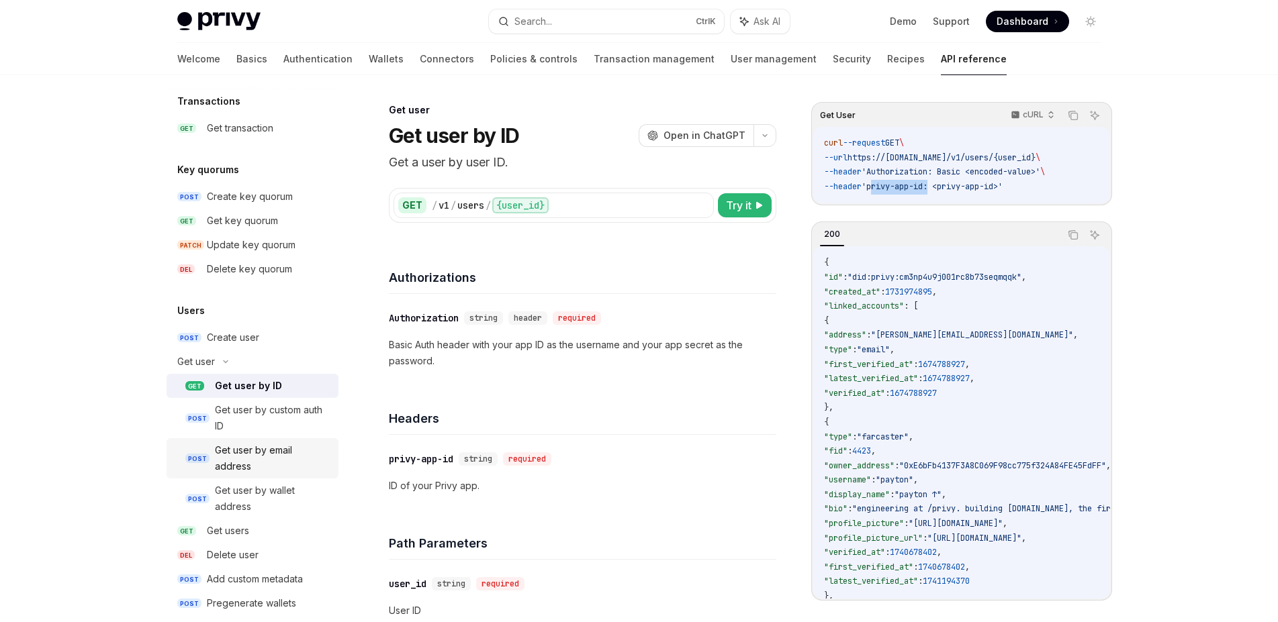
scroll to position [910, 0]
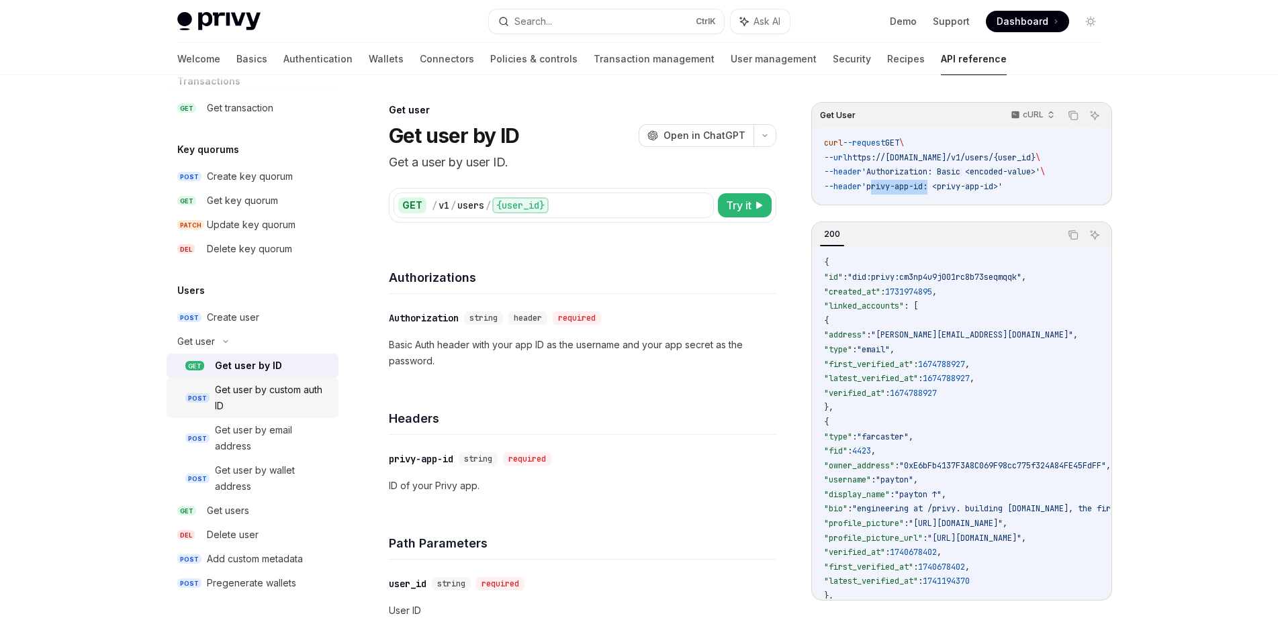
click at [265, 394] on div "Get user by custom auth ID" at bounding box center [272, 398] width 115 height 32
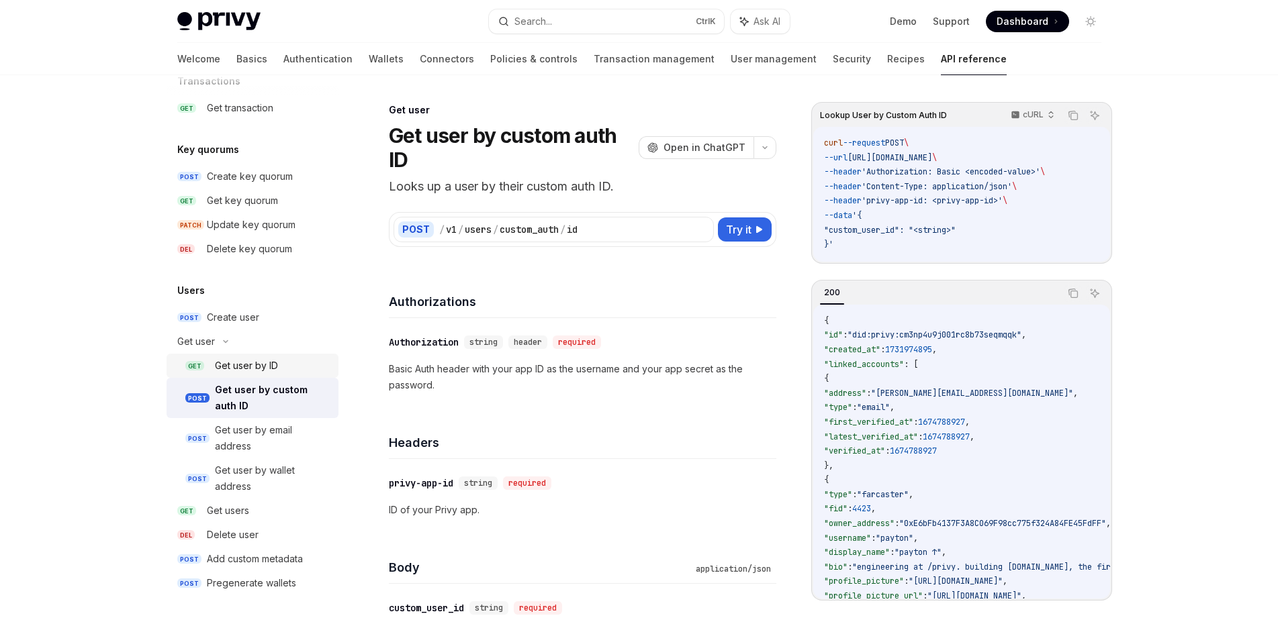
click at [236, 363] on div "Get user by ID" at bounding box center [246, 366] width 63 height 16
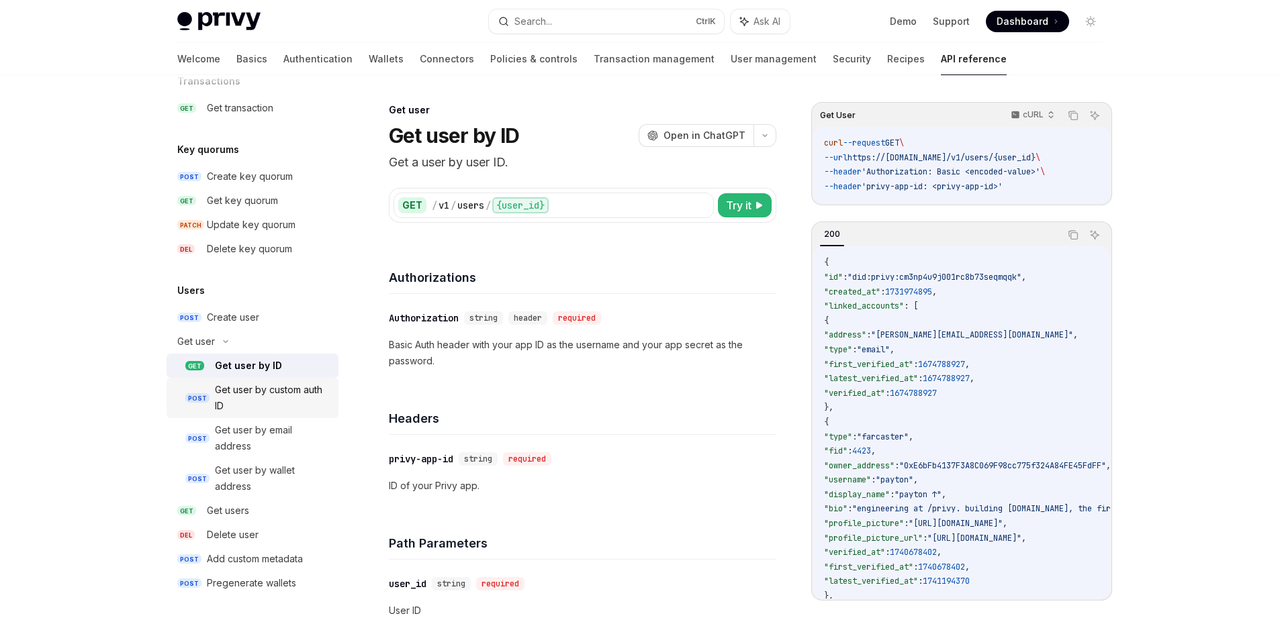
click at [256, 394] on div "Get user by custom auth ID" at bounding box center [272, 398] width 115 height 32
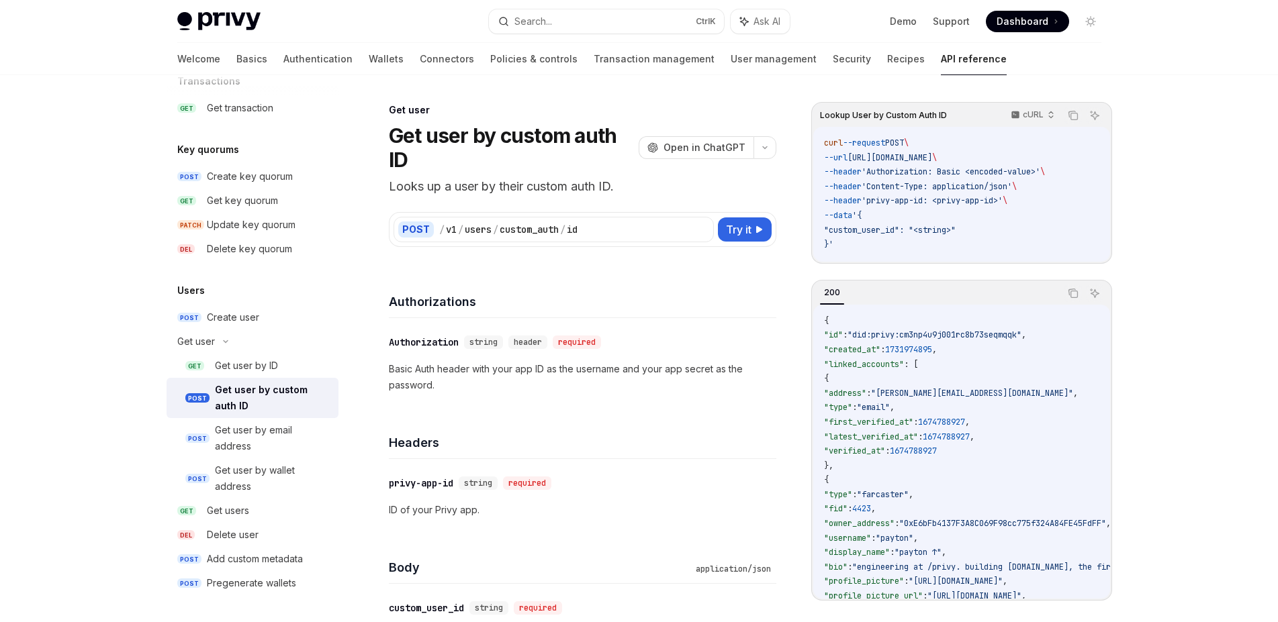
click at [241, 370] on div "Get user by ID" at bounding box center [246, 366] width 63 height 16
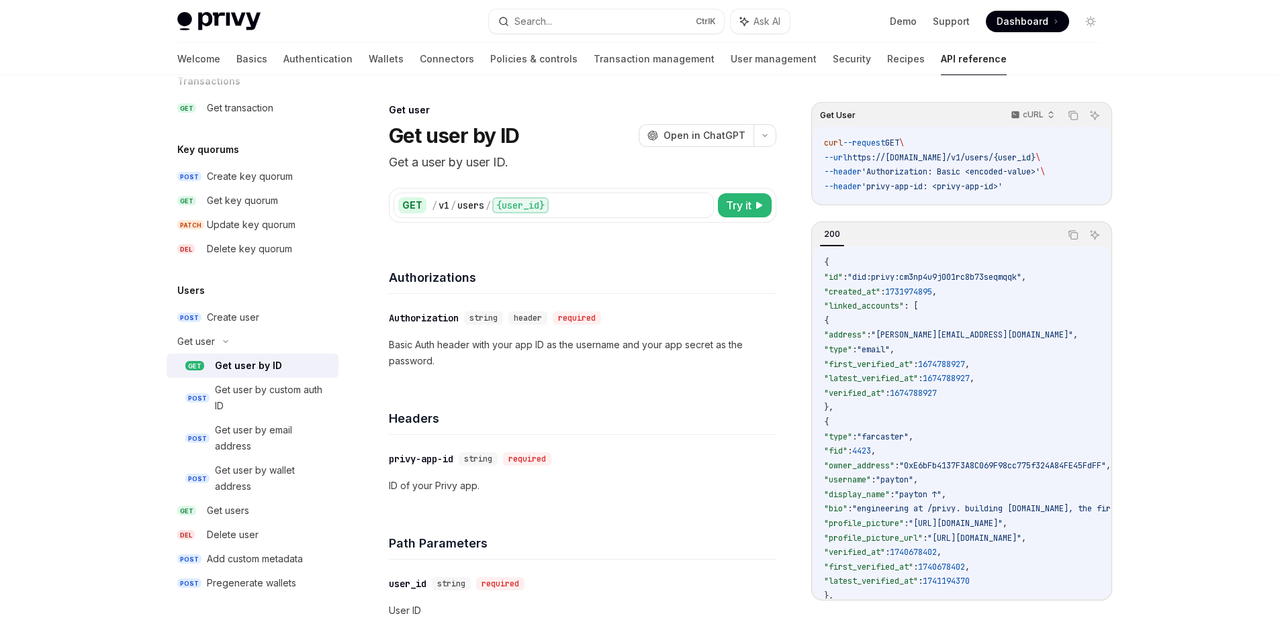
type textarea "*"
drag, startPoint x: 504, startPoint y: 207, endPoint x: 541, endPoint y: 209, distance: 37.7
click at [541, 209] on div "{user_id}" at bounding box center [520, 205] width 56 height 16
copy div "user_id"
drag, startPoint x: 61, startPoint y: 273, endPoint x: 110, endPoint y: 286, distance: 50.6
